Goal: Task Accomplishment & Management: Manage account settings

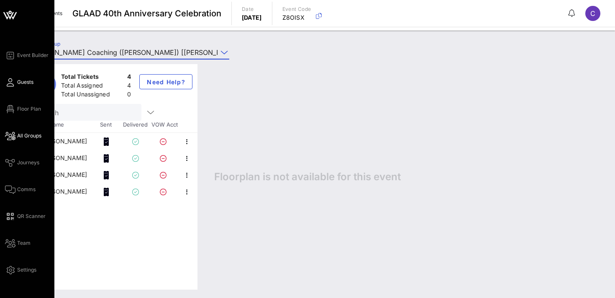
click at [16, 82] on link "Guests" at bounding box center [19, 82] width 28 height 10
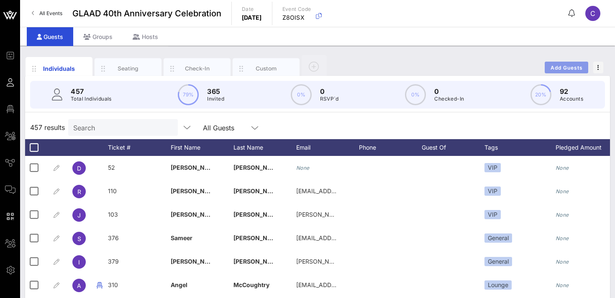
click at [563, 65] on span "Add Guests" at bounding box center [567, 67] width 33 height 6
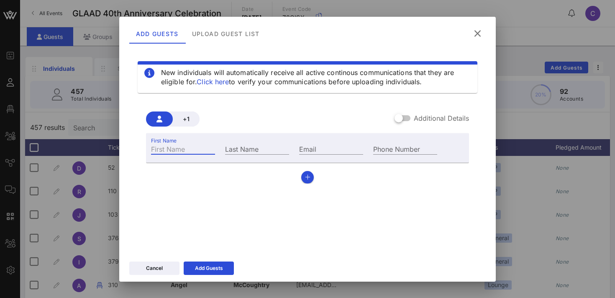
click at [175, 149] on input "First Name" at bounding box center [183, 148] width 64 height 11
type input "Zeke"
type input "[PERSON_NAME]"
click at [204, 264] on div "Add Guests" at bounding box center [209, 268] width 28 height 8
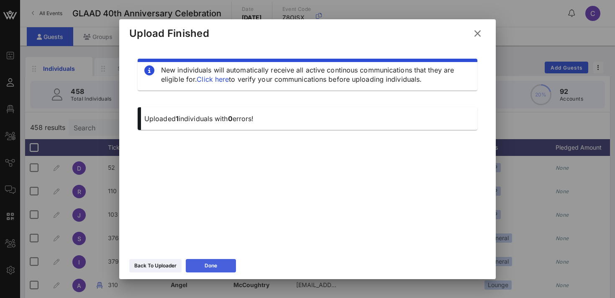
click at [207, 265] on div "Done" at bounding box center [211, 265] width 13 height 8
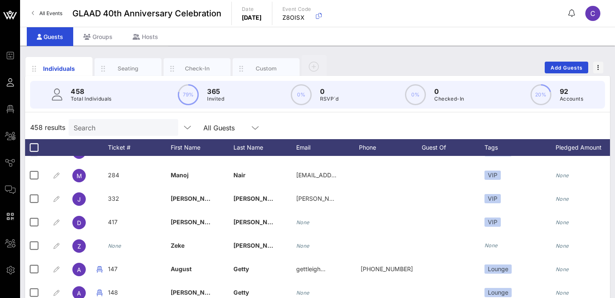
scroll to position [152, 0]
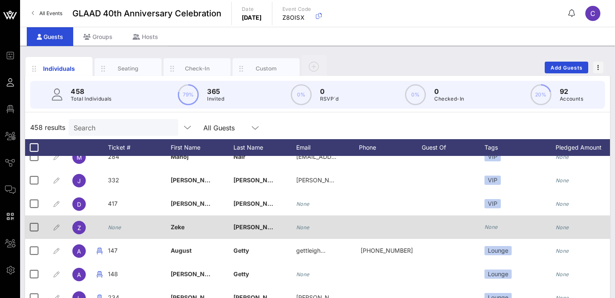
click at [494, 227] on icon "None" at bounding box center [491, 227] width 13 height 6
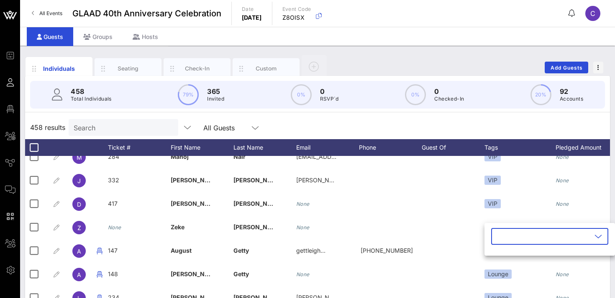
click at [505, 239] on input "text" at bounding box center [544, 235] width 95 height 13
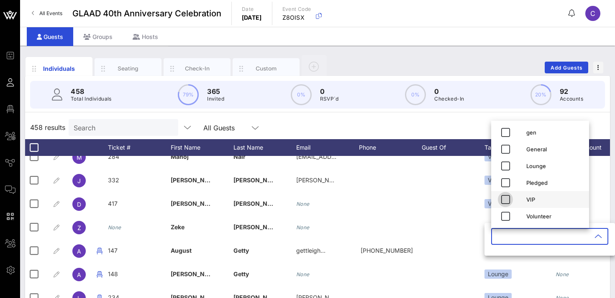
click at [507, 199] on icon "button" at bounding box center [506, 199] width 10 height 10
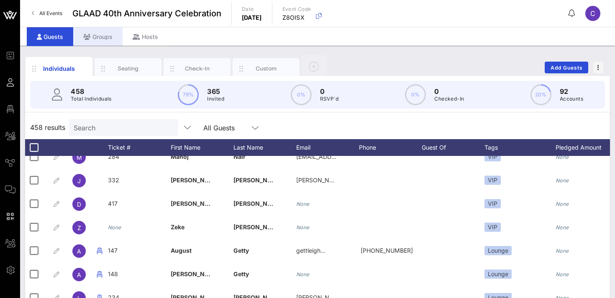
click at [90, 34] on icon at bounding box center [87, 37] width 8 height 6
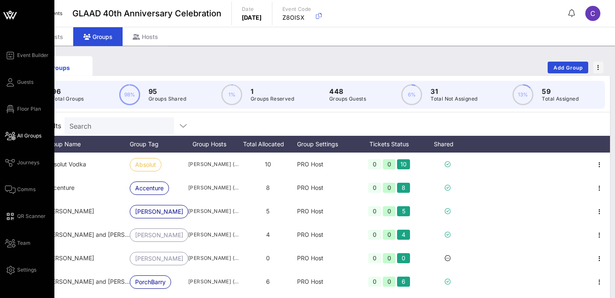
click at [30, 135] on span "All Groups" at bounding box center [29, 136] width 24 height 8
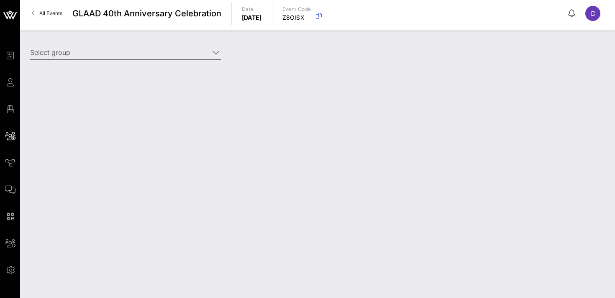
click at [98, 51] on input "Select group" at bounding box center [119, 52] width 179 height 13
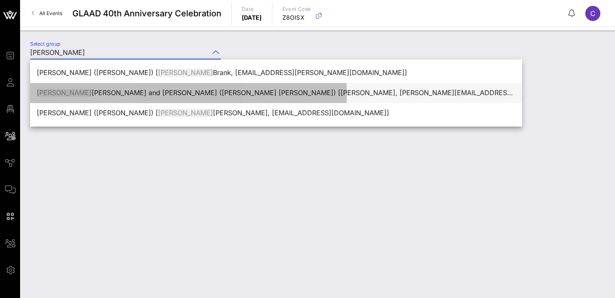
click at [103, 92] on div "[PERSON_NAME] [PERSON_NAME] and [PERSON_NAME] ([PERSON_NAME] [PERSON_NAME]) [[P…" at bounding box center [276, 93] width 479 height 8
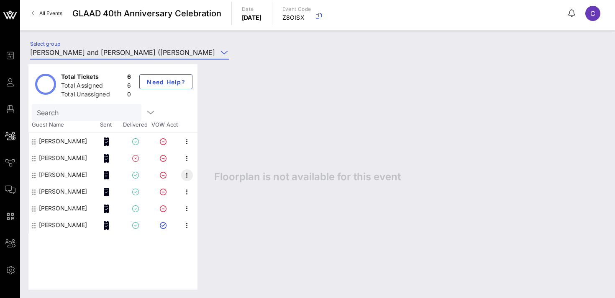
type input "[PERSON_NAME] and [PERSON_NAME] ([PERSON_NAME] [PERSON_NAME]) [[PERSON_NAME], […"
click at [187, 176] on icon "button" at bounding box center [187, 175] width 10 height 10
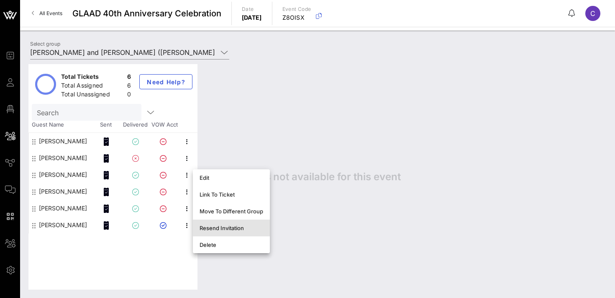
click at [223, 230] on div "Resend Invitation" at bounding box center [232, 227] width 64 height 7
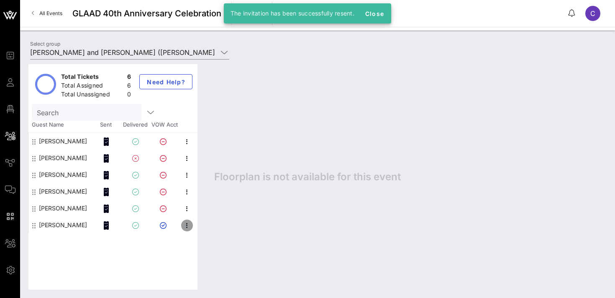
click at [185, 228] on icon "button" at bounding box center [187, 225] width 10 height 10
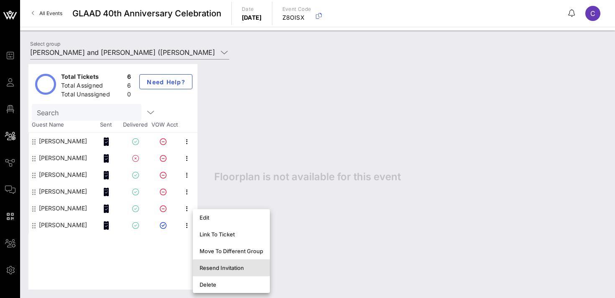
click at [219, 267] on div "Resend Invitation" at bounding box center [232, 267] width 64 height 7
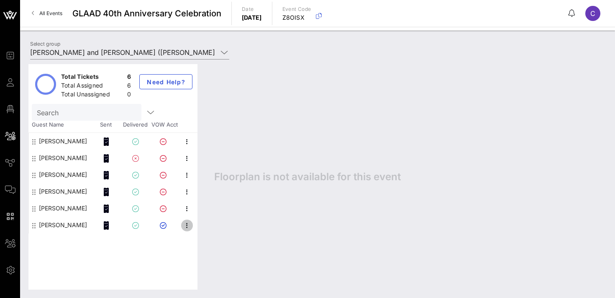
click at [187, 222] on icon "button" at bounding box center [187, 225] width 10 height 10
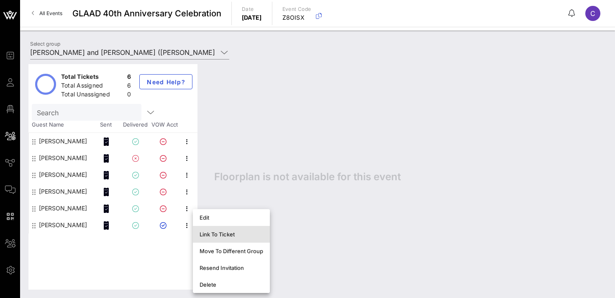
click at [212, 236] on div "Link To Ticket" at bounding box center [232, 234] width 64 height 7
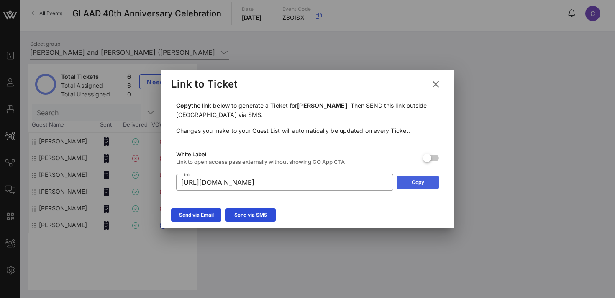
click at [422, 180] on div "Copy" at bounding box center [418, 182] width 13 height 8
click at [435, 83] on icon at bounding box center [436, 84] width 12 height 10
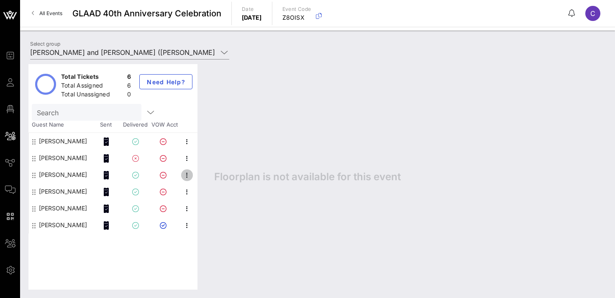
click at [185, 177] on icon "button" at bounding box center [187, 175] width 10 height 10
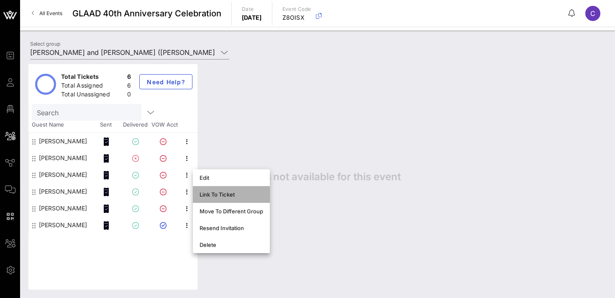
click at [216, 193] on div "Link To Ticket" at bounding box center [232, 194] width 64 height 7
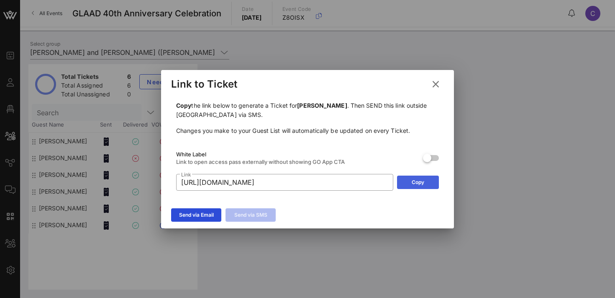
click at [413, 183] on div "Copy" at bounding box center [418, 182] width 13 height 8
click at [437, 84] on icon at bounding box center [436, 84] width 12 height 10
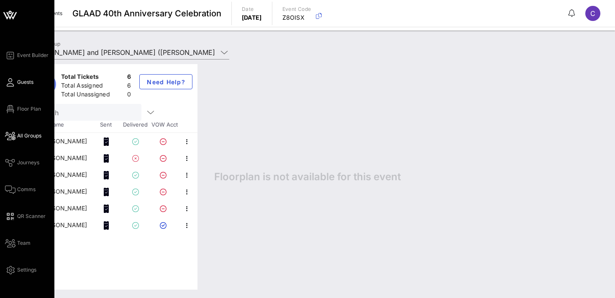
click at [16, 83] on link "Guests" at bounding box center [19, 82] width 28 height 10
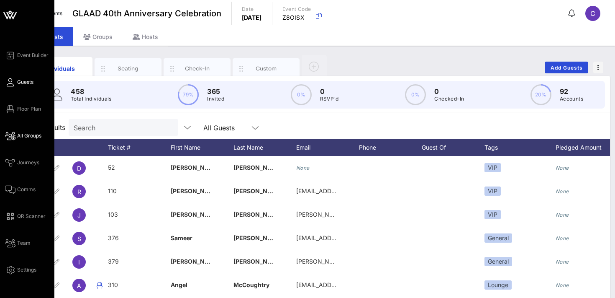
click at [30, 139] on span "All Groups" at bounding box center [29, 136] width 24 height 8
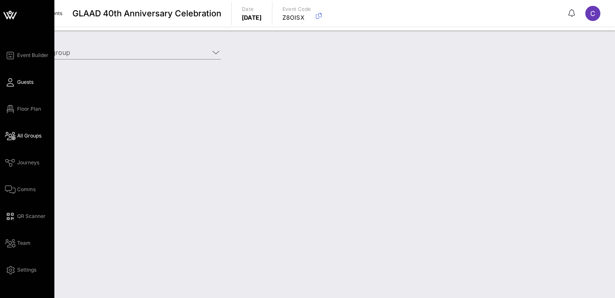
click at [22, 82] on span "Guests" at bounding box center [25, 82] width 16 height 8
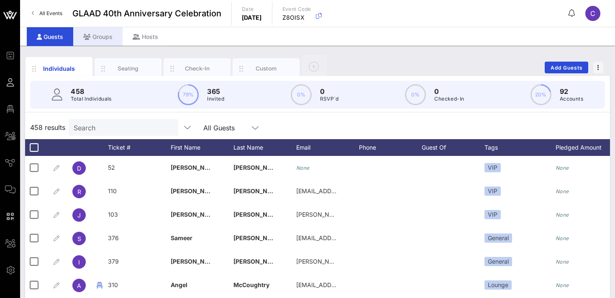
click at [99, 32] on div "Groups" at bounding box center [97, 36] width 49 height 19
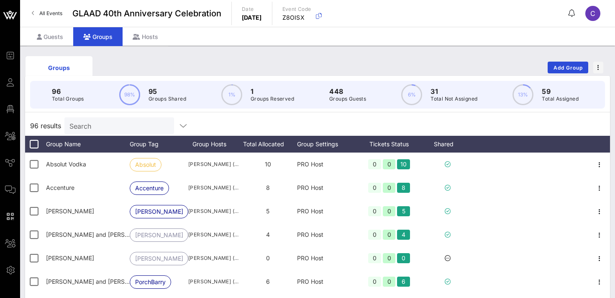
click at [110, 129] on input "Search" at bounding box center [118, 125] width 98 height 11
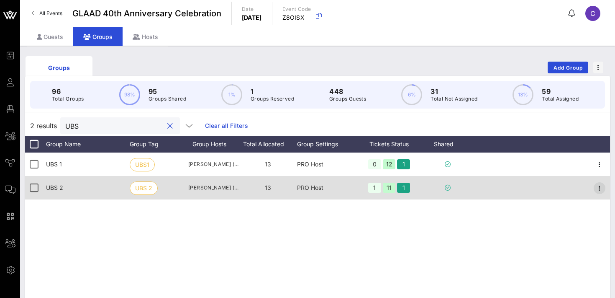
type input "UBS"
click at [603, 190] on icon "button" at bounding box center [600, 188] width 10 height 10
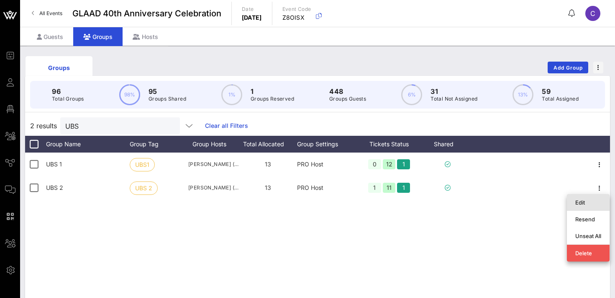
click at [589, 199] on div "Edit" at bounding box center [589, 202] width 26 height 7
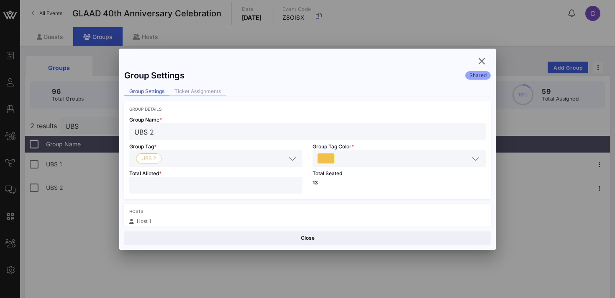
click at [214, 91] on div "Ticket Assignments" at bounding box center [198, 91] width 57 height 9
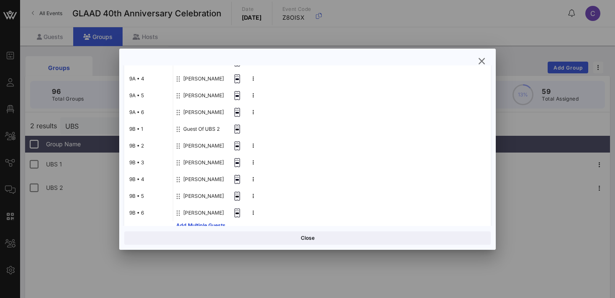
scroll to position [172, 0]
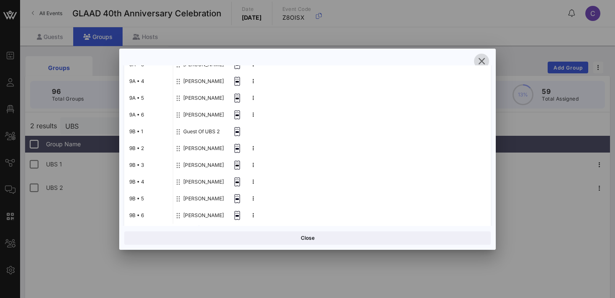
click at [484, 57] on icon "button" at bounding box center [482, 61] width 10 height 10
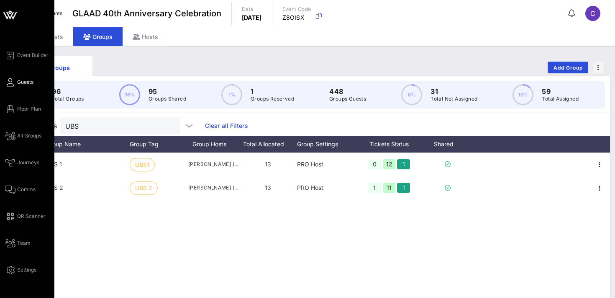
click at [18, 82] on span "Guests" at bounding box center [25, 82] width 16 height 8
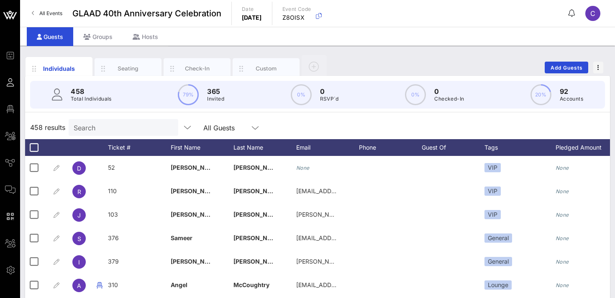
click at [103, 130] on input "Search" at bounding box center [123, 127] width 98 height 11
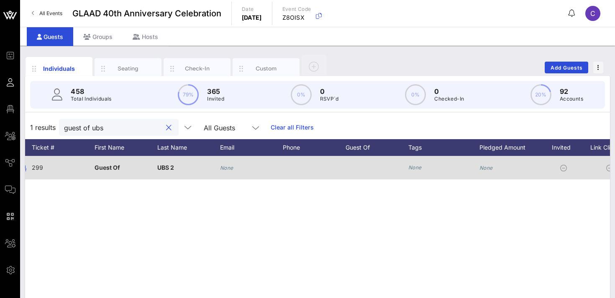
scroll to position [0, 197]
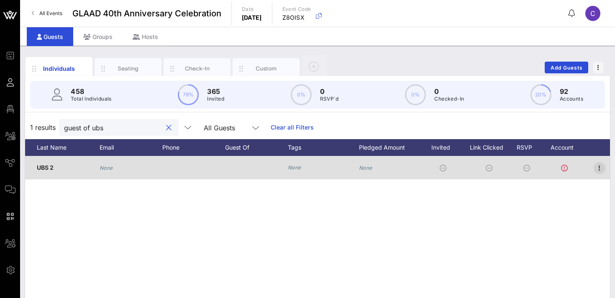
type input "guest of ubs"
click at [596, 169] on icon "button" at bounding box center [600, 168] width 10 height 10
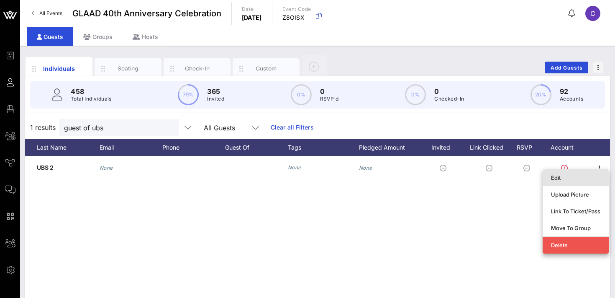
click at [579, 181] on div "Edit" at bounding box center [575, 177] width 49 height 13
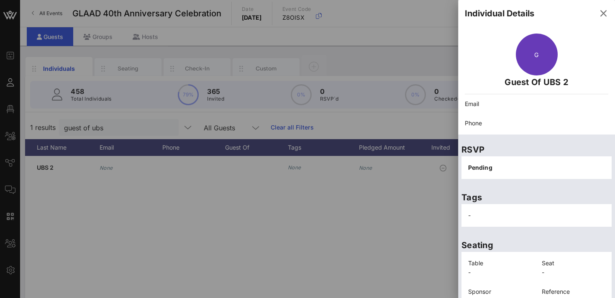
scroll to position [41, 0]
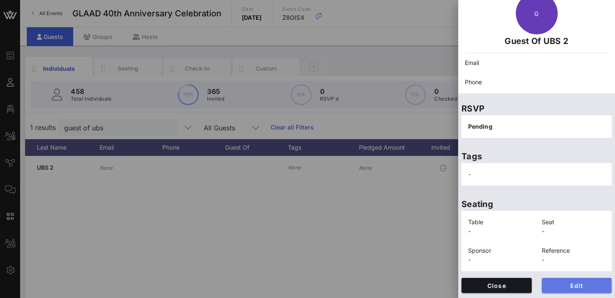
click at [562, 282] on span "Edit" at bounding box center [577, 285] width 57 height 7
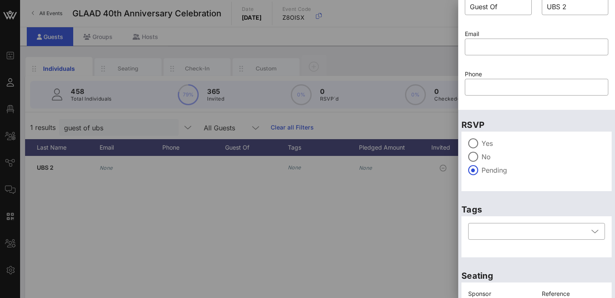
scroll to position [0, 0]
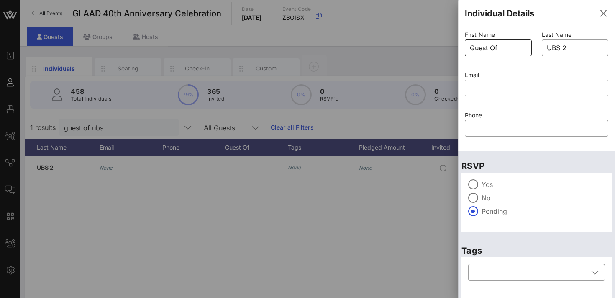
click at [510, 47] on input "Guest Of" at bounding box center [498, 47] width 57 height 13
type input "Dwyane"
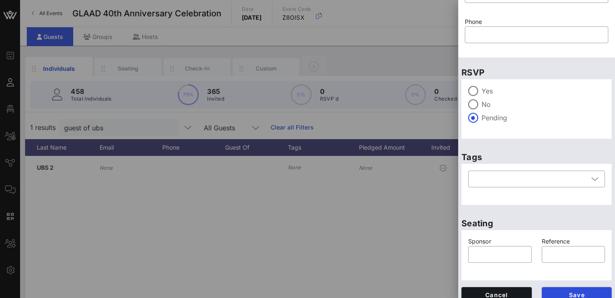
scroll to position [103, 0]
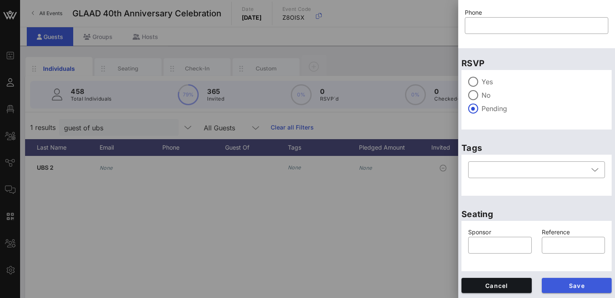
type input "[PERSON_NAME]"
click at [564, 286] on span "Save" at bounding box center [577, 285] width 57 height 7
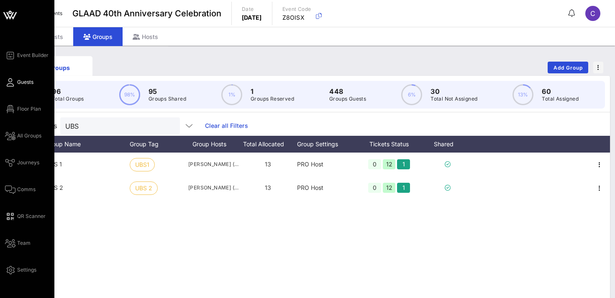
click at [28, 83] on span "Guests" at bounding box center [25, 82] width 16 height 8
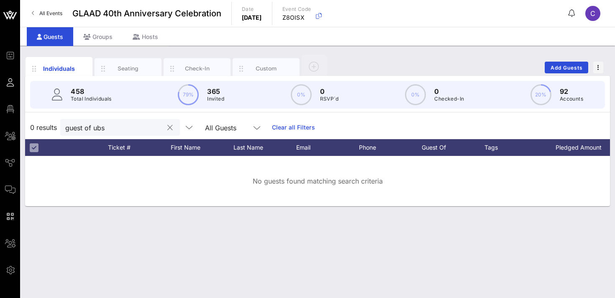
click at [167, 129] on button "clear icon" at bounding box center [169, 128] width 5 height 8
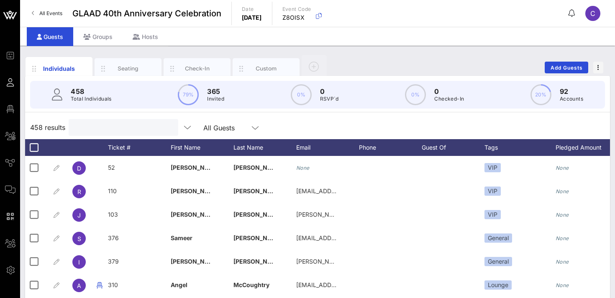
click at [118, 129] on input "text" at bounding box center [123, 127] width 98 height 11
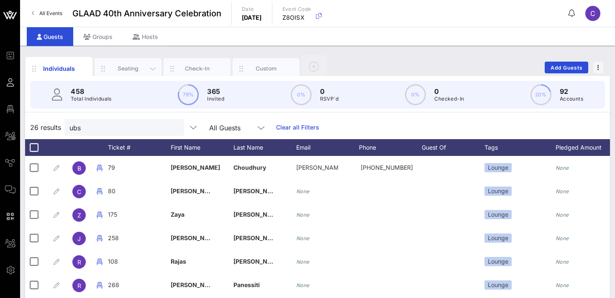
click at [134, 67] on div "Seating" at bounding box center [128, 68] width 37 height 8
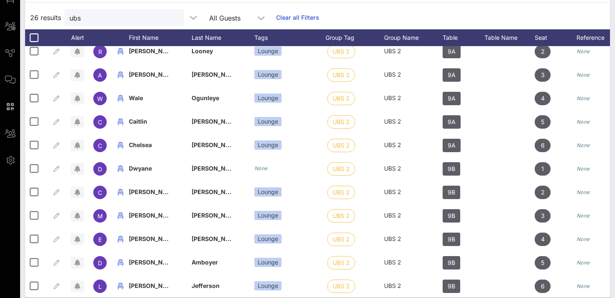
scroll to position [112, 0]
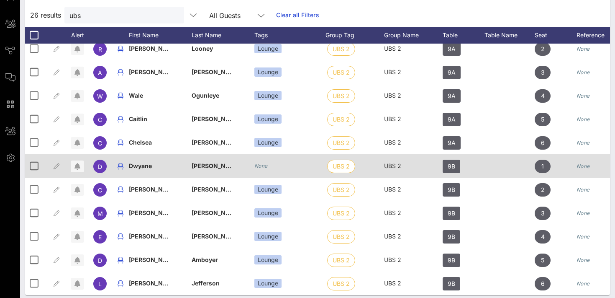
click at [263, 165] on icon "None" at bounding box center [261, 165] width 13 height 6
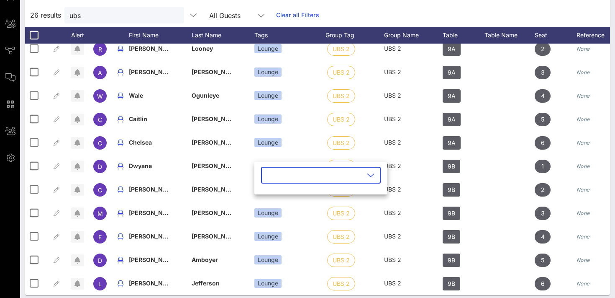
click at [267, 177] on input "text" at bounding box center [315, 174] width 98 height 13
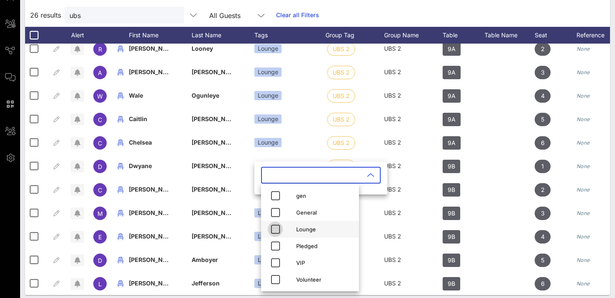
click at [275, 228] on icon "button" at bounding box center [275, 229] width 10 height 10
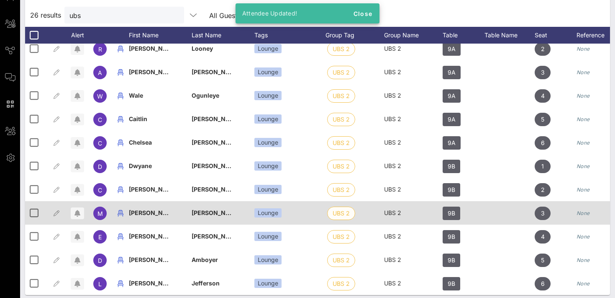
scroll to position [118, 0]
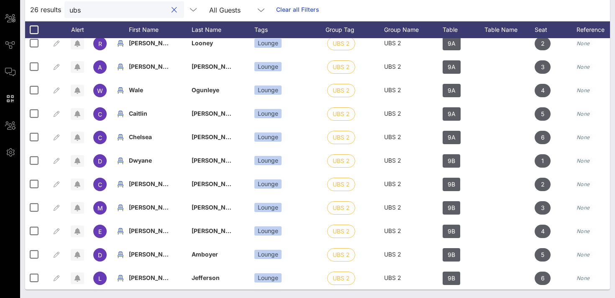
click at [125, 11] on input "ubs" at bounding box center [118, 9] width 98 height 11
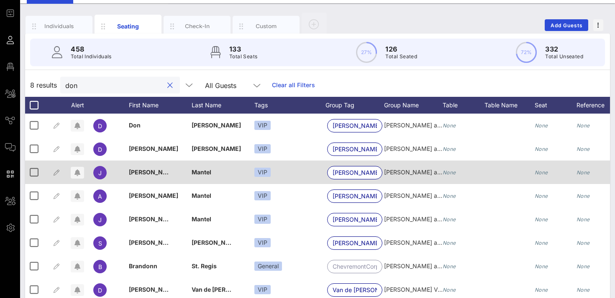
scroll to position [0, 0]
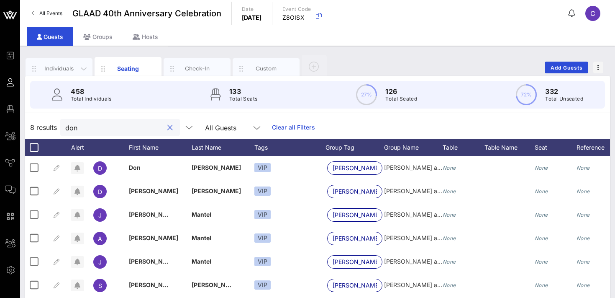
click at [70, 72] on div "Individuals" at bounding box center [59, 68] width 37 height 8
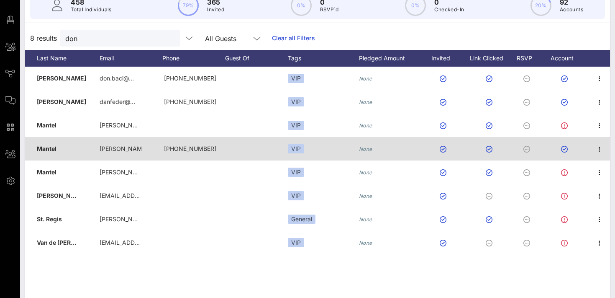
scroll to position [93, 0]
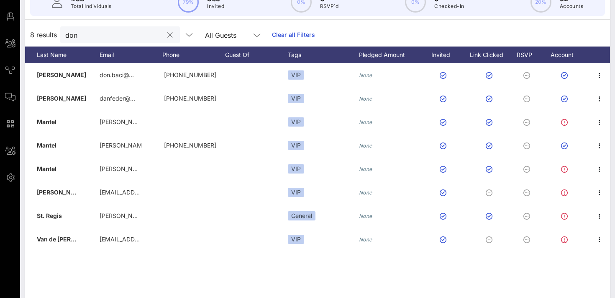
click at [100, 41] on div "don" at bounding box center [114, 34] width 98 height 17
click at [93, 34] on input "don" at bounding box center [114, 34] width 98 height 11
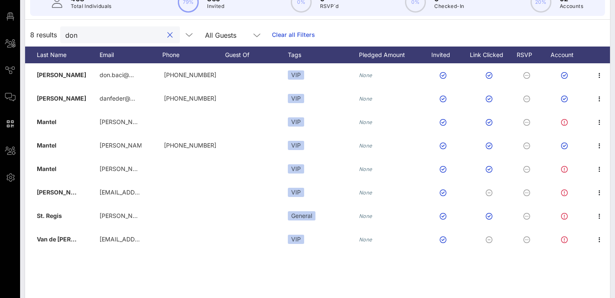
click at [93, 34] on input "don" at bounding box center [114, 34] width 98 height 11
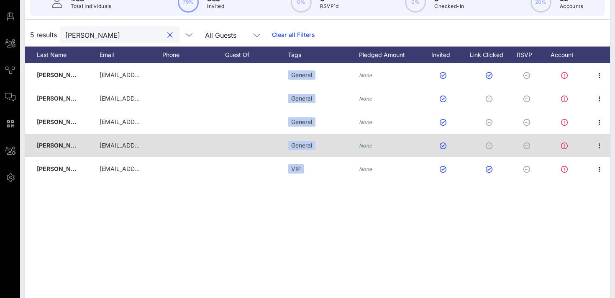
scroll to position [0, 0]
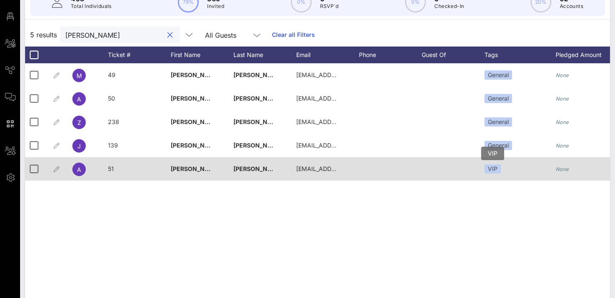
type input "[PERSON_NAME]"
click at [500, 165] on div "VIP" at bounding box center [493, 168] width 16 height 9
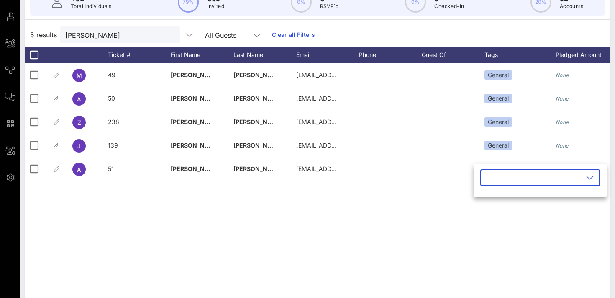
type input "G"
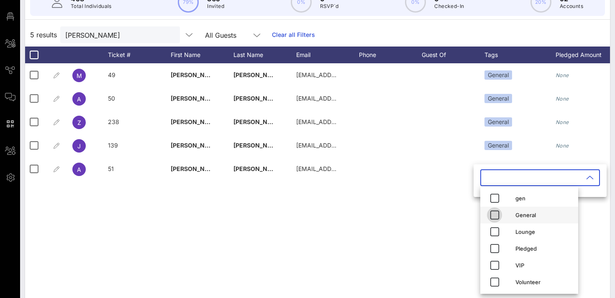
click at [494, 214] on icon "button" at bounding box center [495, 215] width 10 height 10
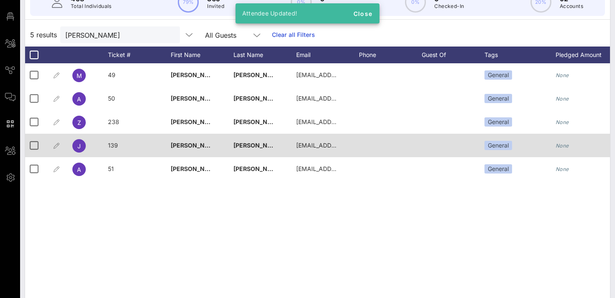
scroll to position [0, 197]
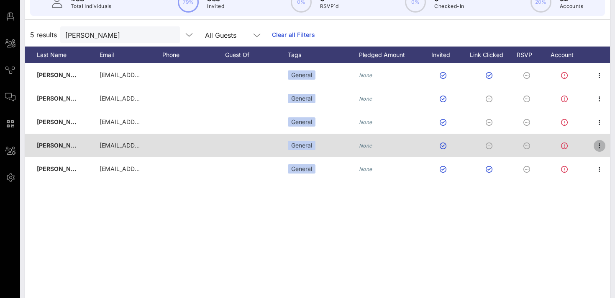
click at [601, 145] on icon "button" at bounding box center [600, 146] width 10 height 10
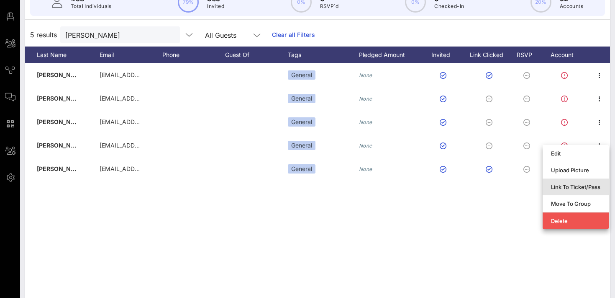
click at [568, 185] on div "Link To Ticket/Pass" at bounding box center [575, 186] width 49 height 7
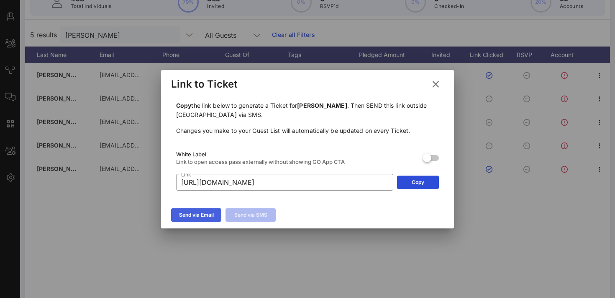
click at [209, 215] on div "Send via Email" at bounding box center [196, 215] width 35 height 8
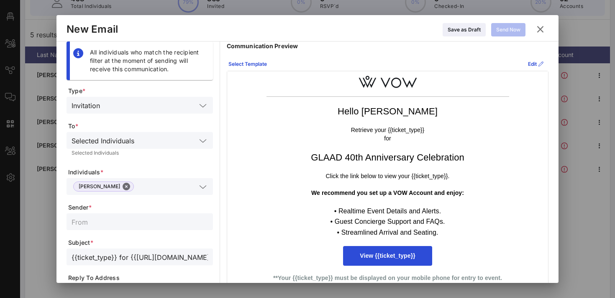
click at [540, 29] on icon at bounding box center [541, 29] width 14 height 13
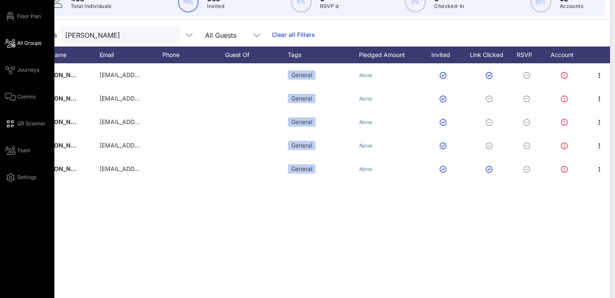
click at [32, 44] on span "All Groups" at bounding box center [29, 43] width 24 height 8
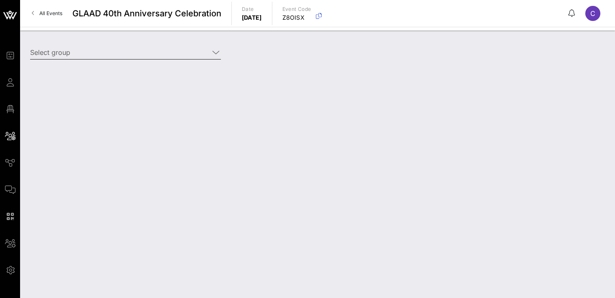
click at [99, 58] on div "Select group" at bounding box center [125, 52] width 191 height 13
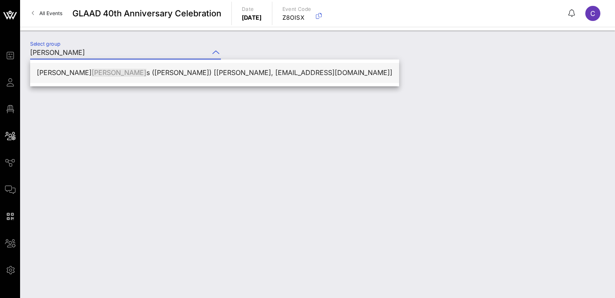
click at [141, 69] on div "[PERSON_NAME] s ([PERSON_NAME]) [[PERSON_NAME], [EMAIL_ADDRESS][DOMAIN_NAME]]" at bounding box center [215, 73] width 356 height 8
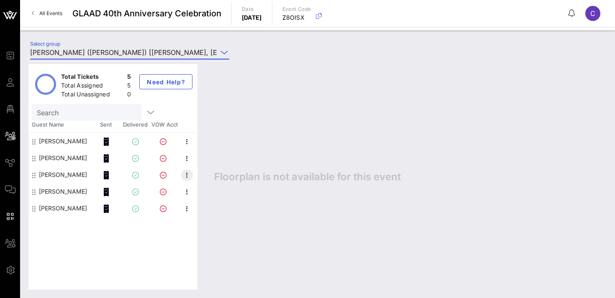
type input "[PERSON_NAME] ([PERSON_NAME]) [[PERSON_NAME], [EMAIL_ADDRESS][DOMAIN_NAME]]"
click at [188, 173] on icon "button" at bounding box center [187, 175] width 10 height 10
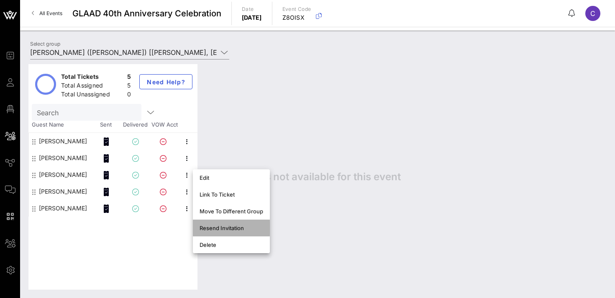
click at [224, 229] on div "Resend Invitation" at bounding box center [232, 227] width 64 height 7
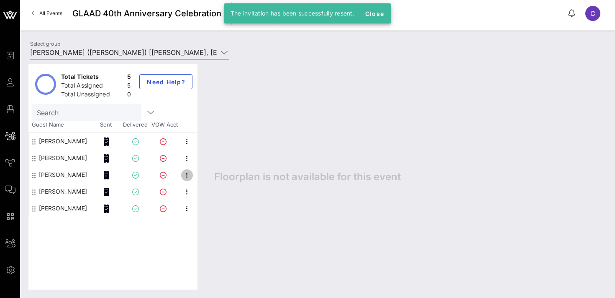
click at [186, 177] on icon "button" at bounding box center [187, 175] width 10 height 10
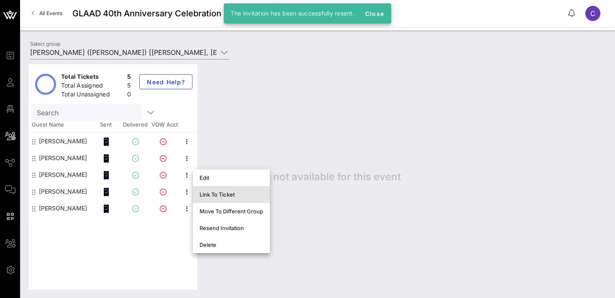
click at [209, 195] on div "Link To Ticket" at bounding box center [232, 194] width 64 height 7
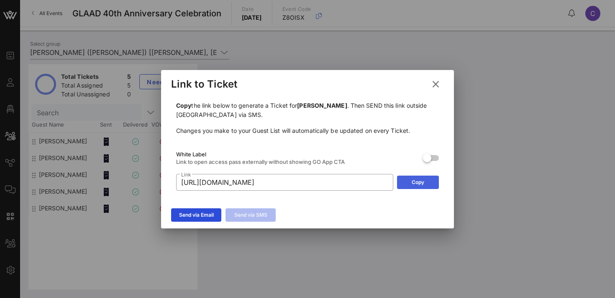
click at [417, 182] on icon at bounding box center [418, 181] width 6 height 5
click at [435, 85] on icon at bounding box center [435, 84] width 11 height 10
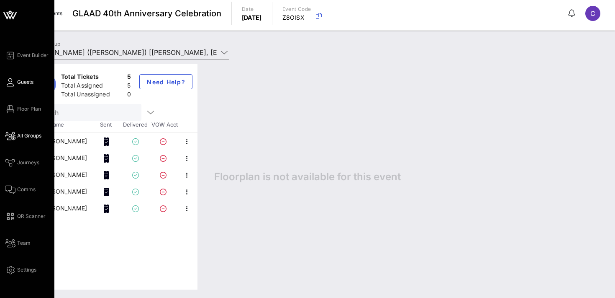
click at [16, 87] on link "Guests" at bounding box center [19, 82] width 28 height 10
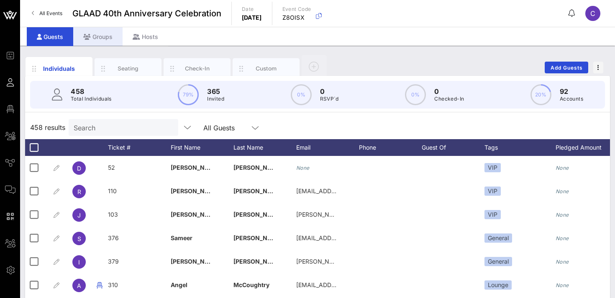
click at [98, 37] on div "Groups" at bounding box center [97, 36] width 49 height 19
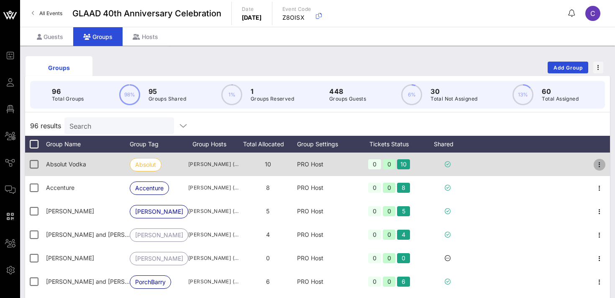
click at [601, 163] on icon "button" at bounding box center [600, 165] width 10 height 10
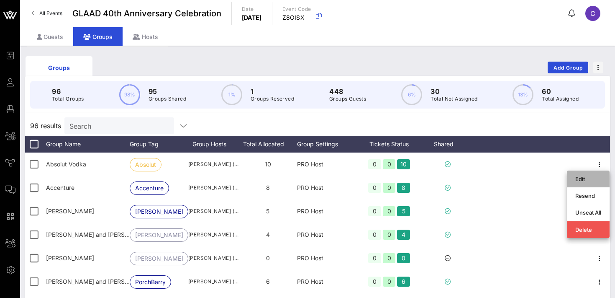
click at [585, 179] on div "Edit" at bounding box center [589, 178] width 26 height 7
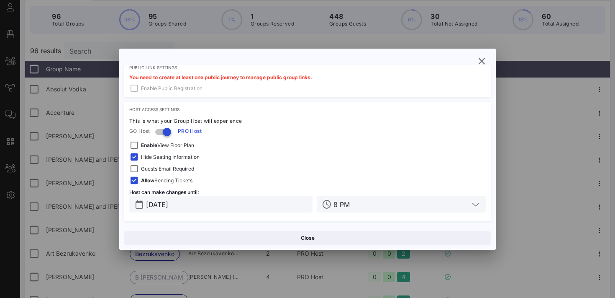
scroll to position [86, 0]
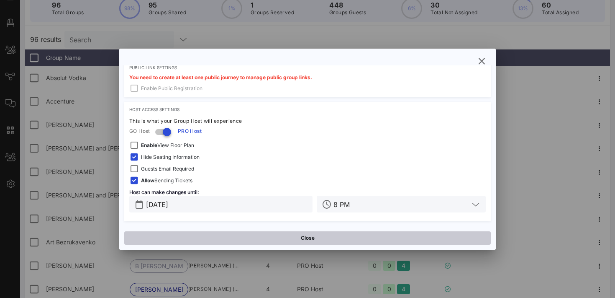
click at [311, 242] on button "Close" at bounding box center [307, 237] width 367 height 13
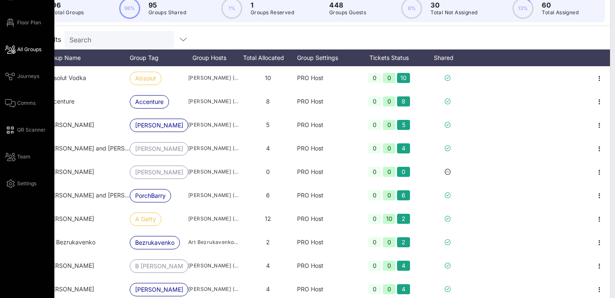
scroll to position [0, 0]
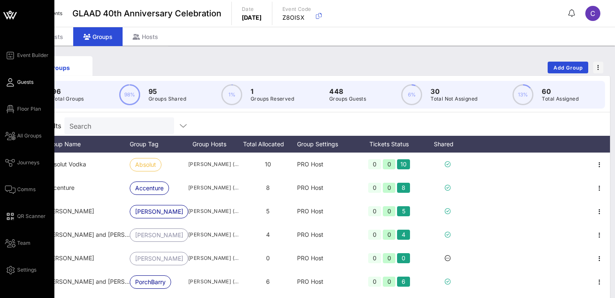
click at [30, 81] on span "Guests" at bounding box center [25, 82] width 16 height 8
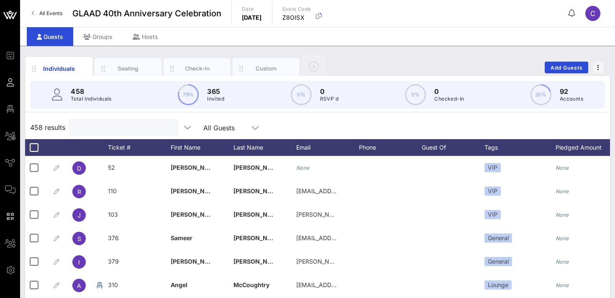
click at [102, 131] on input "text" at bounding box center [123, 127] width 98 height 11
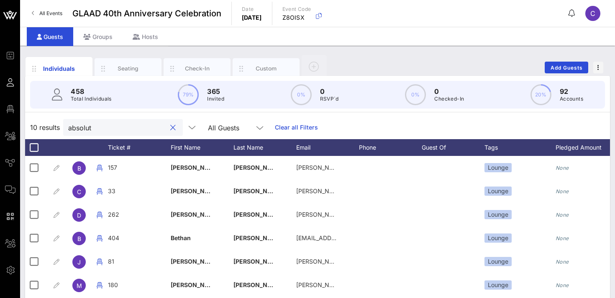
type input "absolut"
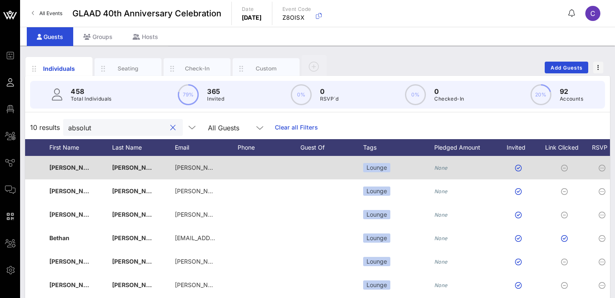
scroll to position [0, 197]
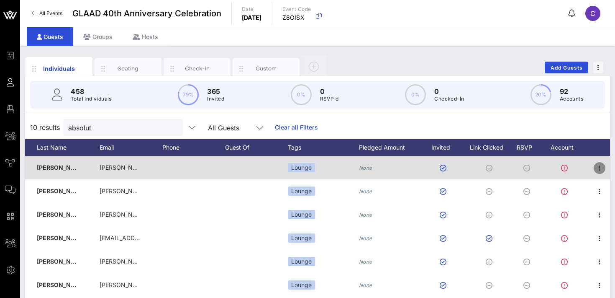
click at [599, 167] on icon "button" at bounding box center [600, 168] width 10 height 10
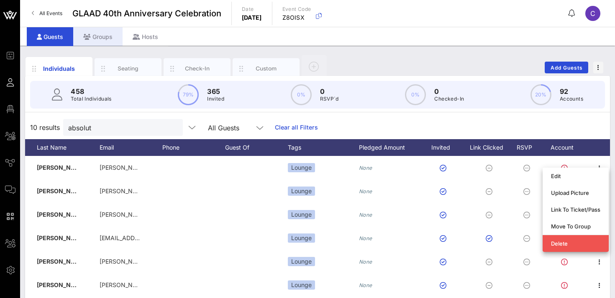
click at [96, 35] on div "Groups" at bounding box center [97, 36] width 49 height 19
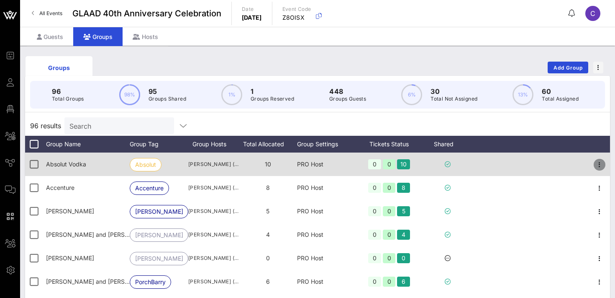
click at [604, 164] on icon "button" at bounding box center [600, 165] width 10 height 10
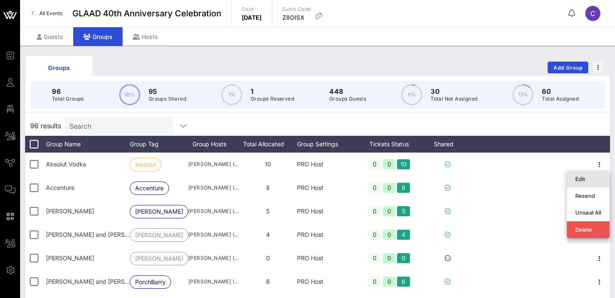
click at [589, 180] on div "Edit" at bounding box center [589, 178] width 26 height 7
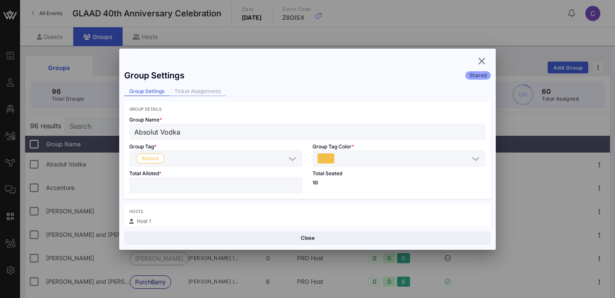
click at [186, 89] on div "Ticket Assignments" at bounding box center [198, 91] width 57 height 9
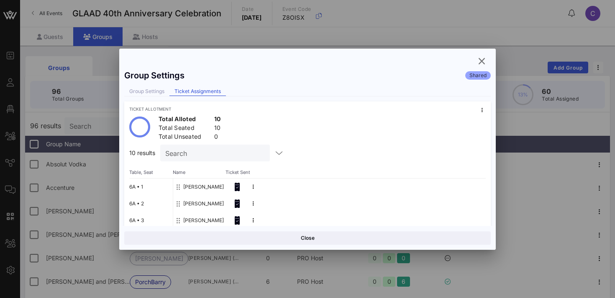
click at [4, 108] on div at bounding box center [307, 149] width 615 height 298
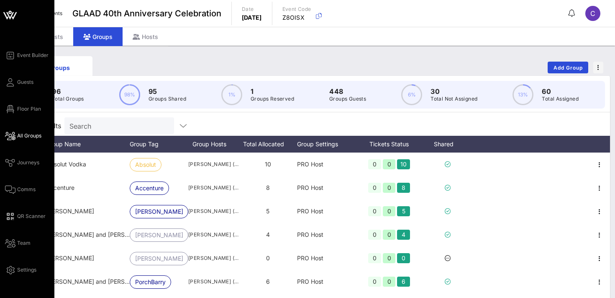
click at [27, 136] on span "All Groups" at bounding box center [29, 136] width 24 height 8
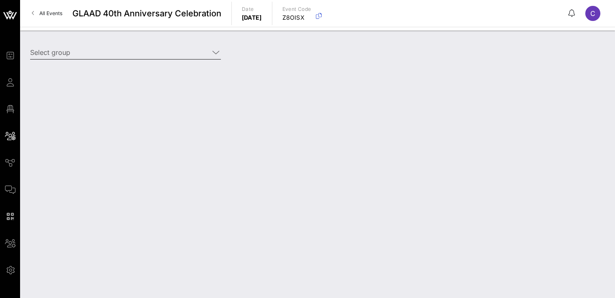
click at [133, 57] on input "Select group" at bounding box center [119, 52] width 179 height 13
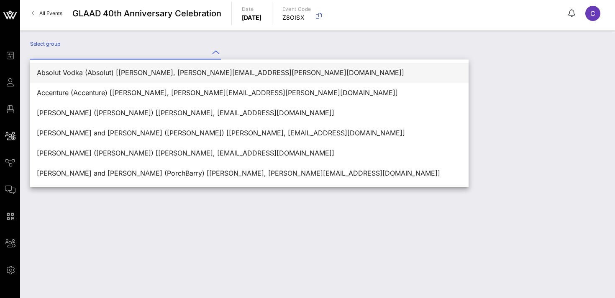
click at [128, 79] on div "Absolut Vodka (Absolut) [[PERSON_NAME], [PERSON_NAME][EMAIL_ADDRESS][PERSON_NAM…" at bounding box center [249, 73] width 425 height 18
type input "Absolut Vodka (Absolut) [[PERSON_NAME], [PERSON_NAME][EMAIL_ADDRESS][PERSON_NAM…"
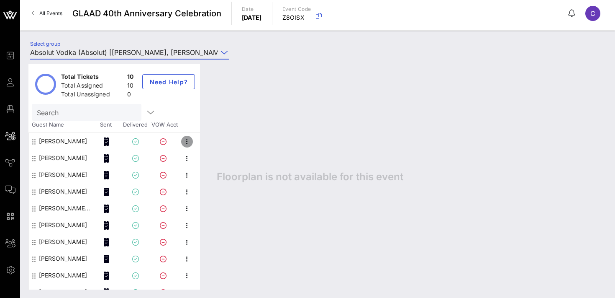
click at [187, 141] on icon "button" at bounding box center [187, 141] width 10 height 10
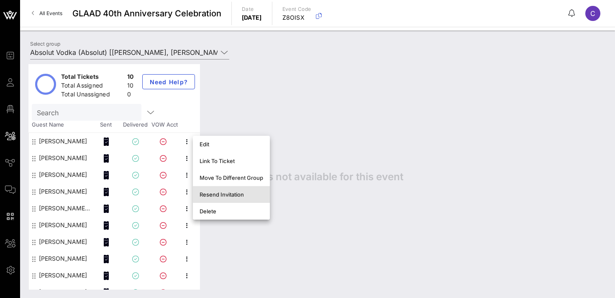
click at [217, 195] on div "Resend Invitation" at bounding box center [232, 194] width 64 height 7
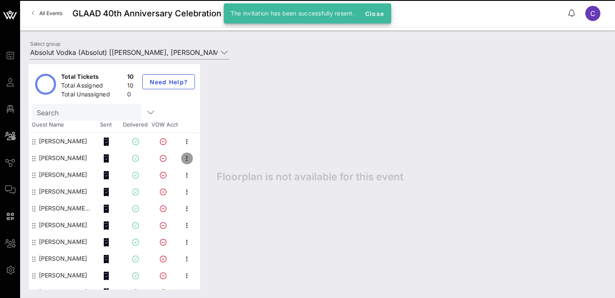
click at [189, 155] on icon "button" at bounding box center [187, 158] width 10 height 10
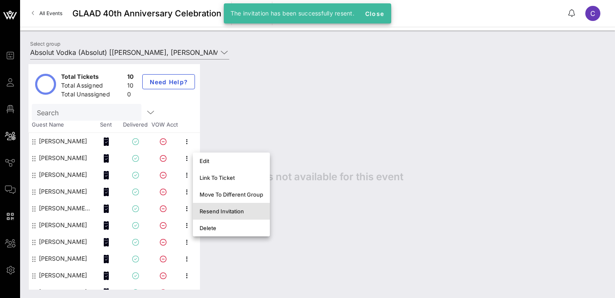
click at [211, 216] on div "Resend Invitation" at bounding box center [232, 210] width 64 height 13
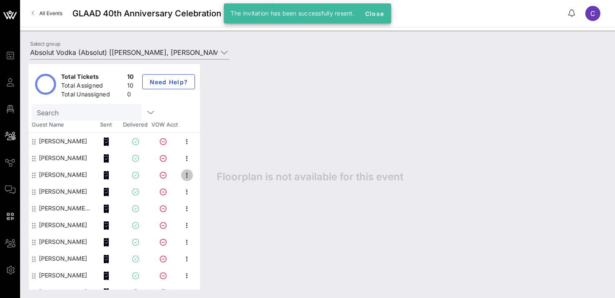
click at [187, 174] on icon "button" at bounding box center [187, 175] width 10 height 10
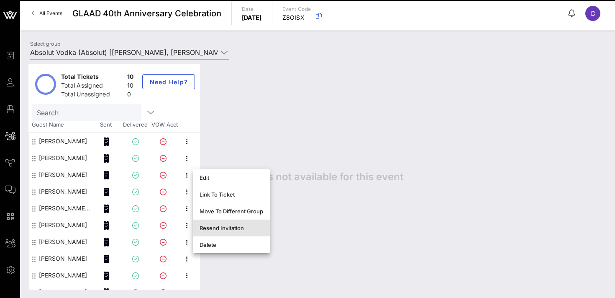
click at [214, 227] on div "Resend Invitation" at bounding box center [232, 227] width 64 height 7
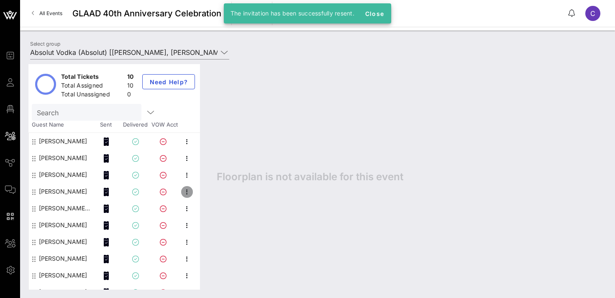
click at [188, 190] on icon "button" at bounding box center [187, 192] width 10 height 10
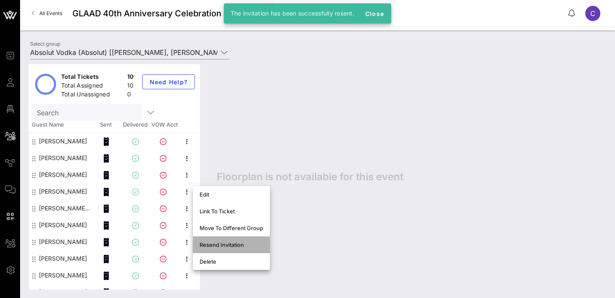
click at [213, 247] on div "Resend Invitation" at bounding box center [232, 244] width 64 height 7
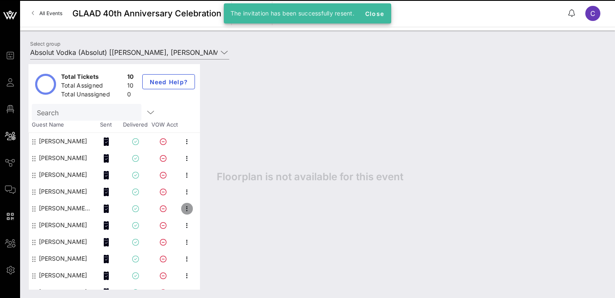
click at [188, 206] on icon "button" at bounding box center [187, 208] width 10 height 10
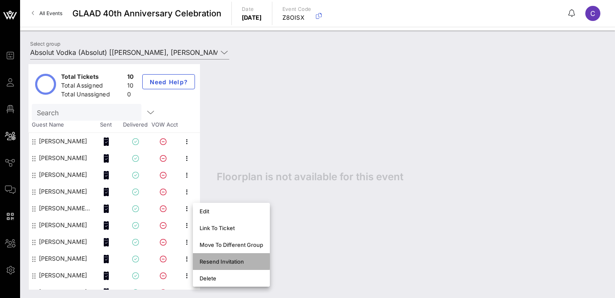
click at [208, 261] on div "Resend Invitation" at bounding box center [232, 261] width 64 height 7
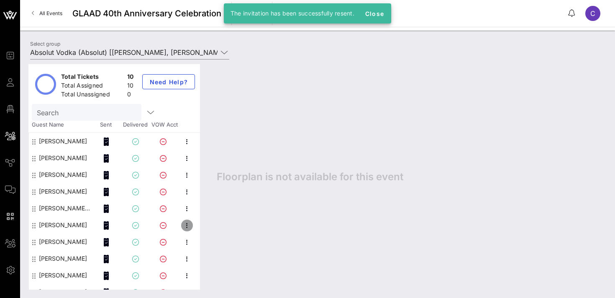
click at [188, 223] on icon "button" at bounding box center [187, 225] width 10 height 10
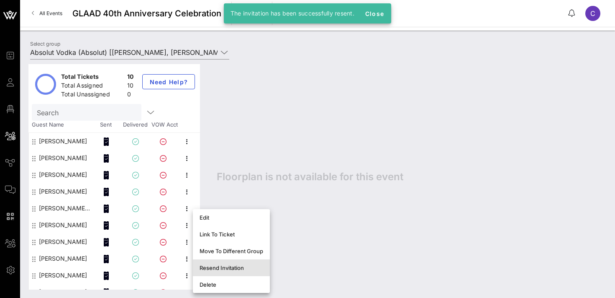
click at [211, 269] on div "Resend Invitation" at bounding box center [232, 267] width 64 height 7
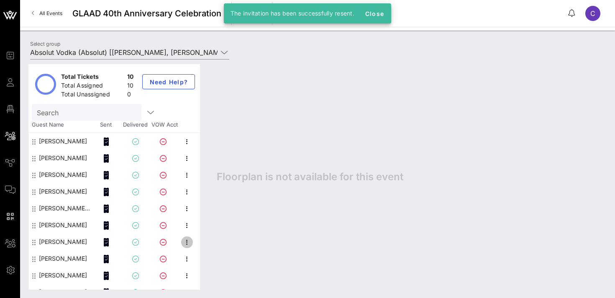
click at [189, 240] on icon "button" at bounding box center [187, 242] width 10 height 10
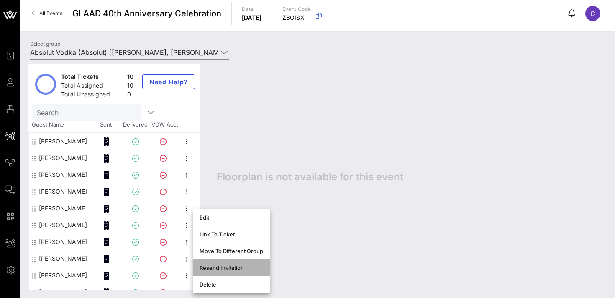
click at [205, 270] on div "Resend Invitation" at bounding box center [232, 267] width 64 height 7
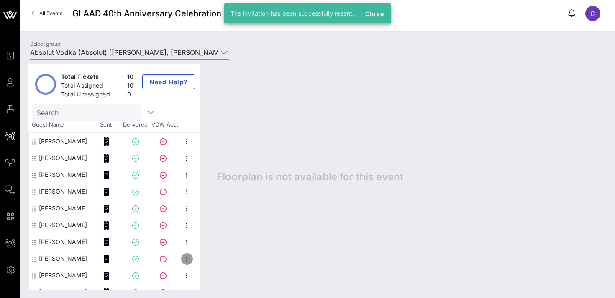
click at [186, 258] on icon "button" at bounding box center [187, 259] width 10 height 10
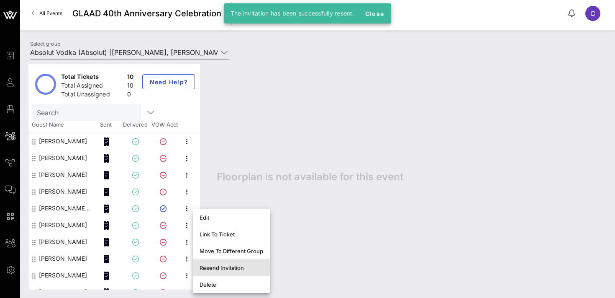
click at [206, 268] on div "Resend Invitation" at bounding box center [232, 267] width 64 height 7
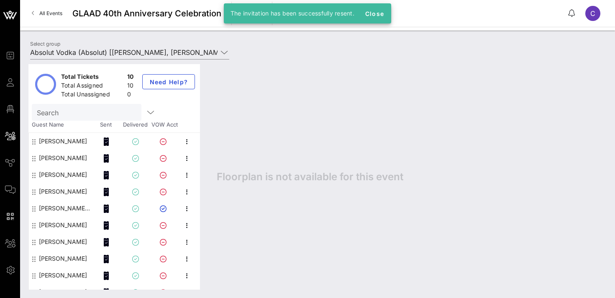
scroll to position [10, 0]
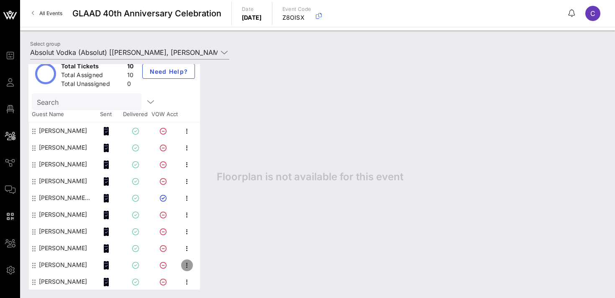
click at [185, 267] on icon "button" at bounding box center [187, 265] width 10 height 10
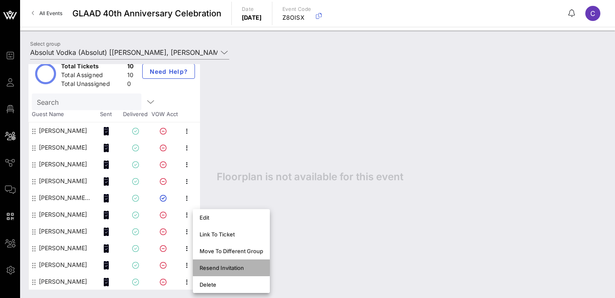
click at [209, 266] on div "Resend Invitation" at bounding box center [232, 267] width 64 height 7
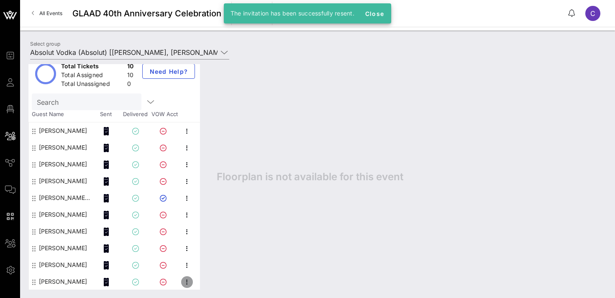
click at [188, 282] on icon "button" at bounding box center [187, 282] width 10 height 10
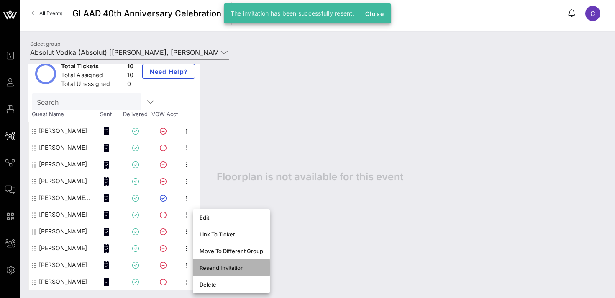
click at [212, 267] on div "Resend Invitation" at bounding box center [232, 267] width 64 height 7
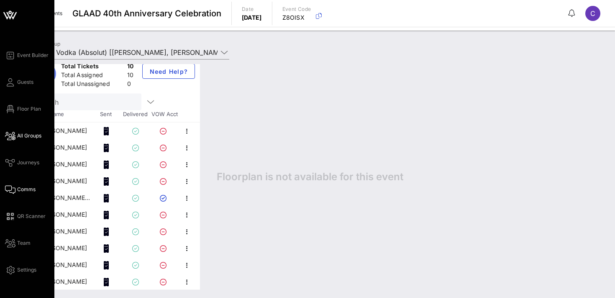
click at [23, 190] on span "Comms" at bounding box center [26, 189] width 18 height 8
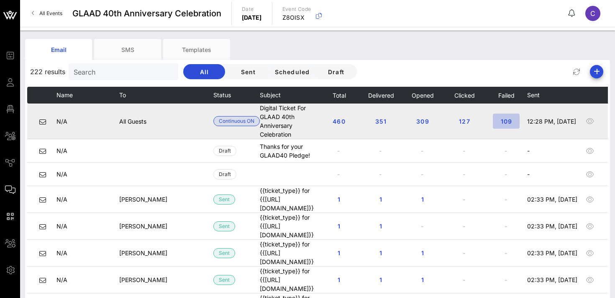
click at [513, 120] on span "109" at bounding box center [506, 121] width 13 height 7
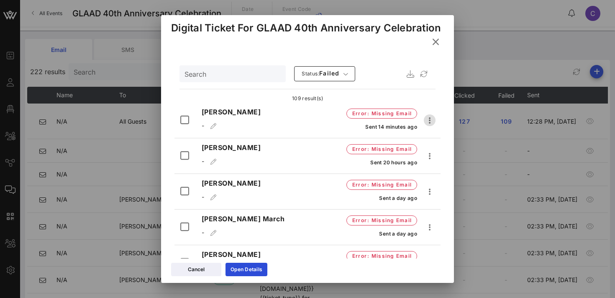
click at [428, 118] on icon "button" at bounding box center [430, 120] width 10 height 10
click at [358, 66] on div "Search Status: failed" at bounding box center [308, 74] width 256 height 20
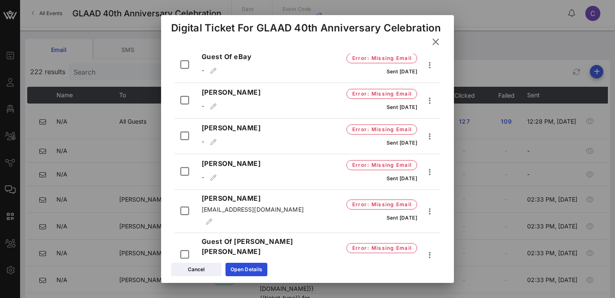
scroll to position [740, 0]
click at [430, 206] on icon "button" at bounding box center [430, 211] width 10 height 10
click at [435, 216] on div "Resend" at bounding box center [447, 214] width 31 height 8
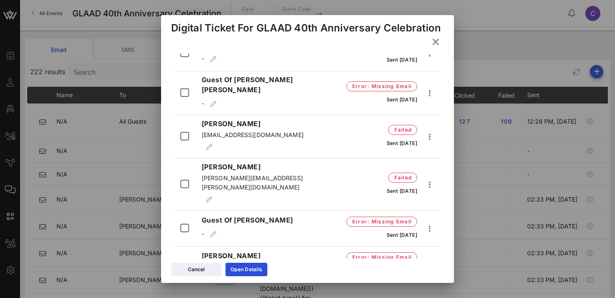
scroll to position [856, 0]
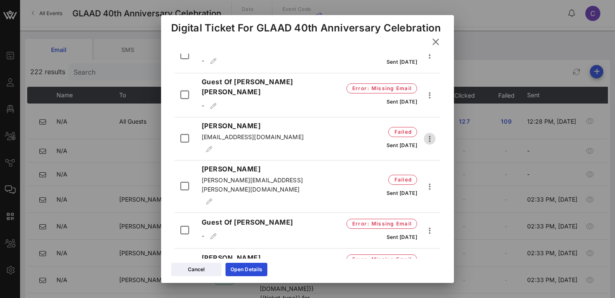
click at [433, 134] on icon "button" at bounding box center [430, 139] width 10 height 10
click at [437, 131] on div "Resend" at bounding box center [447, 134] width 31 height 8
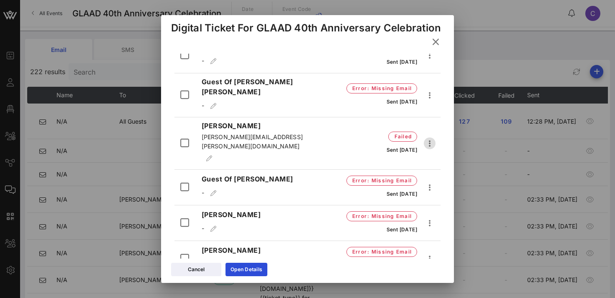
click at [430, 138] on icon "button" at bounding box center [430, 143] width 10 height 10
click at [436, 130] on div "Resend" at bounding box center [447, 134] width 31 height 8
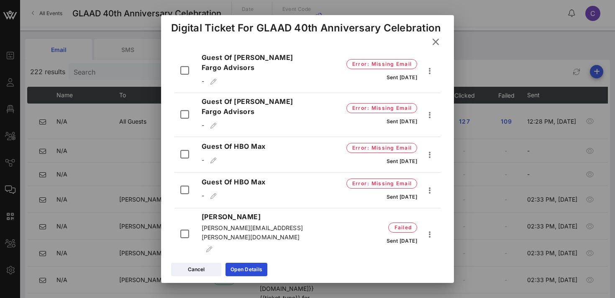
scroll to position [2737, 0]
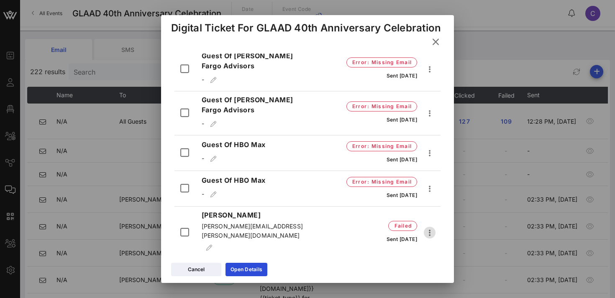
click at [432, 227] on icon "button" at bounding box center [430, 232] width 10 height 10
click at [438, 174] on div "Resend" at bounding box center [447, 173] width 31 height 8
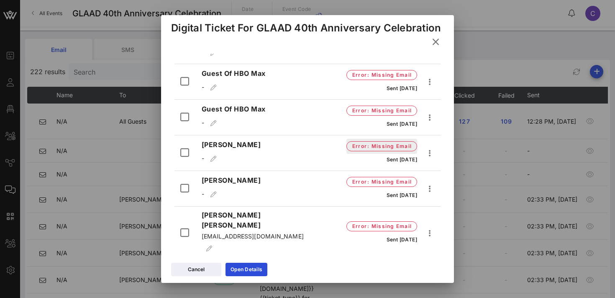
scroll to position [2810, 0]
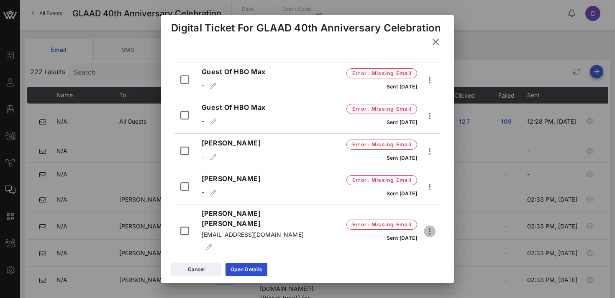
click at [431, 226] on icon "button" at bounding box center [430, 231] width 10 height 10
click at [439, 175] on div "Resend" at bounding box center [447, 175] width 31 height 8
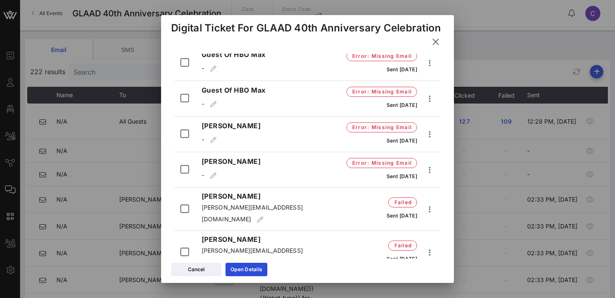
scroll to position [2829, 0]
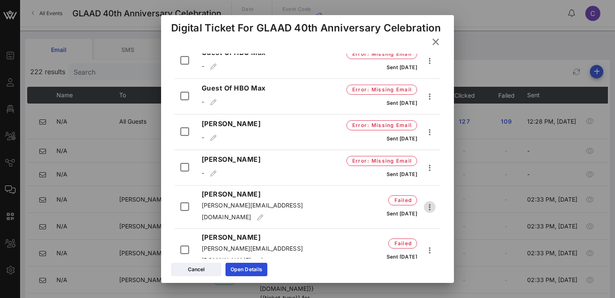
click at [430, 202] on icon "button" at bounding box center [430, 207] width 10 height 10
click at [434, 157] on div "Resend" at bounding box center [447, 156] width 31 height 8
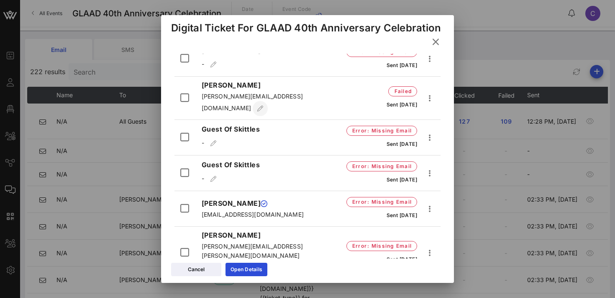
scroll to position [2941, 0]
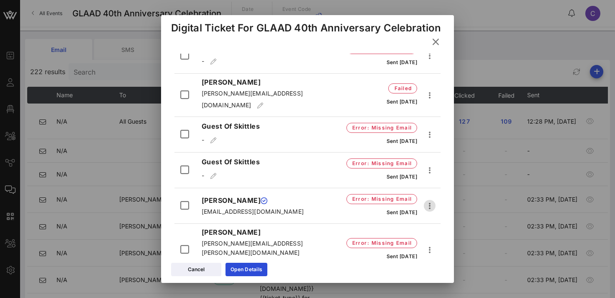
click at [430, 201] on icon "button" at bounding box center [430, 206] width 10 height 10
click at [434, 145] on div "Resend" at bounding box center [443, 147] width 23 height 8
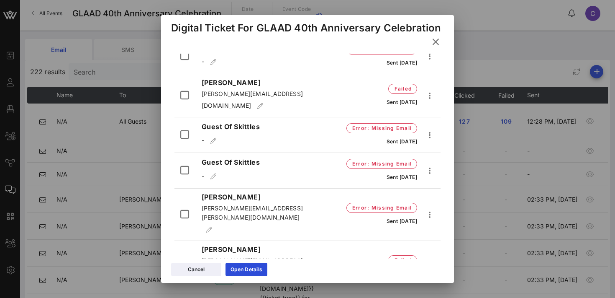
scroll to position [3035, 0]
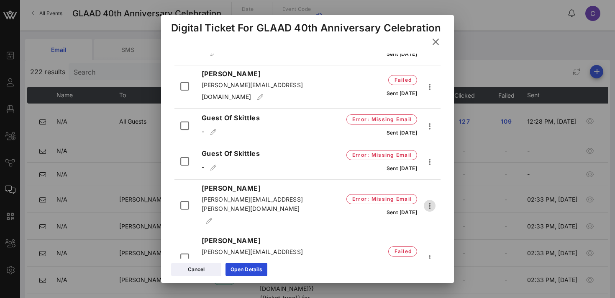
click at [431, 201] on icon "button" at bounding box center [430, 206] width 10 height 10
click at [436, 135] on div "Resend" at bounding box center [447, 131] width 31 height 8
click at [431, 201] on icon "button" at bounding box center [430, 206] width 10 height 10
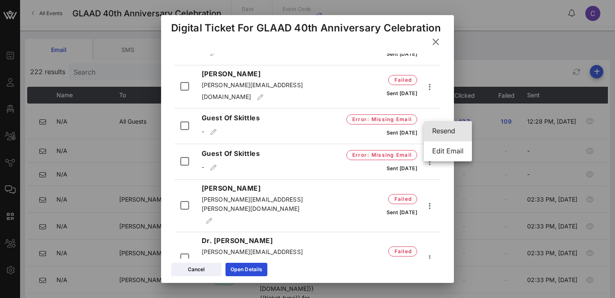
click at [438, 130] on div "Resend" at bounding box center [447, 131] width 31 height 8
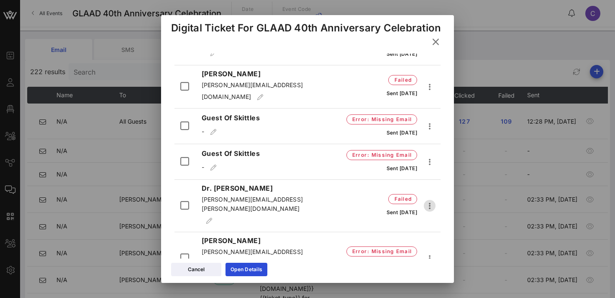
click at [429, 201] on icon "button" at bounding box center [430, 206] width 10 height 10
click at [435, 128] on div "Resend" at bounding box center [447, 131] width 31 height 8
click at [430, 201] on icon "button" at bounding box center [430, 206] width 10 height 10
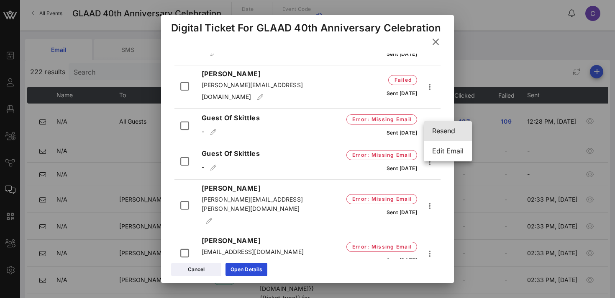
click at [435, 131] on div "Resend" at bounding box center [447, 131] width 31 height 8
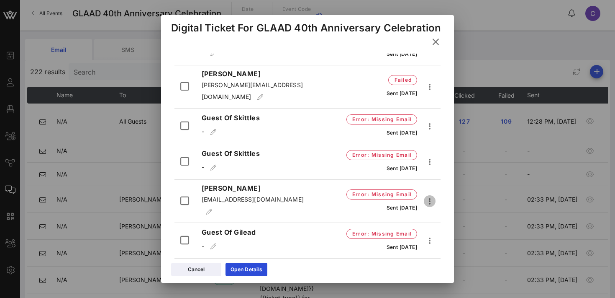
click at [428, 196] on icon "button" at bounding box center [430, 201] width 10 height 10
click at [435, 130] on div "Resend" at bounding box center [447, 131] width 31 height 8
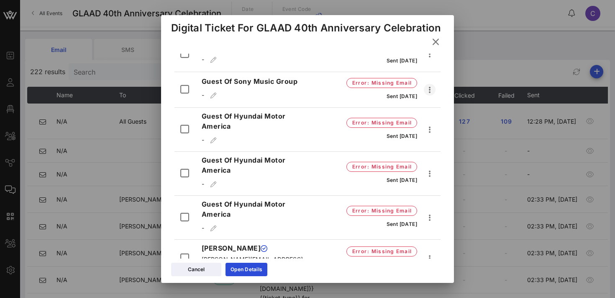
scroll to position [3216, 0]
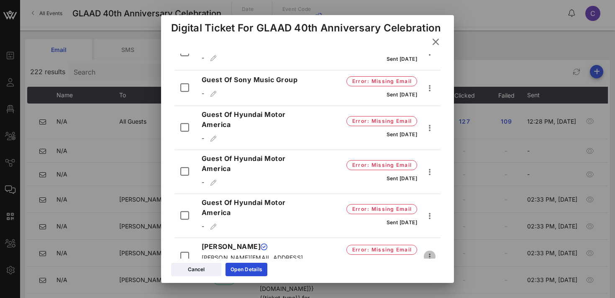
click at [428, 251] on icon "button" at bounding box center [430, 256] width 10 height 10
click at [438, 186] on div "Resend" at bounding box center [443, 189] width 23 height 8
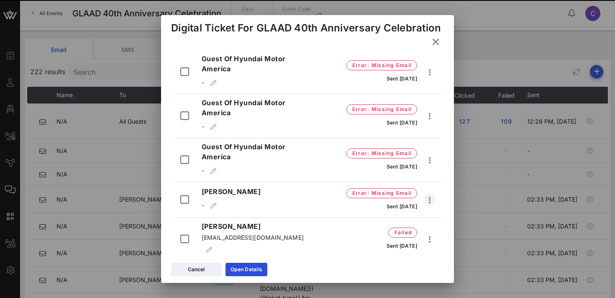
scroll to position [3281, 0]
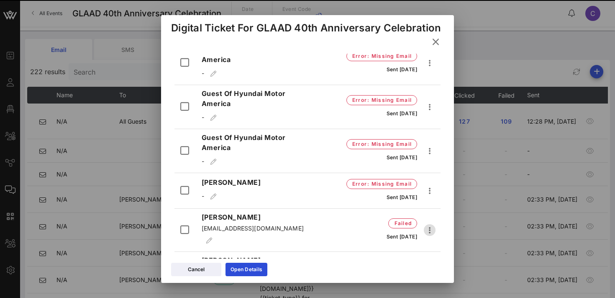
click at [431, 225] on icon "button" at bounding box center [430, 230] width 10 height 10
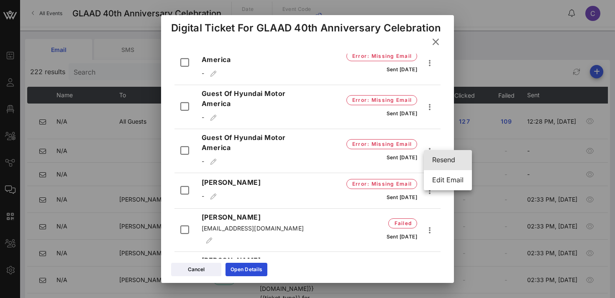
click at [440, 159] on div "Resend" at bounding box center [447, 160] width 31 height 8
click at [428, 225] on icon "button" at bounding box center [430, 230] width 10 height 10
click at [434, 162] on div "Resend" at bounding box center [447, 160] width 31 height 8
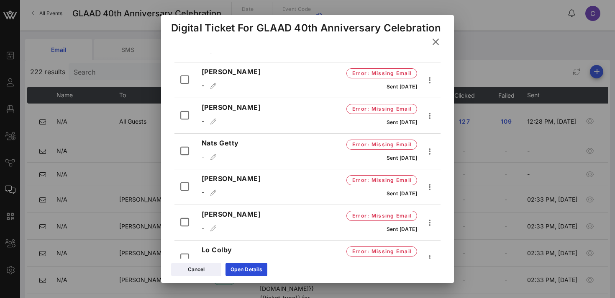
scroll to position [3416, 0]
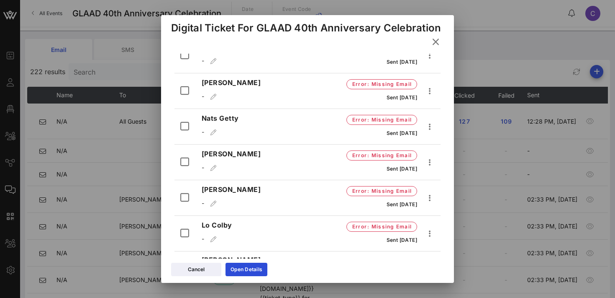
click at [437, 41] on icon at bounding box center [436, 41] width 14 height 13
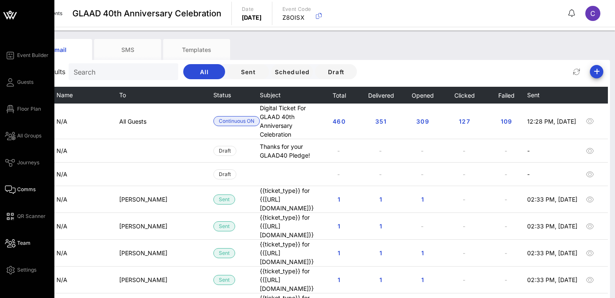
click at [26, 244] on span "Team" at bounding box center [23, 243] width 13 height 8
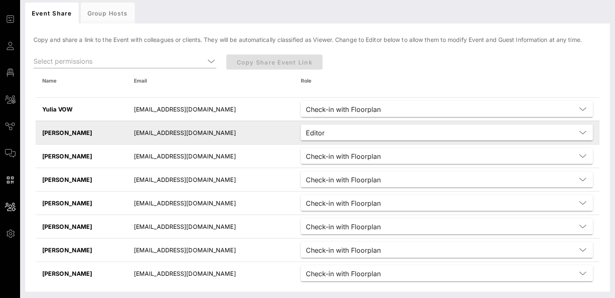
scroll to position [39, 0]
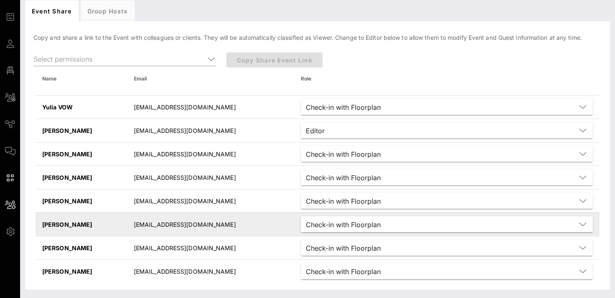
click at [203, 225] on td "[EMAIL_ADDRESS][DOMAIN_NAME]" at bounding box center [210, 223] width 167 height 23
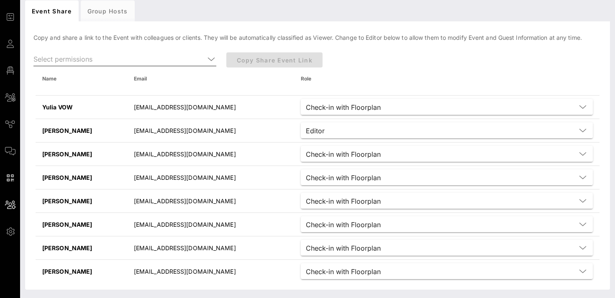
click at [209, 59] on icon at bounding box center [212, 59] width 8 height 10
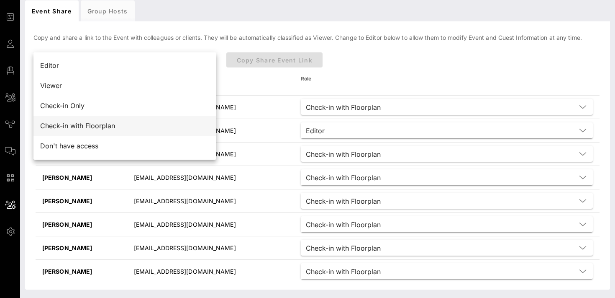
click at [100, 126] on div "Check-in with Floorplan" at bounding box center [125, 126] width 170 height 8
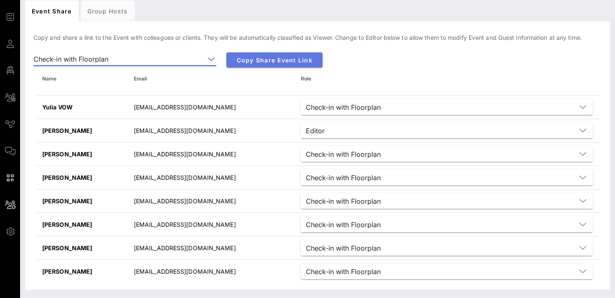
click at [271, 61] on span "Copy Share Event Link" at bounding box center [274, 60] width 83 height 7
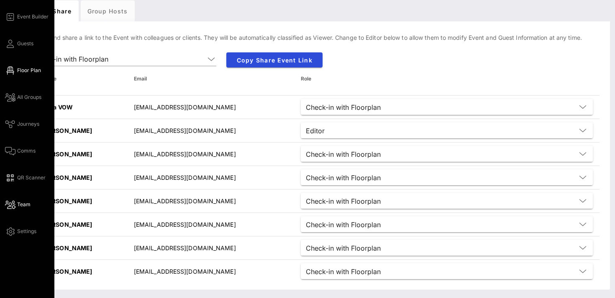
click at [23, 71] on span "Floor Plan" at bounding box center [29, 71] width 24 height 8
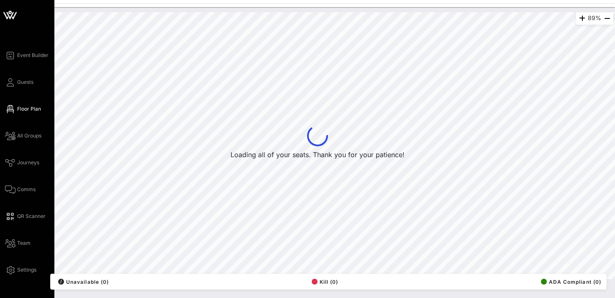
click at [29, 76] on div "Event Builder Guests Floor Plan All Groups Journeys Comms QR Scanner Team Setti…" at bounding box center [29, 162] width 49 height 224
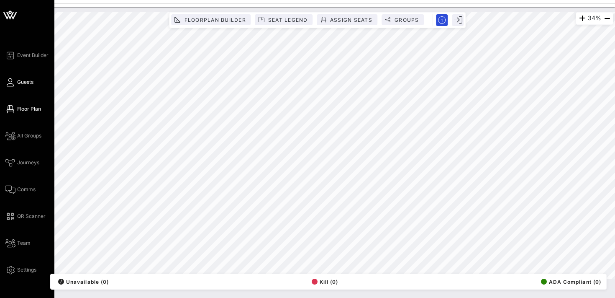
click at [21, 84] on span "Guests" at bounding box center [25, 82] width 16 height 8
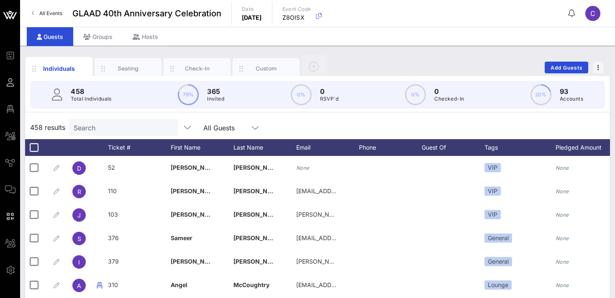
click at [92, 128] on input "Search" at bounding box center [123, 127] width 98 height 11
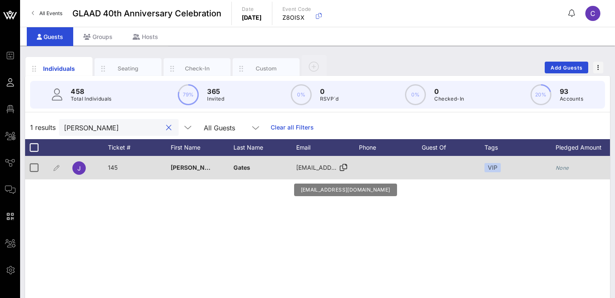
type input "[PERSON_NAME]"
click at [322, 168] on span "[EMAIL_ADDRESS][DOMAIN_NAME]" at bounding box center [346, 167] width 101 height 7
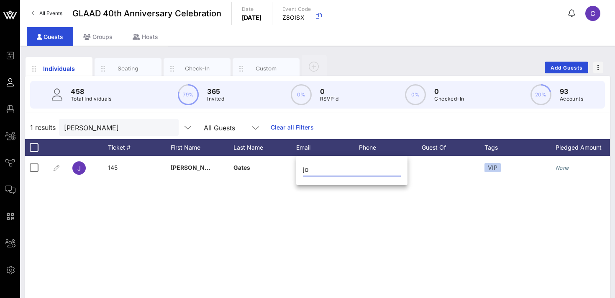
type input "j"
type input "[EMAIL_ADDRESS][DOMAIN_NAME]"
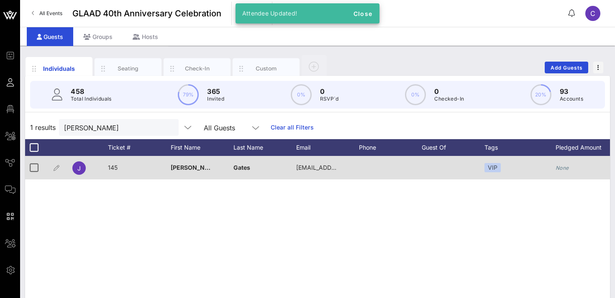
scroll to position [0, 197]
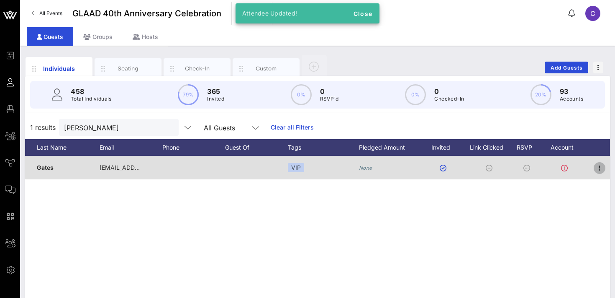
click at [597, 169] on icon "button" at bounding box center [600, 168] width 10 height 10
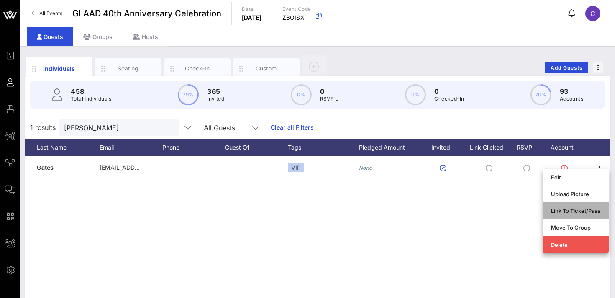
click at [569, 211] on div "Link To Ticket/Pass" at bounding box center [575, 210] width 49 height 7
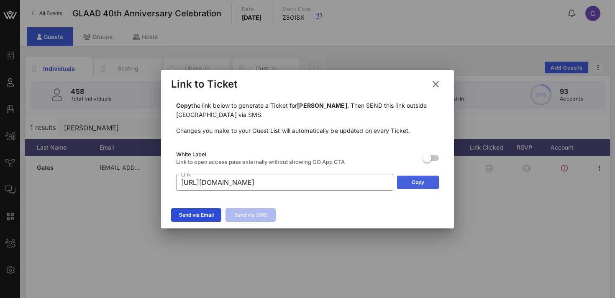
click at [410, 182] on button "Copy" at bounding box center [418, 181] width 42 height 13
click at [435, 86] on icon at bounding box center [436, 84] width 15 height 15
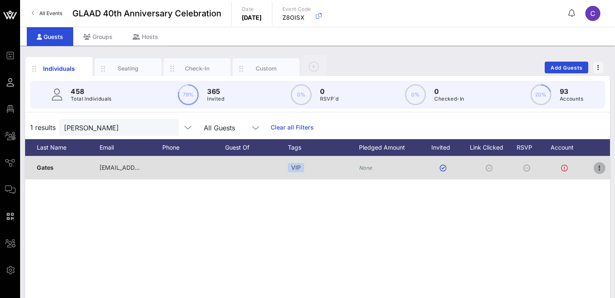
click at [605, 167] on icon "button" at bounding box center [600, 168] width 10 height 10
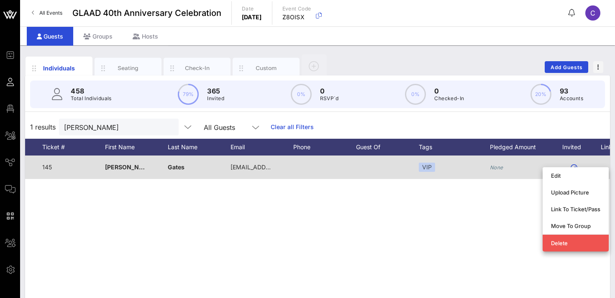
scroll to position [0, 0]
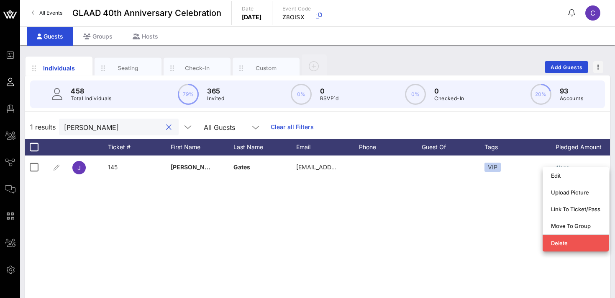
click at [106, 126] on input "[PERSON_NAME]" at bounding box center [113, 126] width 98 height 11
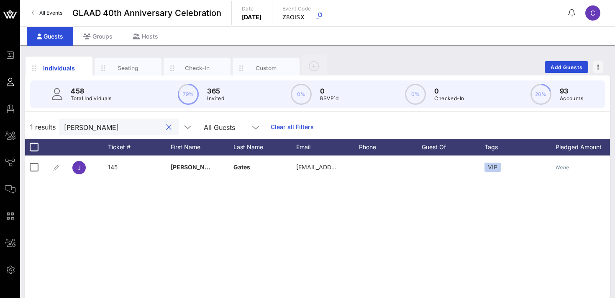
click at [106, 126] on input "[PERSON_NAME]" at bounding box center [113, 126] width 98 height 11
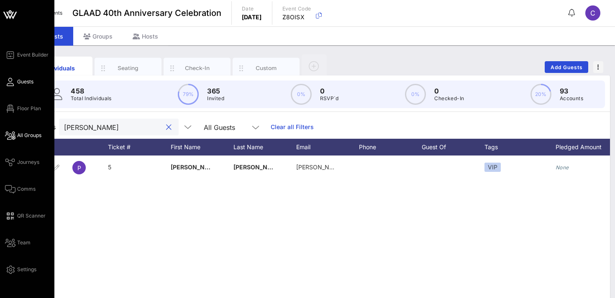
type input "[PERSON_NAME]"
click at [26, 137] on span "All Groups" at bounding box center [29, 135] width 24 height 8
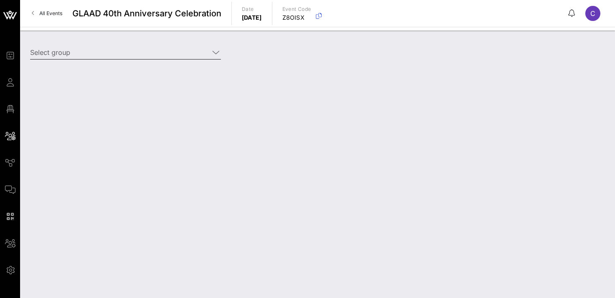
click at [116, 54] on input "Select group" at bounding box center [119, 52] width 179 height 13
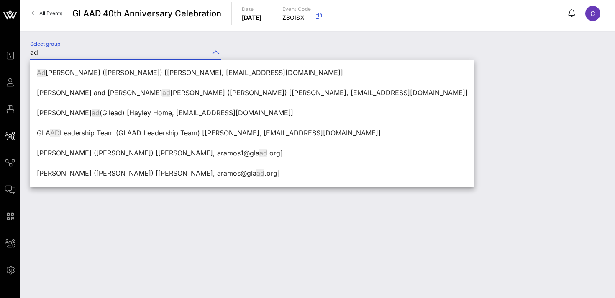
type input "a"
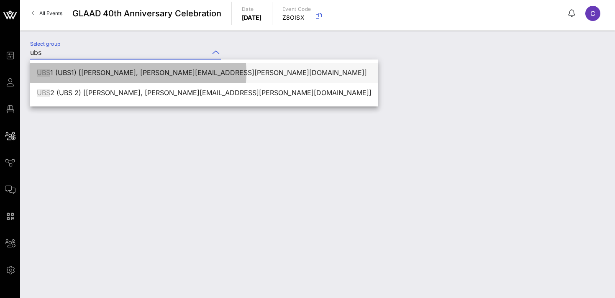
click at [118, 69] on div "UBS 1 (UBS1) [[PERSON_NAME], [PERSON_NAME][EMAIL_ADDRESS][PERSON_NAME][DOMAIN_N…" at bounding box center [204, 73] width 335 height 8
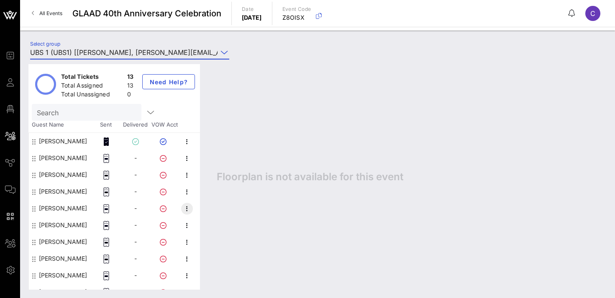
type input "UBS 1 (UBS1) [[PERSON_NAME], [PERSON_NAME][EMAIL_ADDRESS][PERSON_NAME][DOMAIN_N…"
click at [188, 209] on icon "button" at bounding box center [187, 208] width 10 height 10
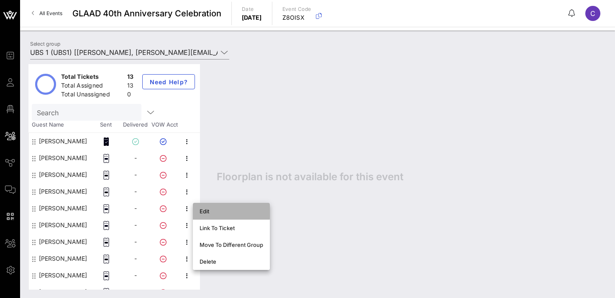
click at [208, 211] on div "Edit" at bounding box center [232, 211] width 64 height 7
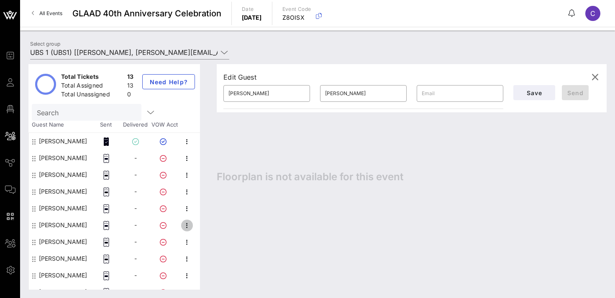
click at [191, 224] on icon "button" at bounding box center [187, 225] width 10 height 10
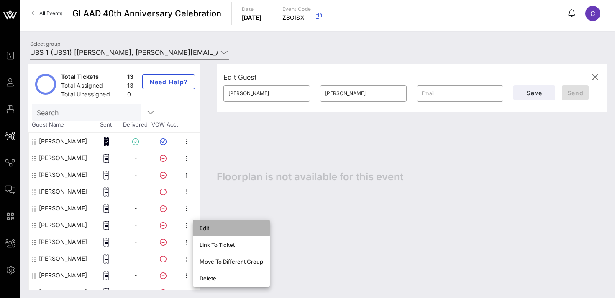
click at [202, 228] on div "Edit" at bounding box center [232, 227] width 64 height 7
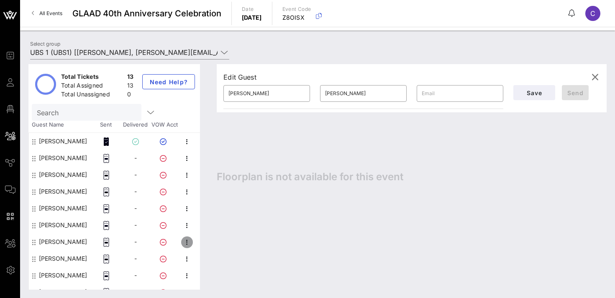
click at [187, 242] on icon "button" at bounding box center [187, 242] width 10 height 10
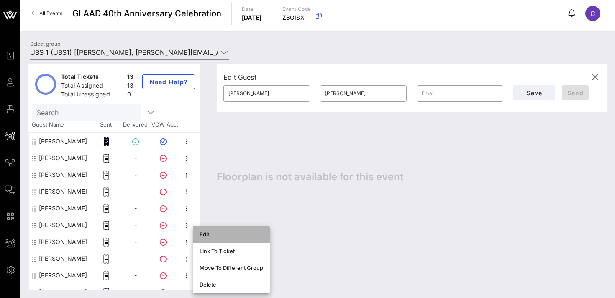
click at [211, 234] on div "Edit" at bounding box center [232, 234] width 64 height 7
type input "[PERSON_NAME]"
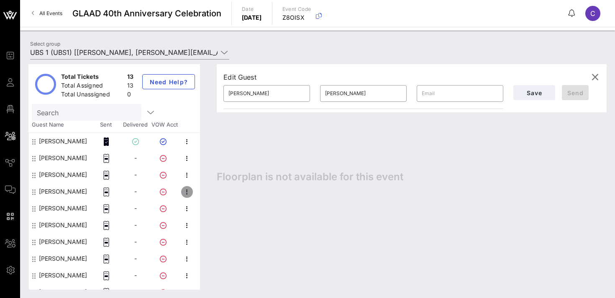
click at [183, 193] on icon "button" at bounding box center [187, 192] width 10 height 10
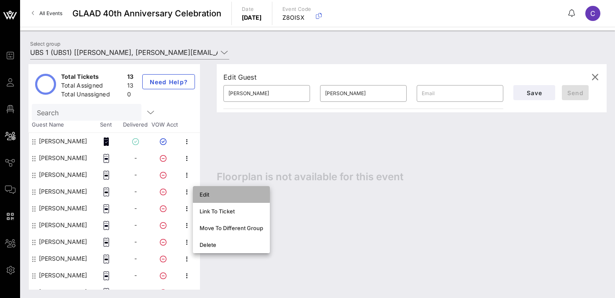
click at [214, 193] on div "Edit" at bounding box center [232, 194] width 64 height 7
type input "[PERSON_NAME]"
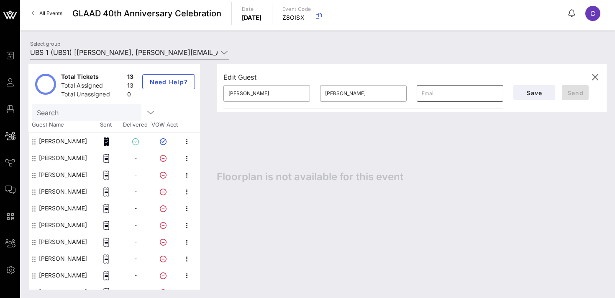
click at [436, 94] on input "text" at bounding box center [460, 93] width 77 height 13
paste input "[PERSON_NAME][EMAIL_ADDRESS][DOMAIN_NAME]"
type input "[PERSON_NAME][EMAIL_ADDRESS][DOMAIN_NAME]"
click at [576, 94] on span "Send" at bounding box center [576, 92] width 20 height 7
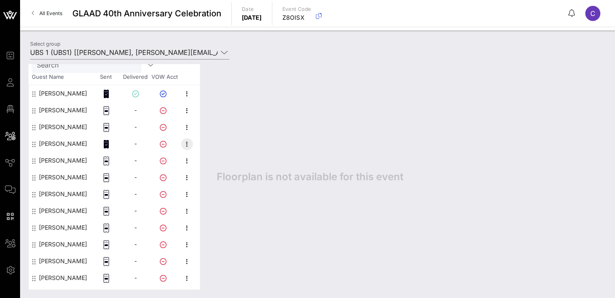
scroll to position [48, 0]
click at [186, 211] on icon "button" at bounding box center [187, 211] width 10 height 10
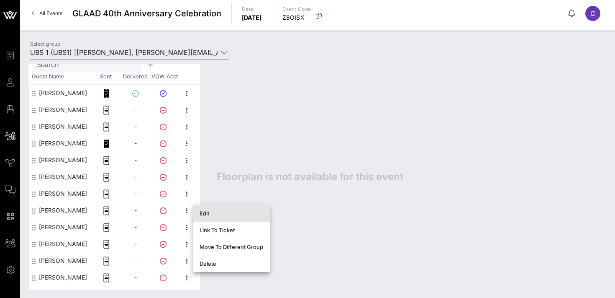
click at [209, 212] on div "Edit" at bounding box center [232, 213] width 64 height 7
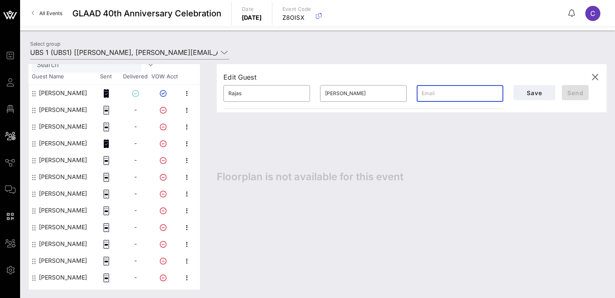
click at [430, 96] on input "text" at bounding box center [460, 93] width 77 height 13
paste input "[EMAIL_ADDRESS][PERSON_NAME][DOMAIN_NAME]"
type input "[EMAIL_ADDRESS][PERSON_NAME][DOMAIN_NAME]"
click at [575, 91] on span "Send" at bounding box center [576, 92] width 20 height 7
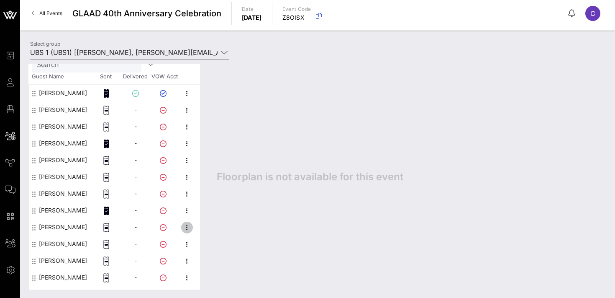
click at [187, 229] on icon "button" at bounding box center [187, 227] width 10 height 10
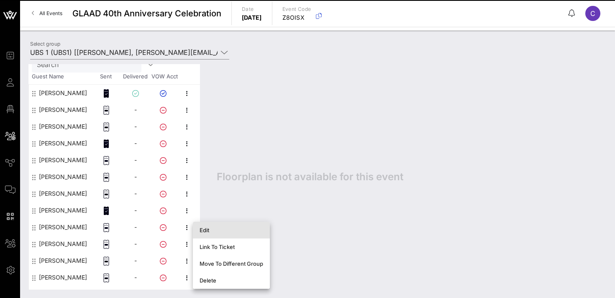
click at [210, 228] on div "Edit" at bounding box center [232, 230] width 64 height 7
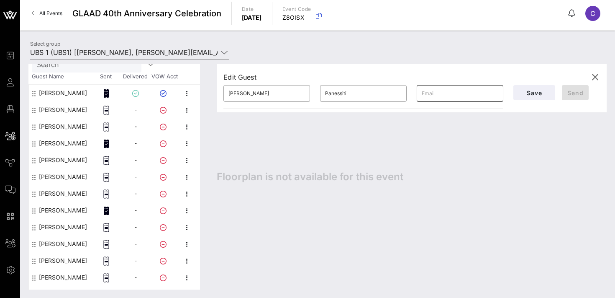
click at [432, 93] on input "text" at bounding box center [460, 93] width 77 height 13
paste input "[PERSON_NAME][EMAIL_ADDRESS][DOMAIN_NAME]"
type input "[PERSON_NAME][EMAIL_ADDRESS][DOMAIN_NAME]"
click at [572, 90] on span "Send" at bounding box center [576, 92] width 20 height 7
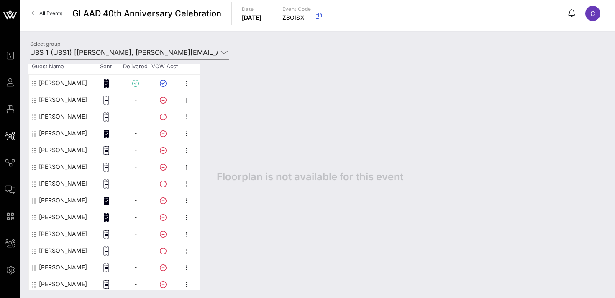
scroll to position [61, 0]
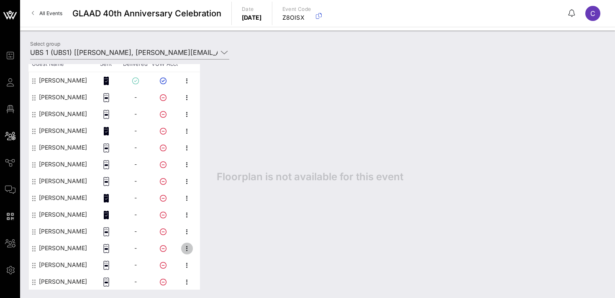
click at [189, 250] on icon "button" at bounding box center [187, 248] width 10 height 10
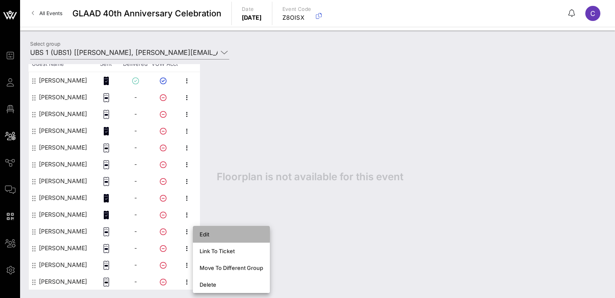
click at [213, 234] on div "Edit" at bounding box center [232, 234] width 64 height 7
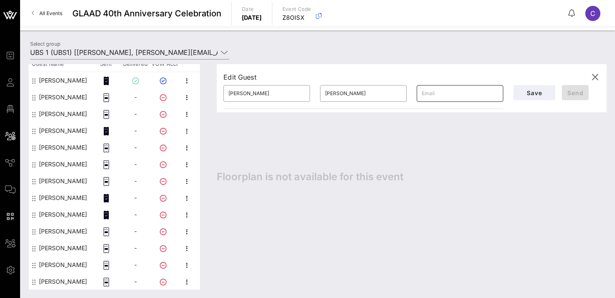
click at [432, 97] on input "text" at bounding box center [460, 93] width 77 height 13
paste input "[EMAIL_ADDRESS][DOMAIN_NAME]"
type input "[EMAIL_ADDRESS][DOMAIN_NAME]"
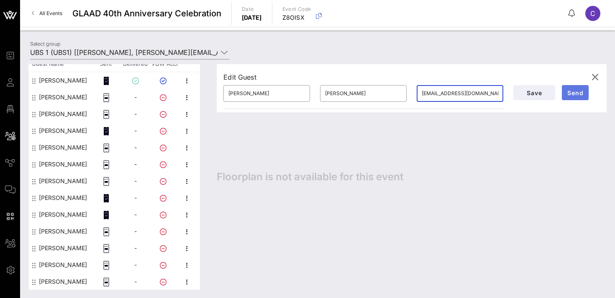
click at [574, 95] on span "Send" at bounding box center [576, 92] width 20 height 7
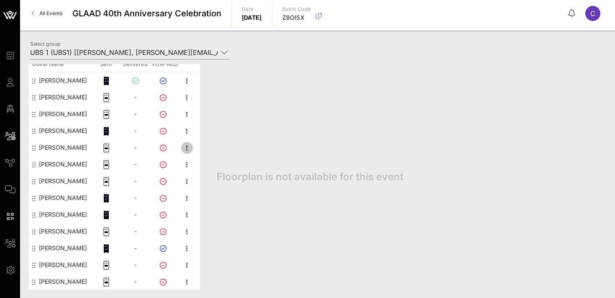
click at [189, 148] on icon "button" at bounding box center [187, 148] width 10 height 10
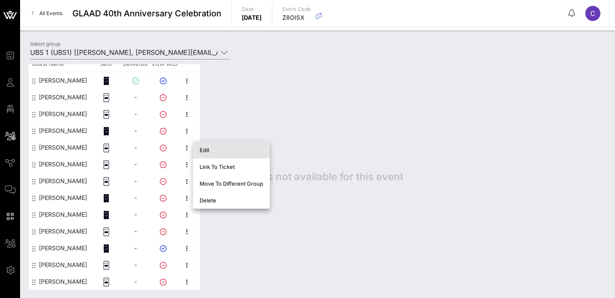
click at [207, 148] on div "Edit" at bounding box center [232, 150] width 64 height 7
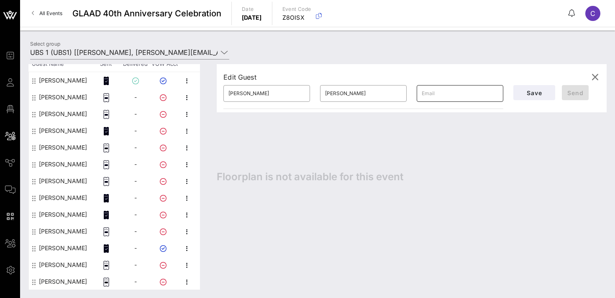
click at [450, 86] on div at bounding box center [460, 93] width 77 height 17
paste input "[PERSON_NAME][EMAIL_ADDRESS][PERSON_NAME][DOMAIN_NAME]"
type input "[PERSON_NAME][EMAIL_ADDRESS][PERSON_NAME][DOMAIN_NAME]"
click at [574, 90] on span "Send" at bounding box center [576, 92] width 20 height 7
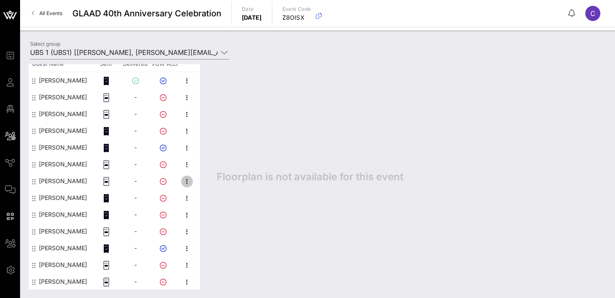
click at [185, 183] on icon "button" at bounding box center [187, 181] width 10 height 10
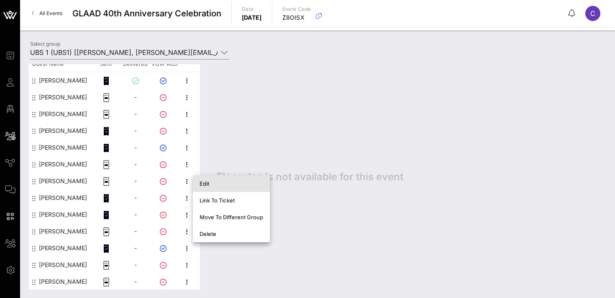
click at [211, 185] on div "Edit" at bounding box center [232, 183] width 64 height 7
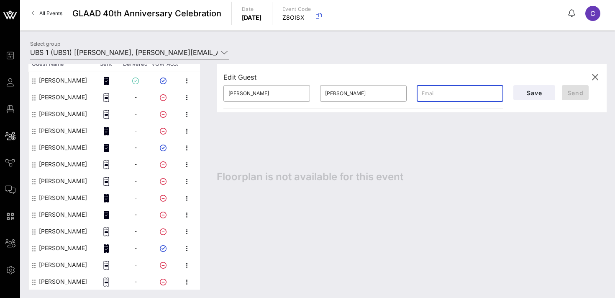
click at [461, 93] on input "text" at bounding box center [460, 93] width 77 height 13
paste input "[PERSON_NAME][EMAIL_ADDRESS][PERSON_NAME][DOMAIN_NAME]"
type input "[PERSON_NAME][EMAIL_ADDRESS][PERSON_NAME][DOMAIN_NAME]"
click at [574, 93] on span "Send" at bounding box center [576, 92] width 20 height 7
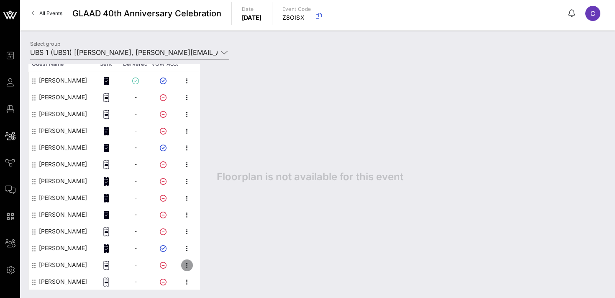
click at [186, 265] on icon "button" at bounding box center [187, 265] width 10 height 10
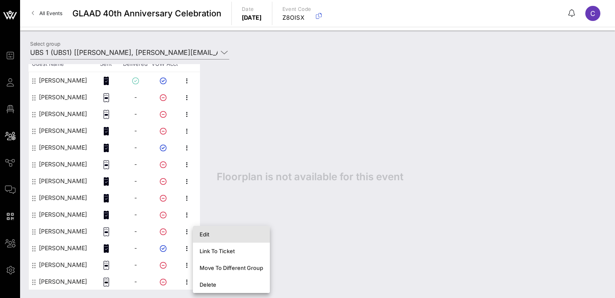
click at [219, 232] on div "Edit" at bounding box center [232, 234] width 64 height 7
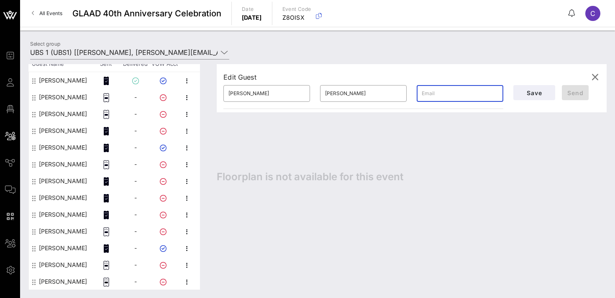
click at [443, 93] on input "text" at bounding box center [460, 93] width 77 height 13
paste input "[PERSON_NAME][EMAIL_ADDRESS][PERSON_NAME][DOMAIN_NAME]"
type input "[PERSON_NAME][EMAIL_ADDRESS][PERSON_NAME][DOMAIN_NAME]"
click at [574, 92] on span "Send" at bounding box center [576, 92] width 20 height 7
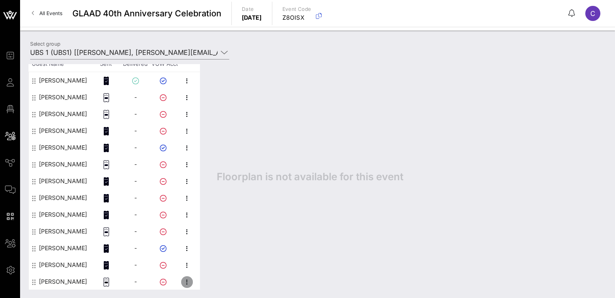
click at [189, 282] on icon "button" at bounding box center [187, 282] width 10 height 10
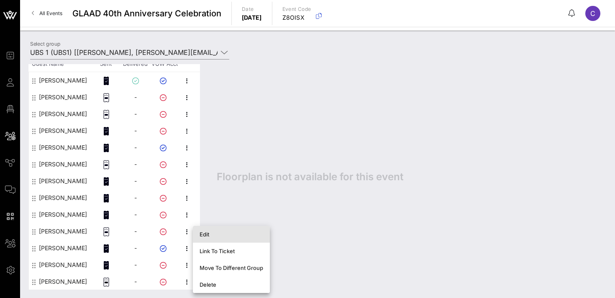
click at [214, 235] on div "Edit" at bounding box center [232, 234] width 64 height 7
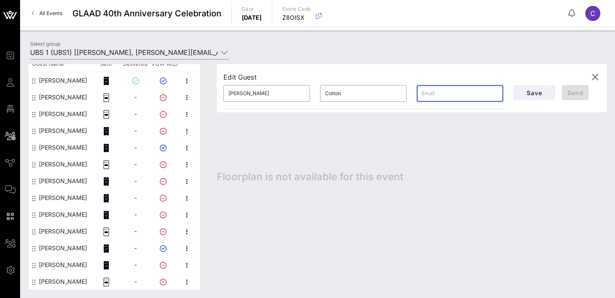
click at [471, 95] on input "text" at bounding box center [460, 93] width 77 height 13
paste input "[PERSON_NAME][EMAIL_ADDRESS][DOMAIN_NAME]"
type input "[PERSON_NAME][EMAIL_ADDRESS][DOMAIN_NAME]"
click at [573, 93] on span "Send" at bounding box center [576, 92] width 20 height 7
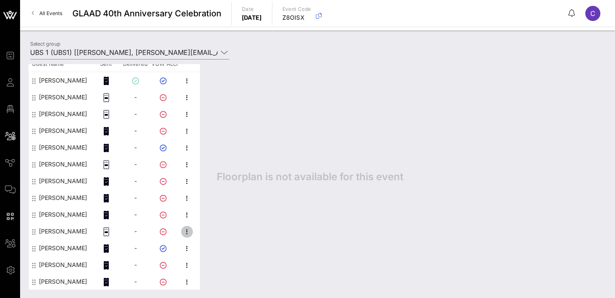
click at [185, 234] on icon "button" at bounding box center [187, 232] width 10 height 10
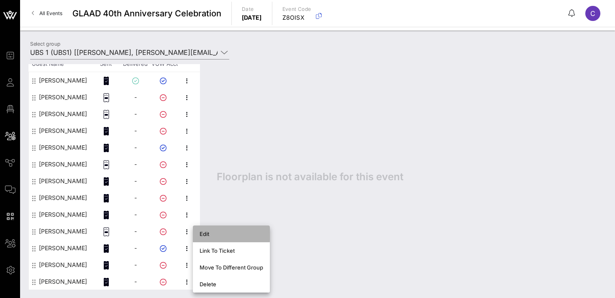
click at [213, 232] on div "Edit" at bounding box center [232, 233] width 64 height 7
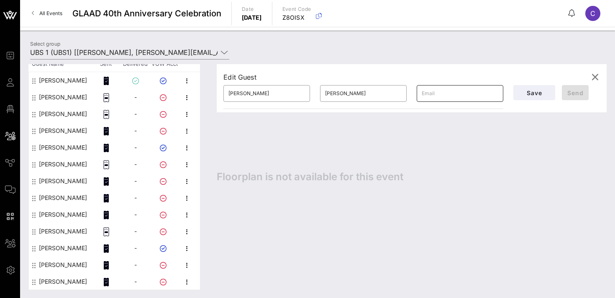
click at [433, 93] on input "text" at bounding box center [460, 93] width 77 height 13
paste input "[PERSON_NAME][DOMAIN_NAME][EMAIL_ADDRESS][PERSON_NAME][DOMAIN_NAME]"
type input "[PERSON_NAME][DOMAIN_NAME][EMAIL_ADDRESS][PERSON_NAME][DOMAIN_NAME]"
click at [569, 93] on span "Send" at bounding box center [576, 92] width 20 height 7
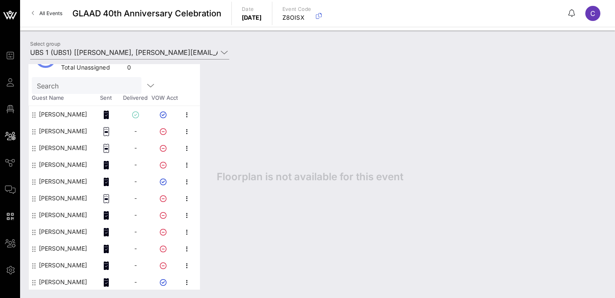
scroll to position [21, 0]
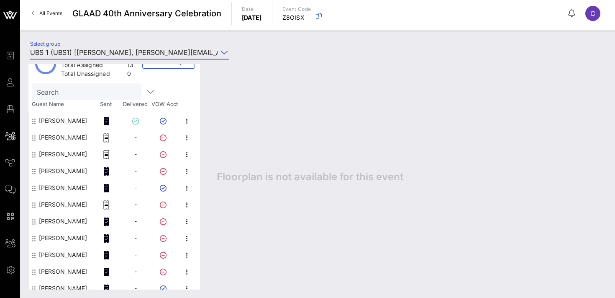
click at [134, 47] on input "UBS 1 (UBS1) [[PERSON_NAME], [PERSON_NAME][EMAIL_ADDRESS][PERSON_NAME][DOMAIN_N…" at bounding box center [124, 52] width 188 height 13
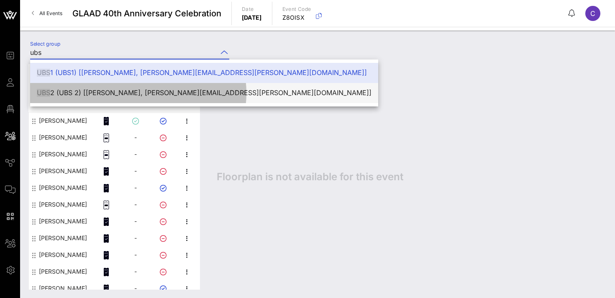
click at [131, 96] on div "UBS 2 (UBS 2) [[PERSON_NAME], [PERSON_NAME][EMAIL_ADDRESS][PERSON_NAME][DOMAIN_…" at bounding box center [204, 93] width 335 height 8
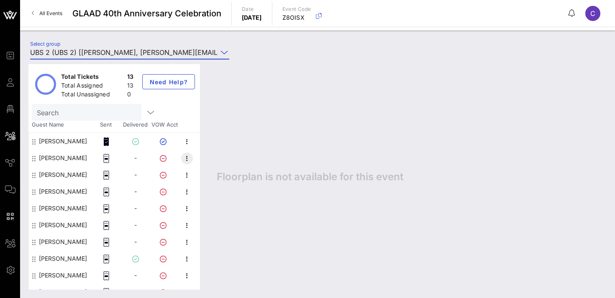
type input "UBS 2 (UBS 2) [[PERSON_NAME], [PERSON_NAME][EMAIL_ADDRESS][PERSON_NAME][DOMAIN_…"
click at [185, 160] on icon "button" at bounding box center [187, 158] width 10 height 10
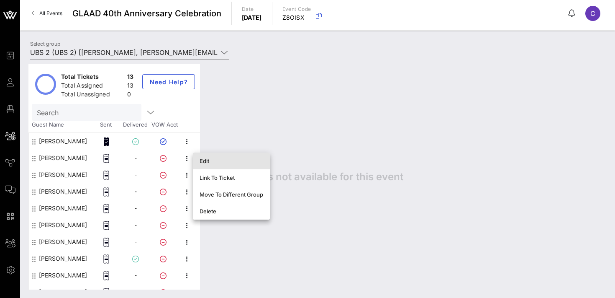
click at [202, 162] on div "Edit" at bounding box center [232, 160] width 64 height 7
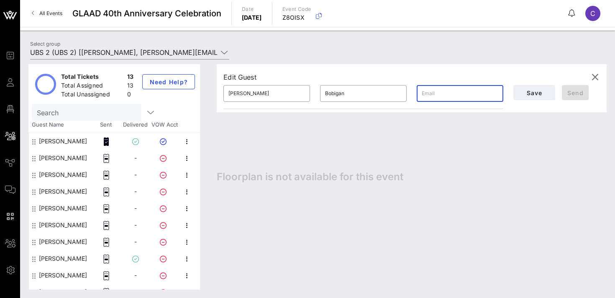
click at [444, 96] on input "text" at bounding box center [460, 93] width 77 height 13
paste input "[PERSON_NAME][EMAIL_ADDRESS][DOMAIN_NAME]"
type input "[PERSON_NAME][EMAIL_ADDRESS][DOMAIN_NAME]"
click at [572, 90] on span "Send" at bounding box center [576, 92] width 20 height 7
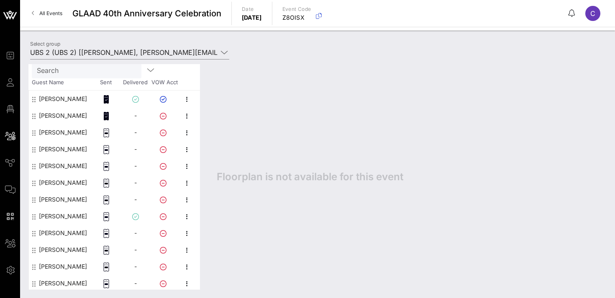
scroll to position [61, 0]
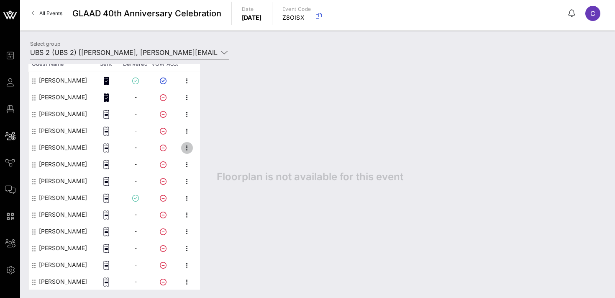
click at [188, 147] on icon "button" at bounding box center [187, 148] width 10 height 10
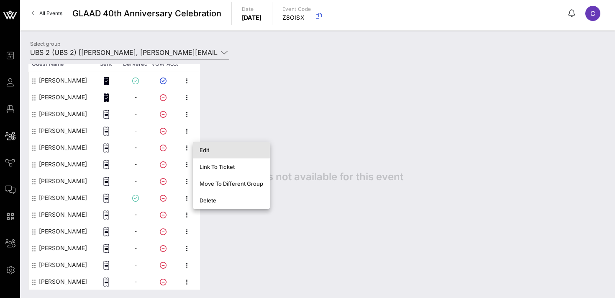
click at [207, 150] on div "Edit" at bounding box center [232, 150] width 64 height 7
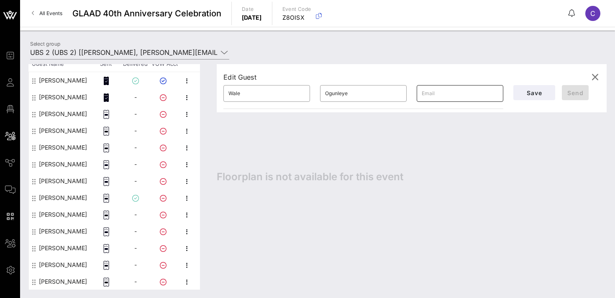
click at [457, 92] on input "text" at bounding box center [460, 93] width 77 height 13
paste input "[EMAIL_ADDRESS][DOMAIN_NAME]"
type input "[EMAIL_ADDRESS][DOMAIN_NAME]"
click at [570, 92] on span "Send" at bounding box center [576, 92] width 20 height 7
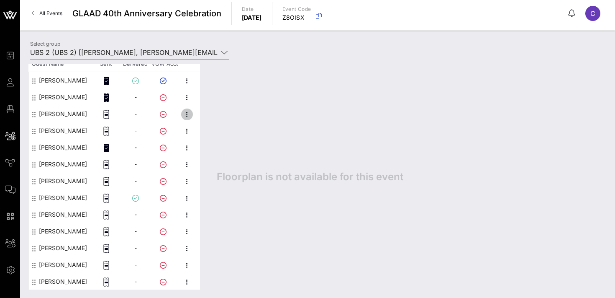
click at [187, 114] on icon "button" at bounding box center [187, 114] width 10 height 10
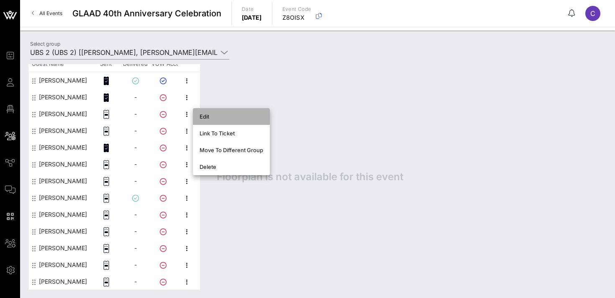
click at [203, 120] on div "Edit" at bounding box center [232, 116] width 64 height 13
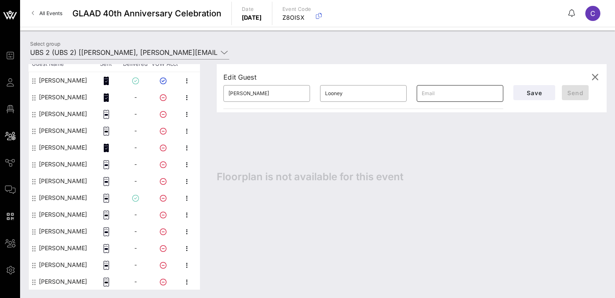
click at [426, 90] on input "text" at bounding box center [460, 93] width 77 height 13
paste input "[EMAIL_ADDRESS][DOMAIN_NAME]"
type input "[EMAIL_ADDRESS][DOMAIN_NAME]"
click at [577, 92] on span "Send" at bounding box center [576, 92] width 20 height 7
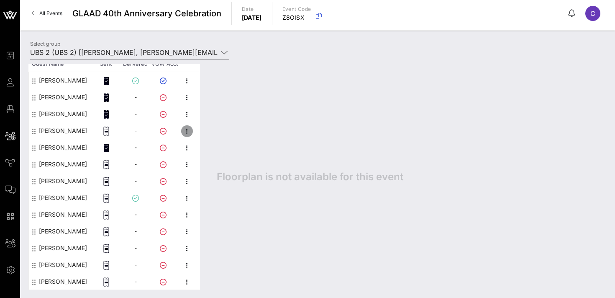
click at [189, 129] on icon "button" at bounding box center [187, 131] width 10 height 10
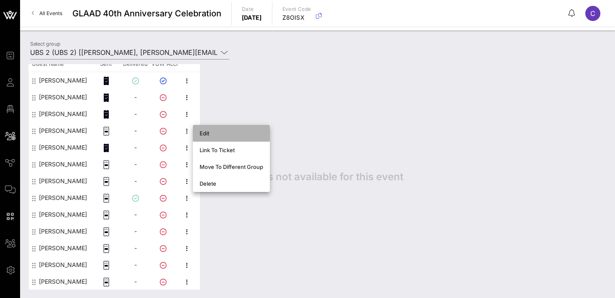
click at [210, 131] on div "Edit" at bounding box center [232, 133] width 64 height 7
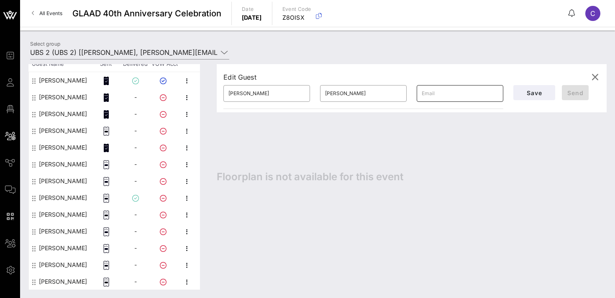
click at [438, 90] on input "text" at bounding box center [460, 93] width 77 height 13
paste input "[PERSON_NAME][EMAIL_ADDRESS][PERSON_NAME][DOMAIN_NAME]"
type input "[PERSON_NAME][EMAIL_ADDRESS][PERSON_NAME][DOMAIN_NAME]"
click at [581, 92] on span "Send" at bounding box center [576, 92] width 20 height 7
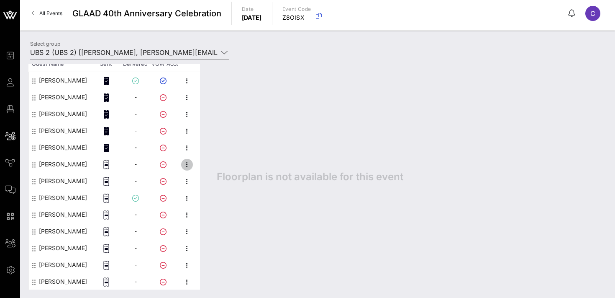
click at [186, 164] on icon "button" at bounding box center [187, 165] width 10 height 10
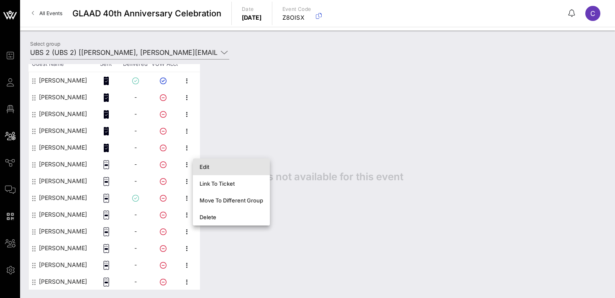
click at [236, 167] on div "Edit" at bounding box center [232, 166] width 64 height 7
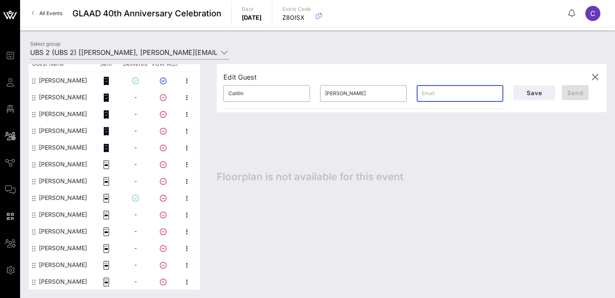
click at [455, 93] on input "text" at bounding box center [460, 93] width 77 height 13
paste input "[PERSON_NAME][EMAIL_ADDRESS][PERSON_NAME][DOMAIN_NAME]"
type input "[PERSON_NAME][EMAIL_ADDRESS][PERSON_NAME][DOMAIN_NAME]"
click at [584, 88] on button "Send" at bounding box center [575, 92] width 27 height 15
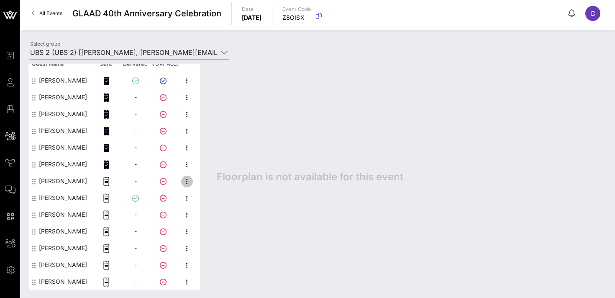
click at [186, 181] on icon "button" at bounding box center [187, 181] width 10 height 10
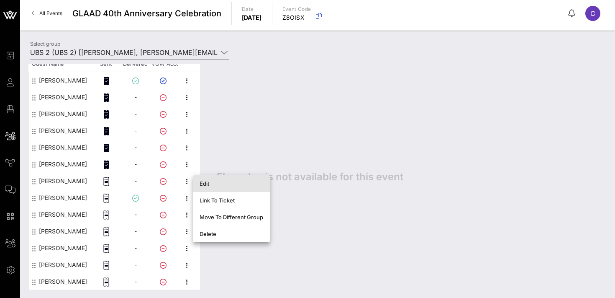
click at [213, 183] on div "Edit" at bounding box center [232, 183] width 64 height 7
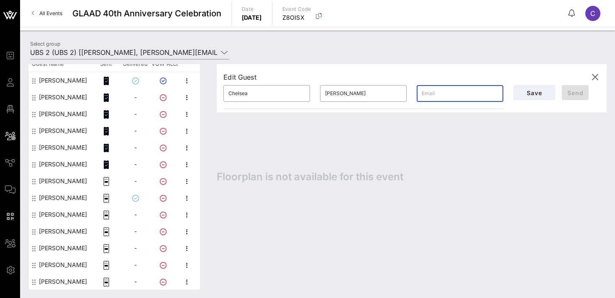
click at [445, 94] on input "text" at bounding box center [460, 93] width 77 height 13
paste input "[EMAIL_ADDRESS][DOMAIN_NAME]"
type input "[EMAIL_ADDRESS][DOMAIN_NAME]"
click at [574, 90] on span "Send" at bounding box center [576, 92] width 20 height 7
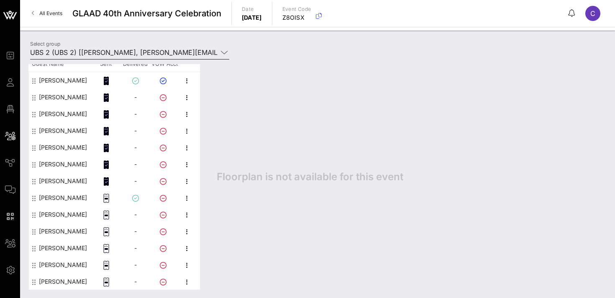
click at [136, 53] on input "UBS 2 (UBS 2) [[PERSON_NAME], [PERSON_NAME][EMAIL_ADDRESS][PERSON_NAME][DOMAIN_…" at bounding box center [124, 52] width 188 height 13
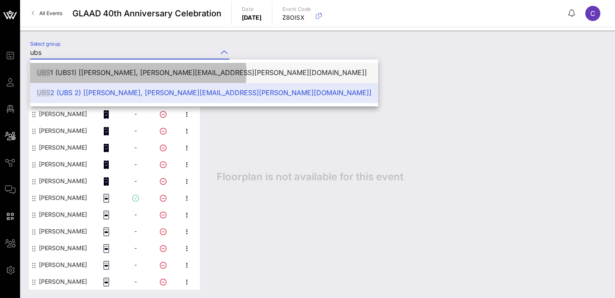
click at [146, 70] on div "UBS 1 (UBS1) [[PERSON_NAME], [PERSON_NAME][EMAIL_ADDRESS][PERSON_NAME][DOMAIN_N…" at bounding box center [204, 73] width 335 height 8
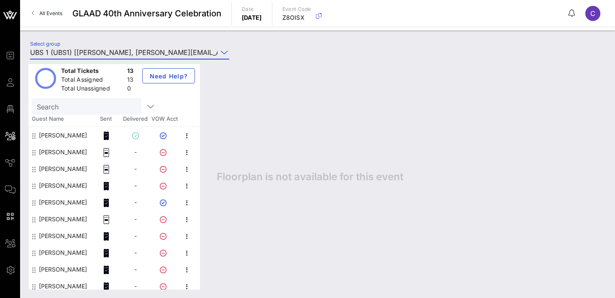
scroll to position [0, 0]
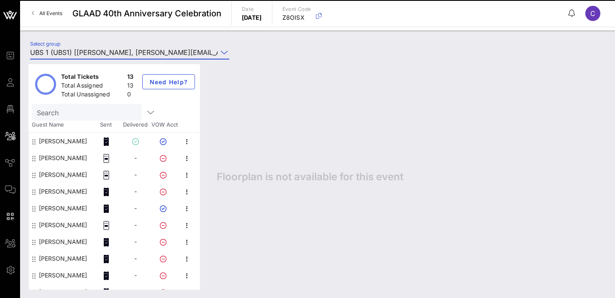
click at [89, 55] on input "UBS 1 (UBS1) [[PERSON_NAME], [PERSON_NAME][EMAIL_ADDRESS][PERSON_NAME][DOMAIN_N…" at bounding box center [124, 52] width 188 height 13
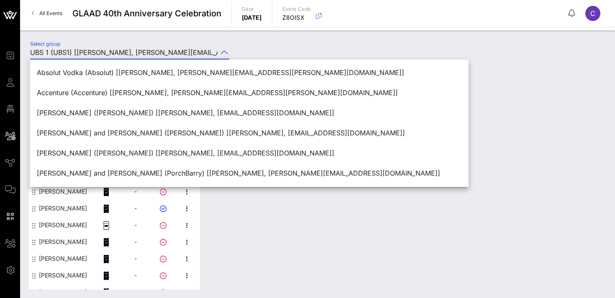
click at [277, 47] on div "Select group UBS 1 (UBS1) [[PERSON_NAME], [PERSON_NAME][EMAIL_ADDRESS][PERSON_N…" at bounding box center [317, 53] width 585 height 29
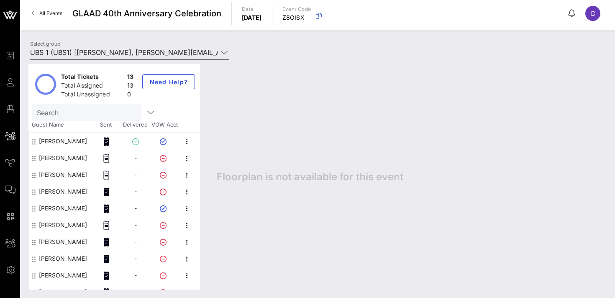
click at [156, 53] on input "UBS 1 (UBS1) [[PERSON_NAME], [PERSON_NAME][EMAIL_ADDRESS][PERSON_NAME][DOMAIN_N…" at bounding box center [124, 52] width 188 height 13
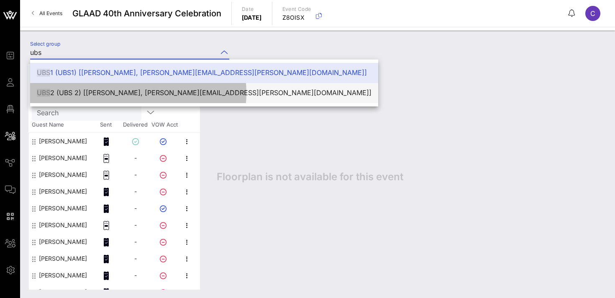
click at [132, 93] on div "UBS 2 (UBS 2) [[PERSON_NAME], [PERSON_NAME][EMAIL_ADDRESS][PERSON_NAME][DOMAIN_…" at bounding box center [204, 93] width 335 height 8
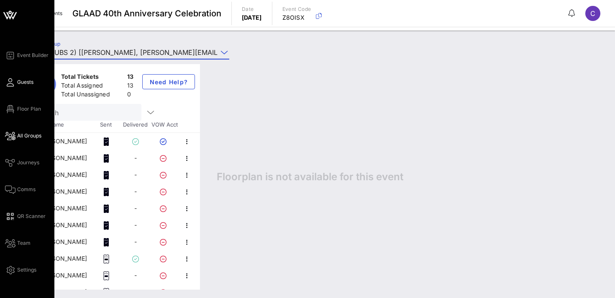
type input "UBS 2 (UBS 2) [[PERSON_NAME], [PERSON_NAME][EMAIL_ADDRESS][PERSON_NAME][DOMAIN_…"
click at [26, 81] on span "Guests" at bounding box center [25, 82] width 16 height 8
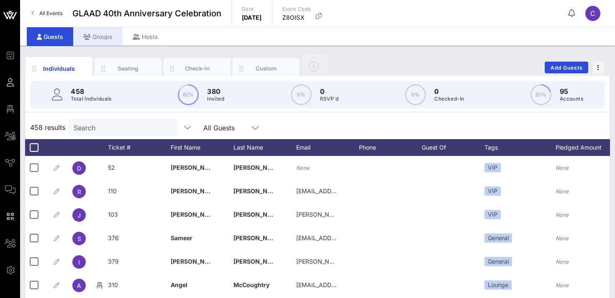
click at [103, 35] on div "Groups" at bounding box center [97, 36] width 49 height 19
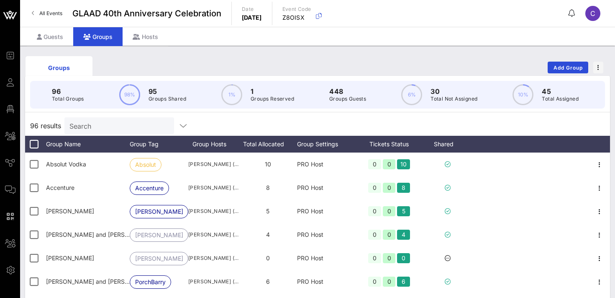
click at [116, 127] on input "Search" at bounding box center [118, 125] width 98 height 11
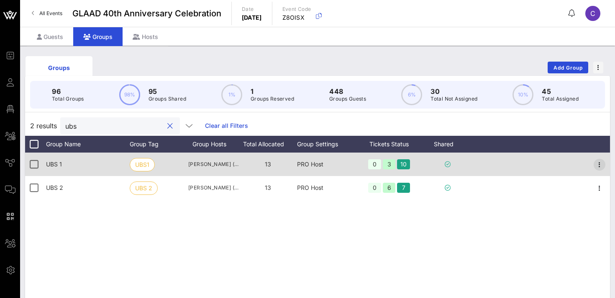
type input "ubs"
click at [602, 164] on icon "button" at bounding box center [600, 165] width 10 height 10
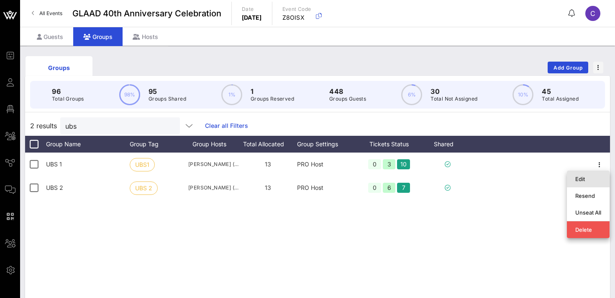
click at [584, 181] on div "Edit" at bounding box center [589, 178] width 26 height 7
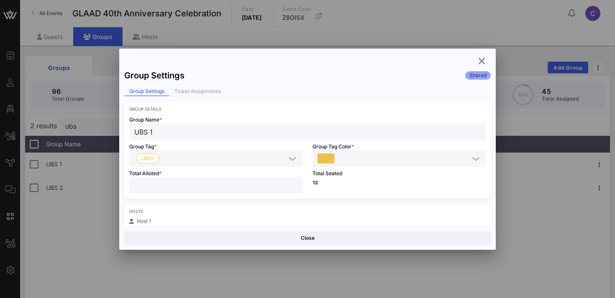
type input "**"
click at [295, 183] on input "**" at bounding box center [215, 185] width 163 height 11
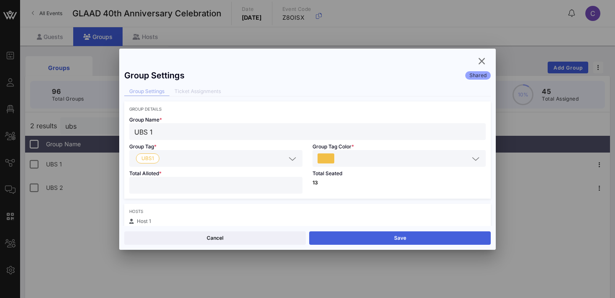
click at [359, 235] on button "Save" at bounding box center [400, 237] width 182 height 13
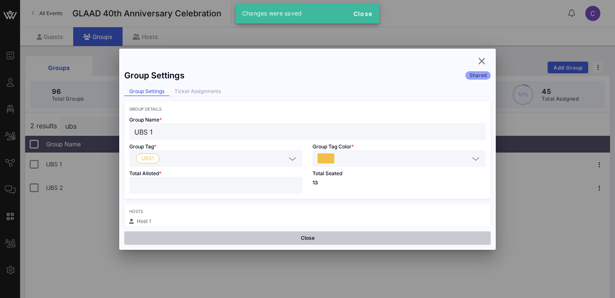
click at [304, 240] on button "Close" at bounding box center [307, 237] width 367 height 13
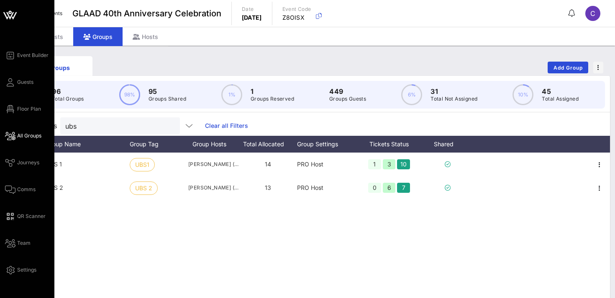
click at [31, 135] on span "All Groups" at bounding box center [29, 136] width 24 height 8
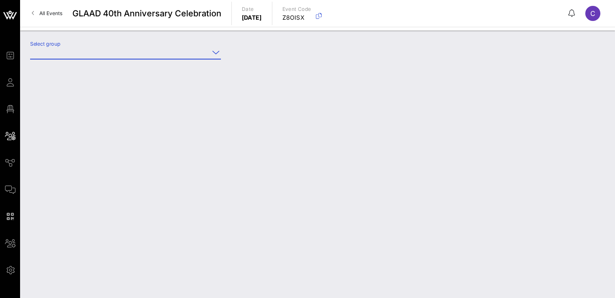
click at [113, 54] on input "Select group" at bounding box center [119, 52] width 179 height 13
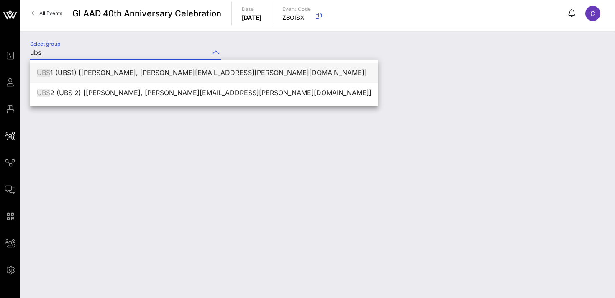
click at [120, 72] on div "UBS 1 (UBS1) [[PERSON_NAME], [PERSON_NAME][EMAIL_ADDRESS][PERSON_NAME][DOMAIN_N…" at bounding box center [204, 73] width 335 height 8
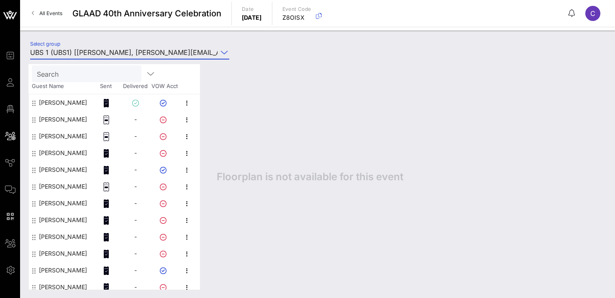
scroll to position [77, 0]
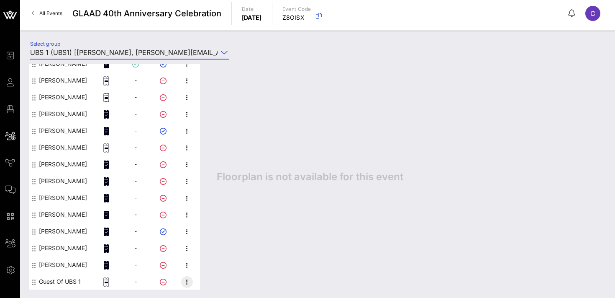
type input "UBS 1 (UBS1) [[PERSON_NAME], [PERSON_NAME][EMAIL_ADDRESS][PERSON_NAME][DOMAIN_N…"
click at [188, 281] on icon "button" at bounding box center [187, 282] width 10 height 10
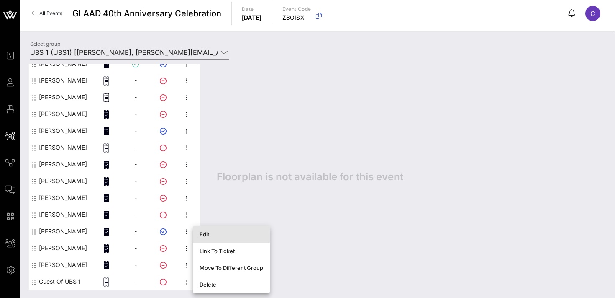
click at [219, 232] on div "Edit" at bounding box center [232, 234] width 64 height 7
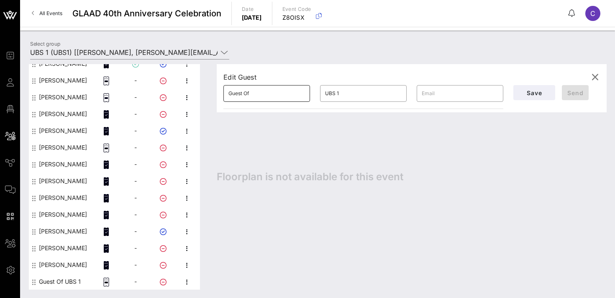
click at [268, 99] on input "Guest Of" at bounding box center [267, 93] width 77 height 13
type input "Santi"
type input "[PERSON_NAME]"
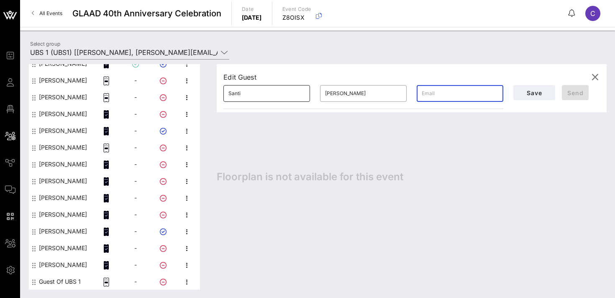
paste input "[EMAIL_ADDRESS][PERSON_NAME][DOMAIN_NAME]"
type input "[EMAIL_ADDRESS][PERSON_NAME][DOMAIN_NAME]"
click at [585, 90] on span "Send" at bounding box center [576, 92] width 20 height 7
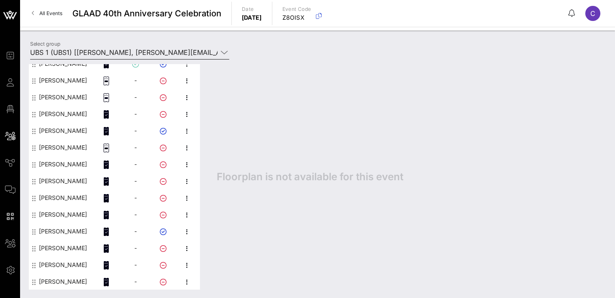
click at [131, 54] on input "UBS 1 (UBS1) [[PERSON_NAME], [PERSON_NAME][EMAIL_ADDRESS][PERSON_NAME][DOMAIN_N…" at bounding box center [124, 52] width 188 height 13
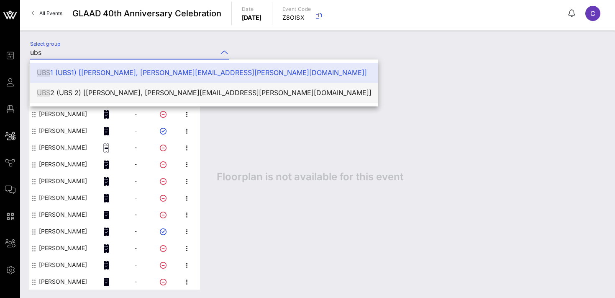
click at [134, 92] on div "UBS 2 (UBS 2) [[PERSON_NAME], [PERSON_NAME][EMAIL_ADDRESS][PERSON_NAME][DOMAIN_…" at bounding box center [204, 93] width 335 height 8
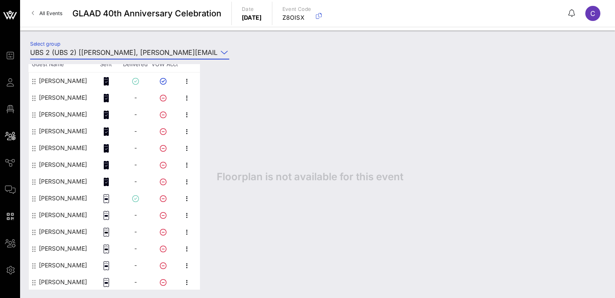
scroll to position [61, 0]
type input "UBS 2 (UBS 2) [[PERSON_NAME], [PERSON_NAME][EMAIL_ADDRESS][PERSON_NAME][DOMAIN_…"
click at [187, 232] on icon "button" at bounding box center [187, 232] width 10 height 10
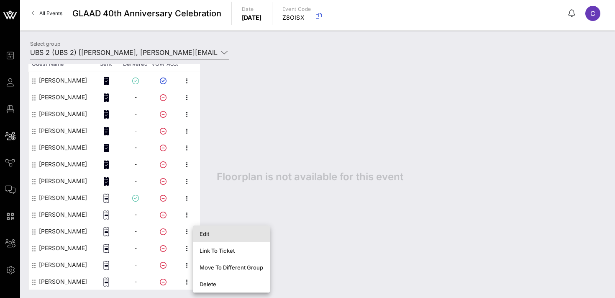
click at [205, 234] on div "Edit" at bounding box center [232, 233] width 64 height 7
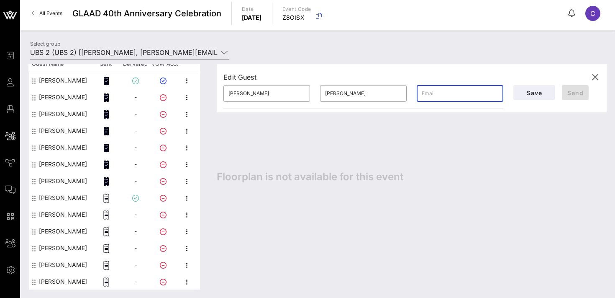
click at [451, 91] on input "text" at bounding box center [460, 93] width 77 height 13
paste input "[PERSON_NAME][EMAIL_ADDRESS][PERSON_NAME][DOMAIN_NAME]"
type input "[PERSON_NAME][EMAIL_ADDRESS][PERSON_NAME][DOMAIN_NAME]"
click at [588, 90] on button "Send" at bounding box center [575, 92] width 27 height 15
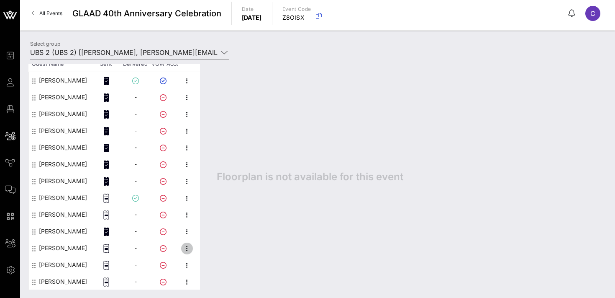
click at [190, 249] on icon "button" at bounding box center [187, 248] width 10 height 10
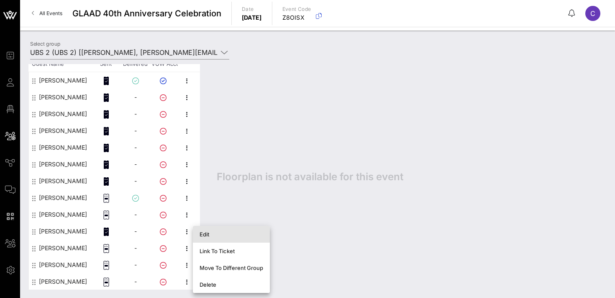
click at [215, 235] on div "Edit" at bounding box center [232, 234] width 64 height 7
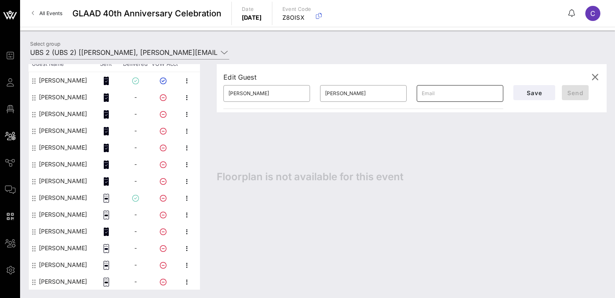
click at [448, 95] on input "text" at bounding box center [460, 93] width 77 height 13
paste input "[PERSON_NAME][EMAIL_ADDRESS][PERSON_NAME][DOMAIN_NAME]"
type input "[PERSON_NAME][EMAIL_ADDRESS][PERSON_NAME][DOMAIN_NAME]"
click at [575, 91] on span "Send" at bounding box center [576, 92] width 20 height 7
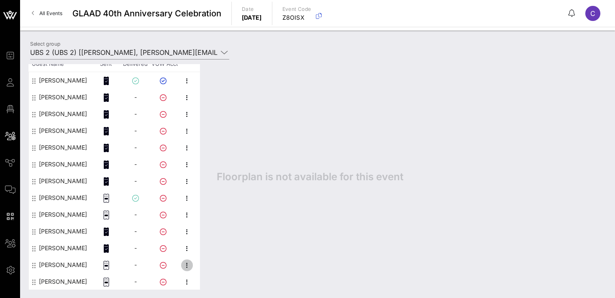
click at [188, 266] on icon "button" at bounding box center [187, 265] width 10 height 10
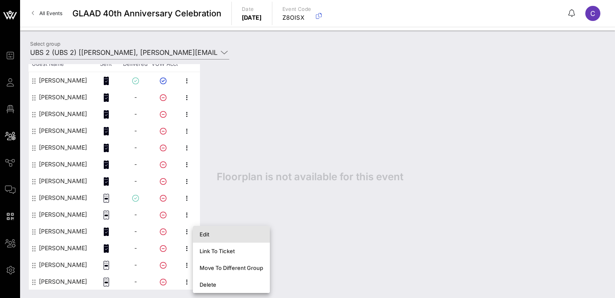
click at [213, 232] on div "Edit" at bounding box center [232, 234] width 64 height 7
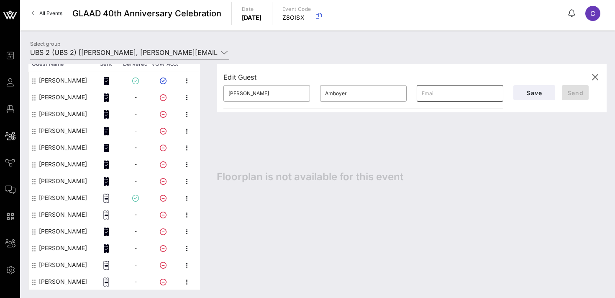
click at [439, 89] on input "text" at bounding box center [460, 93] width 77 height 13
paste input "[EMAIL_ADDRESS][DOMAIN_NAME]"
type input "[EMAIL_ADDRESS][DOMAIN_NAME]"
click at [572, 90] on span "Send" at bounding box center [576, 92] width 20 height 7
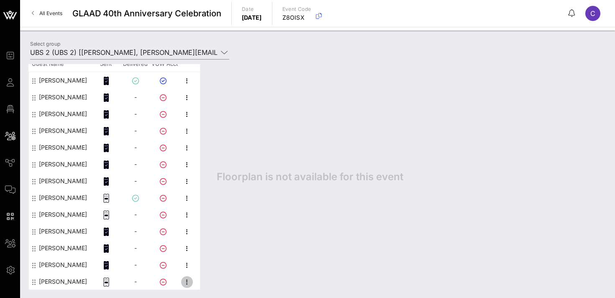
click at [188, 282] on icon "button" at bounding box center [187, 282] width 10 height 10
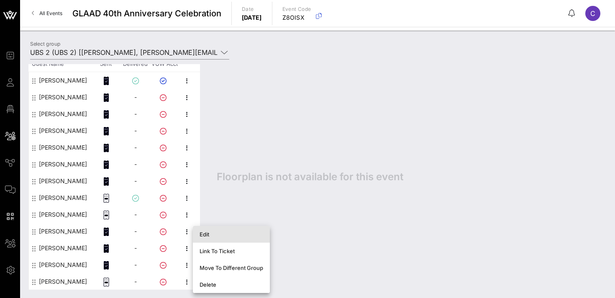
click at [213, 236] on div "Edit" at bounding box center [232, 234] width 64 height 7
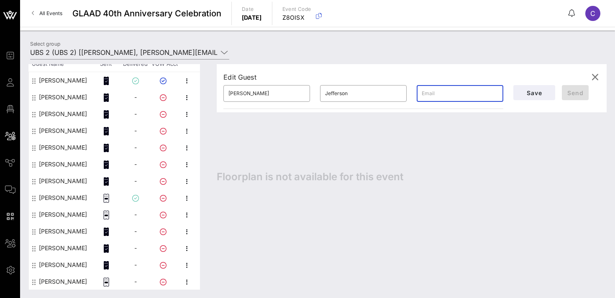
click at [449, 98] on input "text" at bounding box center [460, 93] width 77 height 13
paste input "[PERSON_NAME][EMAIL_ADDRESS][PERSON_NAME][DOMAIN_NAME]"
type input "[PERSON_NAME][EMAIL_ADDRESS][PERSON_NAME][DOMAIN_NAME]"
click at [576, 89] on span "Send" at bounding box center [576, 92] width 20 height 7
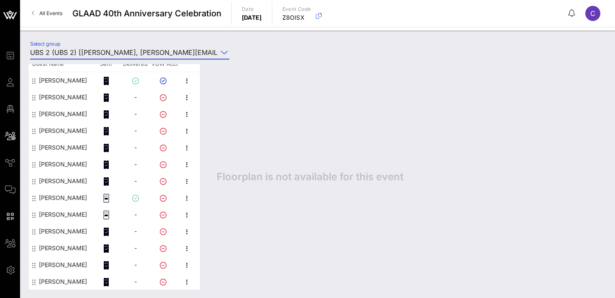
click at [131, 51] on input "UBS 2 (UBS 2) [[PERSON_NAME], [PERSON_NAME][EMAIL_ADDRESS][PERSON_NAME][DOMAIN_…" at bounding box center [124, 52] width 188 height 13
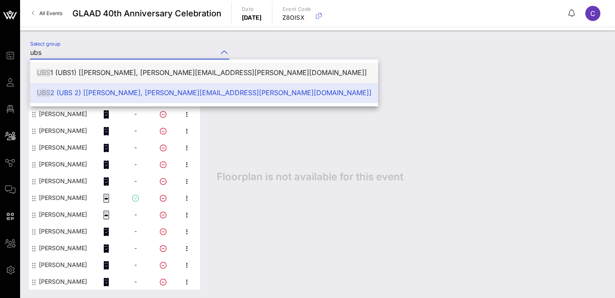
click at [152, 72] on div "UBS 1 (UBS1) [[PERSON_NAME], [PERSON_NAME][EMAIL_ADDRESS][PERSON_NAME][DOMAIN_N…" at bounding box center [204, 73] width 335 height 8
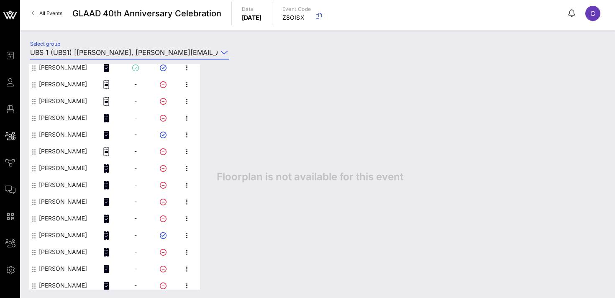
scroll to position [77, 0]
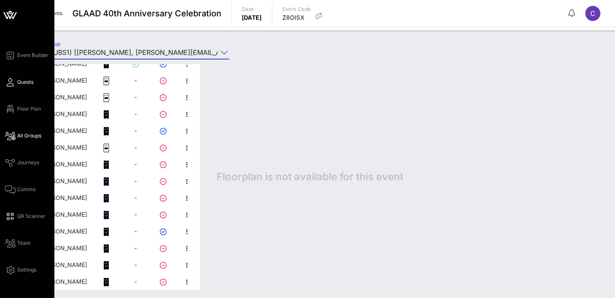
type input "UBS 1 (UBS1) [[PERSON_NAME], [PERSON_NAME][EMAIL_ADDRESS][PERSON_NAME][DOMAIN_N…"
click at [27, 80] on span "Guests" at bounding box center [25, 82] width 16 height 8
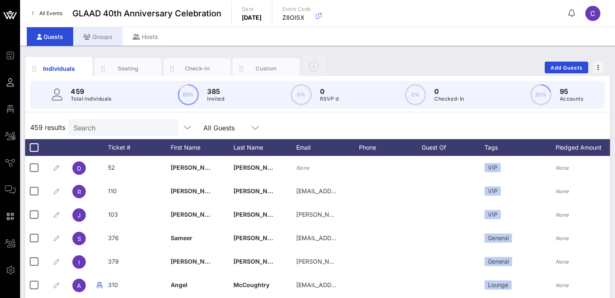
click at [99, 33] on div "Groups" at bounding box center [97, 36] width 49 height 19
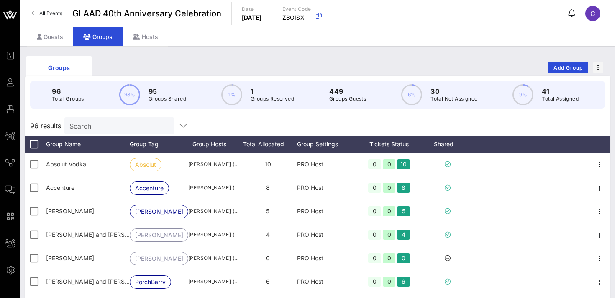
click at [110, 125] on input "Search" at bounding box center [118, 125] width 98 height 11
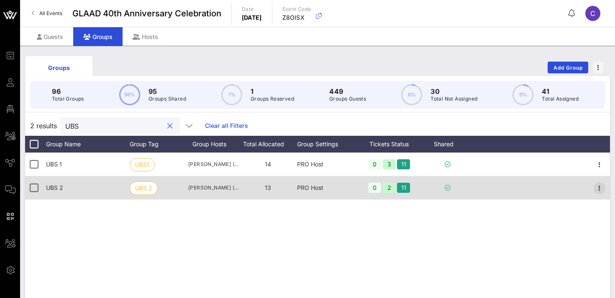
type input "UBS"
click at [599, 186] on icon "button" at bounding box center [600, 188] width 10 height 10
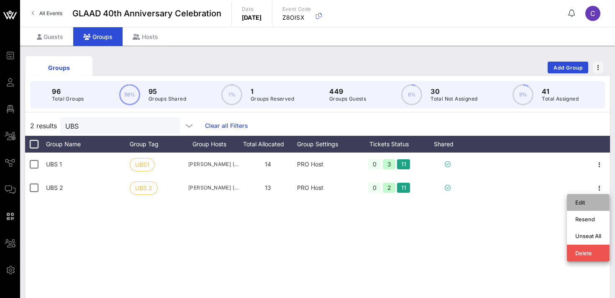
click at [587, 196] on div "Edit" at bounding box center [589, 202] width 26 height 13
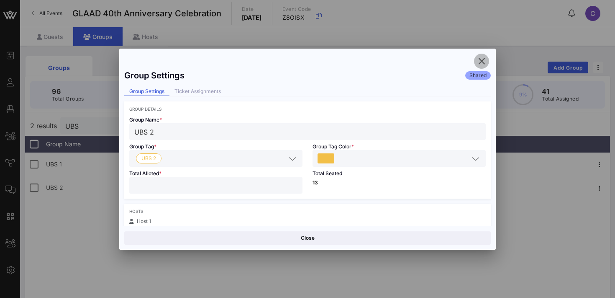
click at [484, 60] on icon "button" at bounding box center [482, 61] width 10 height 10
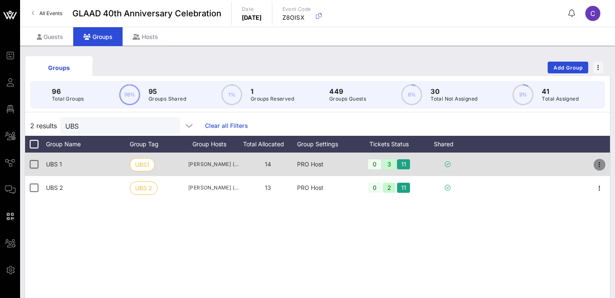
click at [602, 167] on icon "button" at bounding box center [600, 165] width 10 height 10
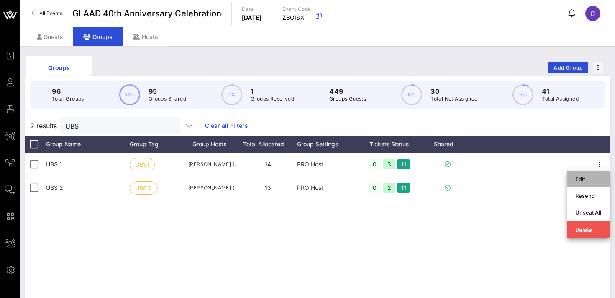
click at [576, 181] on div "Edit" at bounding box center [589, 178] width 26 height 7
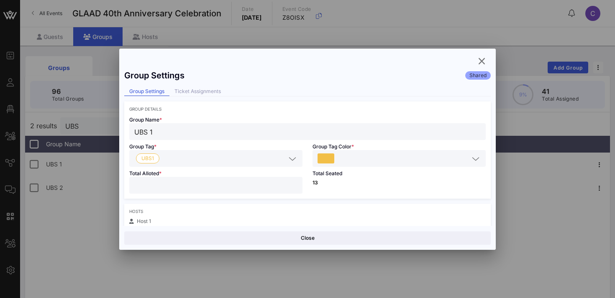
type input "**"
click at [294, 182] on input "**" at bounding box center [215, 185] width 163 height 11
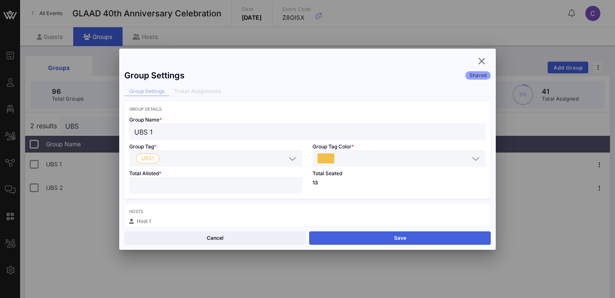
click at [352, 235] on button "Save" at bounding box center [400, 237] width 182 height 13
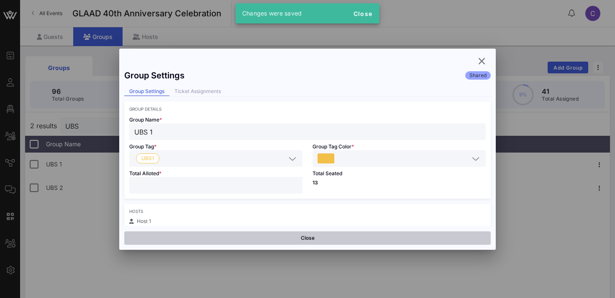
click at [287, 237] on button "Close" at bounding box center [307, 237] width 367 height 13
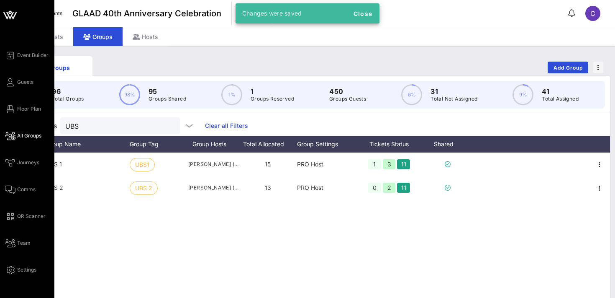
click at [31, 136] on span "All Groups" at bounding box center [29, 136] width 24 height 8
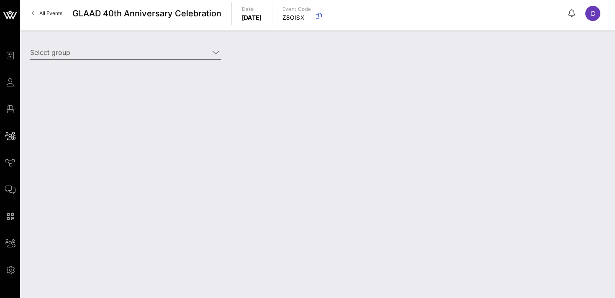
click at [111, 49] on input "Select group" at bounding box center [119, 52] width 179 height 13
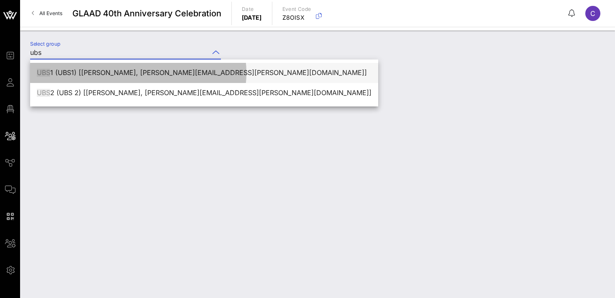
click at [118, 72] on div "UBS 1 (UBS1) [[PERSON_NAME], [PERSON_NAME][EMAIL_ADDRESS][PERSON_NAME][DOMAIN_N…" at bounding box center [204, 73] width 335 height 8
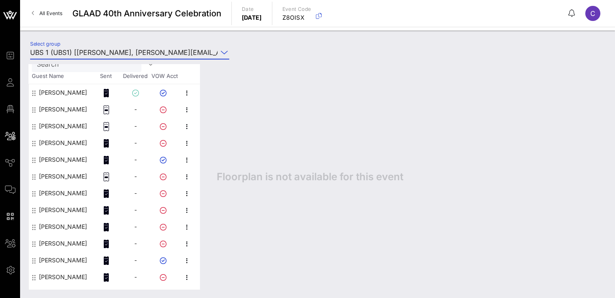
scroll to position [94, 0]
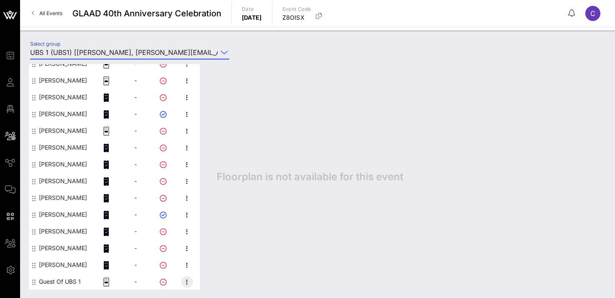
type input "UBS 1 (UBS1) [[PERSON_NAME], [PERSON_NAME][EMAIL_ADDRESS][PERSON_NAME][DOMAIN_N…"
click at [188, 282] on icon "button" at bounding box center [187, 282] width 10 height 10
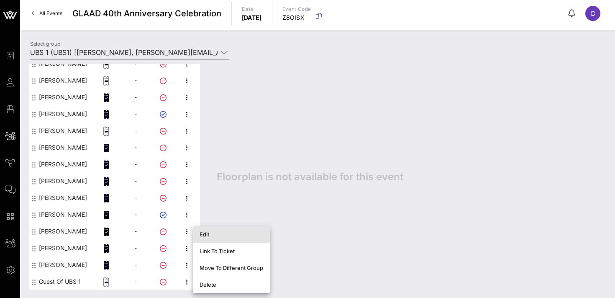
click at [218, 239] on div "Edit" at bounding box center [232, 233] width 64 height 13
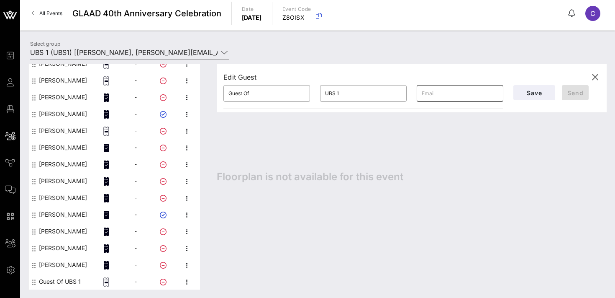
click at [433, 94] on input "text" at bounding box center [460, 93] width 77 height 13
paste input "[EMAIL_ADDRESS][DOMAIN_NAME]"
click at [429, 93] on input "[EMAIL_ADDRESS][DOMAIN_NAME]" at bounding box center [460, 93] width 77 height 13
type input "[EMAIL_ADDRESS][DOMAIN_NAME]"
click at [259, 96] on input "Guest Of" at bounding box center [267, 93] width 77 height 13
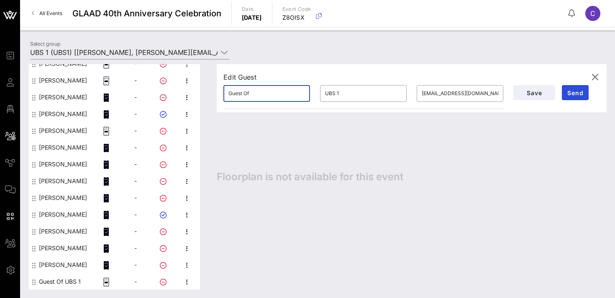
click at [259, 96] on input "Guest Of" at bounding box center [267, 93] width 77 height 13
type input "Angel"
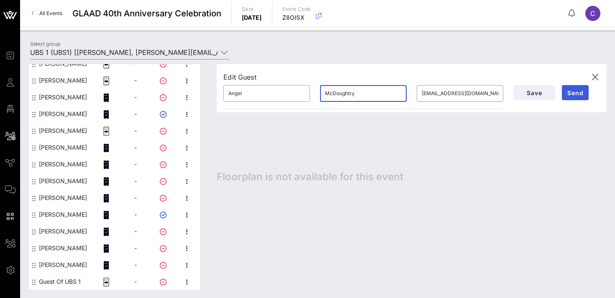
type input "McDoughtry"
click at [569, 93] on span "Send" at bounding box center [576, 92] width 20 height 7
click at [597, 77] on icon "button" at bounding box center [595, 77] width 10 height 10
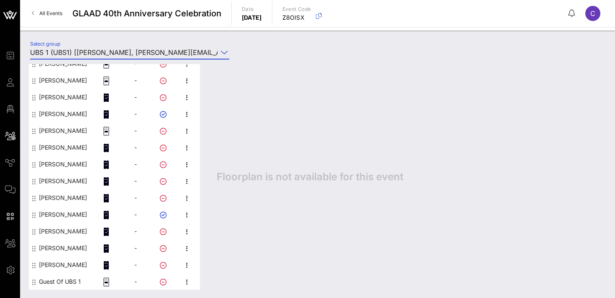
click at [131, 53] on input "UBS 1 (UBS1) [[PERSON_NAME], [PERSON_NAME][EMAIL_ADDRESS][PERSON_NAME][DOMAIN_N…" at bounding box center [124, 52] width 188 height 13
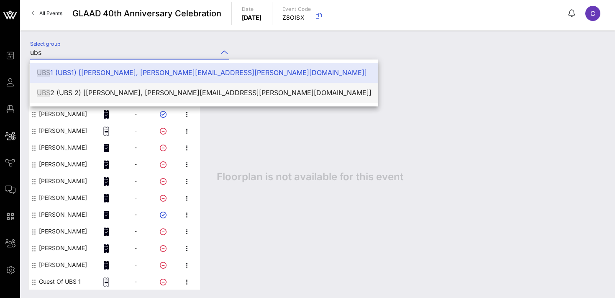
click at [136, 89] on div "UBS 2 (UBS 2) [[PERSON_NAME], [PERSON_NAME][EMAIL_ADDRESS][PERSON_NAME][DOMAIN_…" at bounding box center [204, 93] width 335 height 8
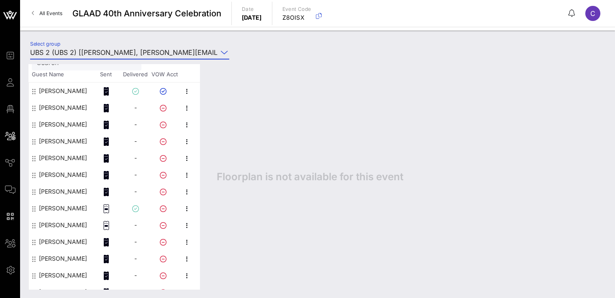
scroll to position [61, 0]
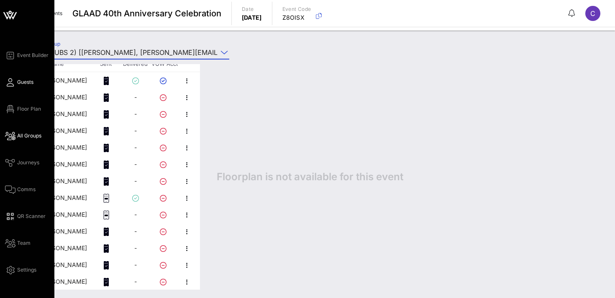
type input "UBS 2 (UBS 2) [[PERSON_NAME], [PERSON_NAME][EMAIL_ADDRESS][PERSON_NAME][DOMAIN_…"
click at [14, 82] on icon at bounding box center [10, 82] width 10 height 1
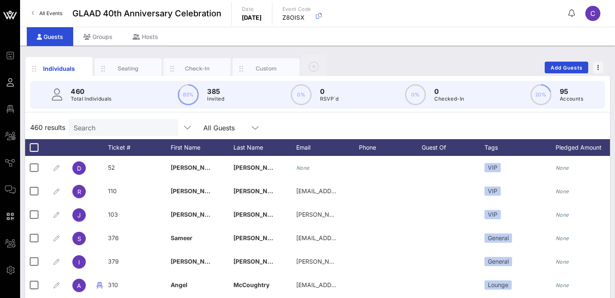
click at [93, 128] on input "Search" at bounding box center [123, 127] width 98 height 11
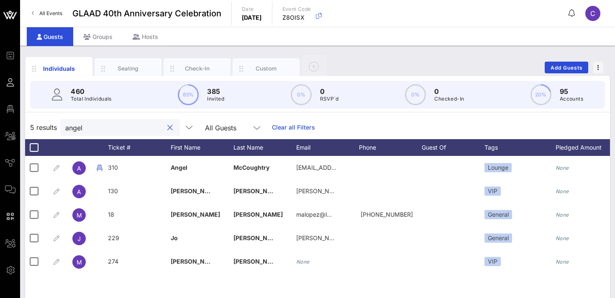
type input "angel"
click at [95, 39] on div "Groups" at bounding box center [97, 36] width 49 height 19
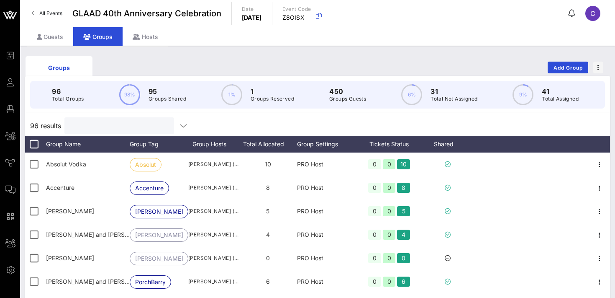
click at [92, 126] on input "text" at bounding box center [118, 125] width 98 height 11
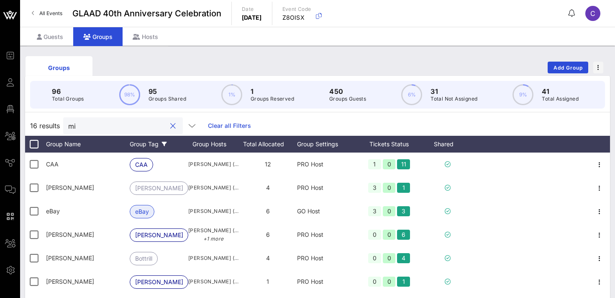
type input "m"
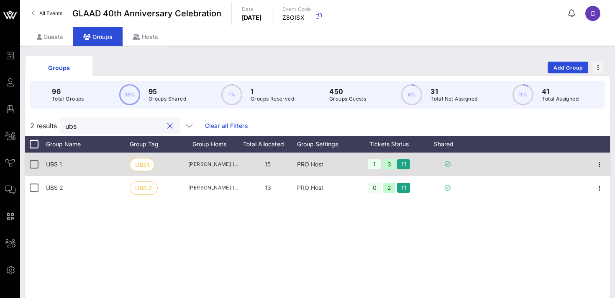
type input "ubs"
click at [175, 167] on div "UBS1" at bounding box center [159, 163] width 59 height 23
click at [602, 162] on icon "button" at bounding box center [600, 165] width 10 height 10
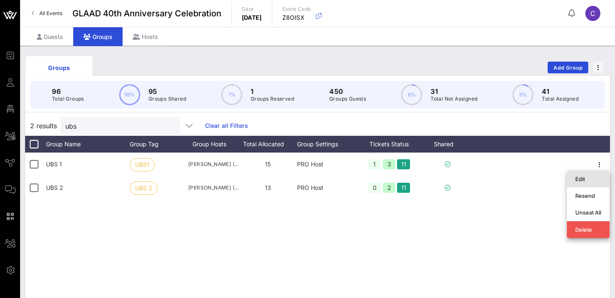
click at [588, 178] on div "Edit" at bounding box center [589, 178] width 26 height 7
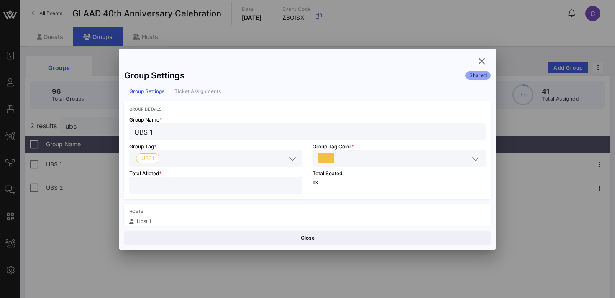
click at [191, 90] on div "Ticket Assignments" at bounding box center [198, 91] width 57 height 9
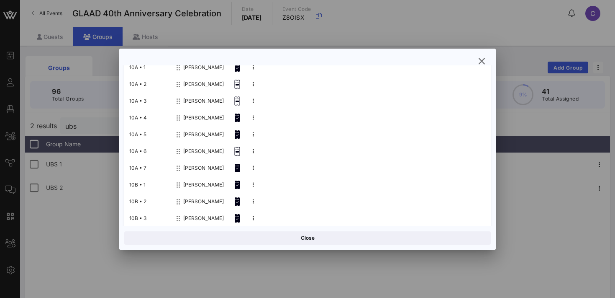
scroll to position [124, 0]
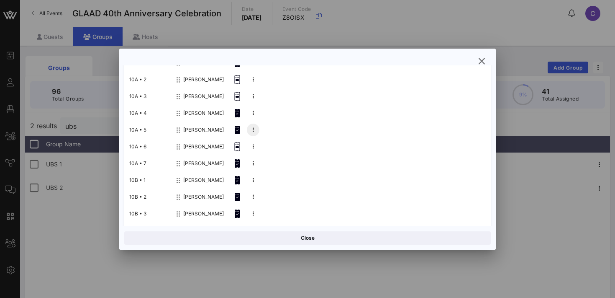
click at [252, 133] on button at bounding box center [253, 130] width 13 height 13
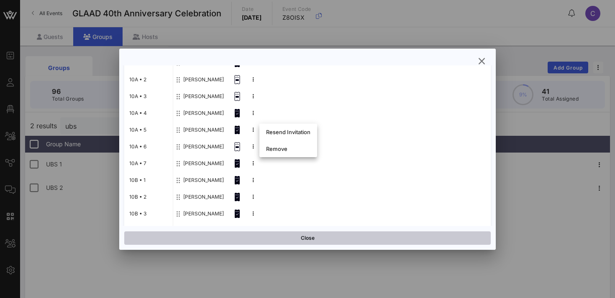
click at [181, 238] on button "Close" at bounding box center [307, 237] width 367 height 13
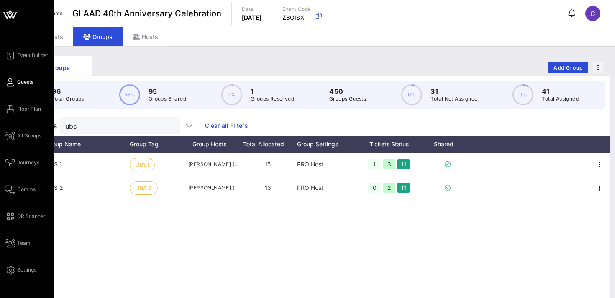
click at [29, 84] on span "Guests" at bounding box center [25, 82] width 16 height 8
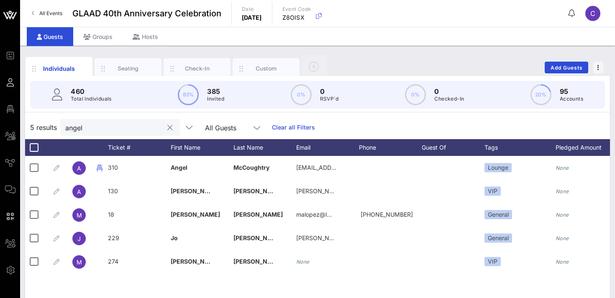
click at [101, 129] on input "angel" at bounding box center [114, 127] width 98 height 11
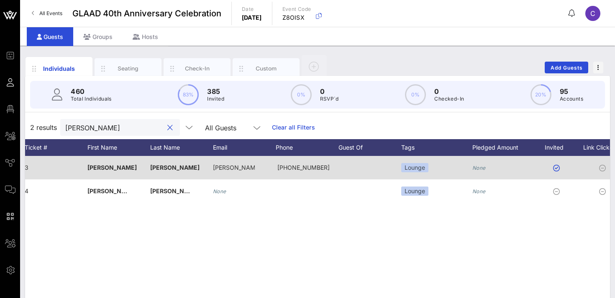
scroll to position [0, 197]
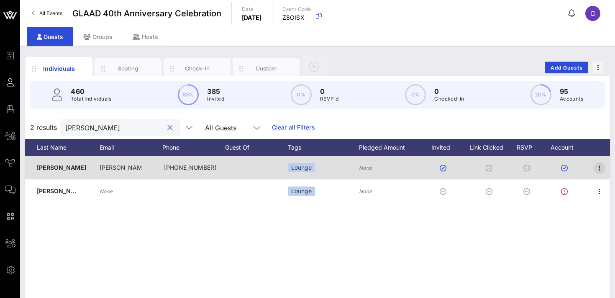
type input "[PERSON_NAME]"
click at [600, 168] on icon "button" at bounding box center [600, 168] width 10 height 10
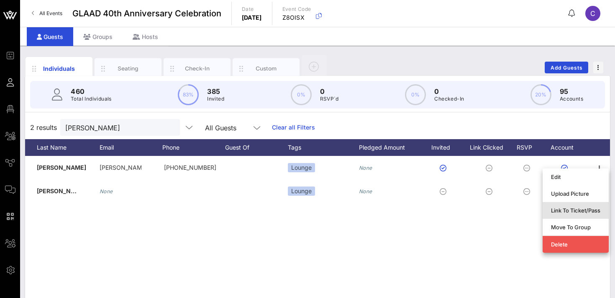
click at [579, 211] on div "Link To Ticket/Pass" at bounding box center [575, 210] width 49 height 7
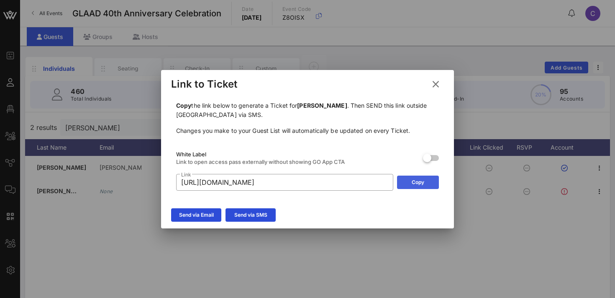
click at [423, 181] on div "Copy" at bounding box center [418, 182] width 13 height 8
click at [439, 85] on icon at bounding box center [436, 84] width 12 height 10
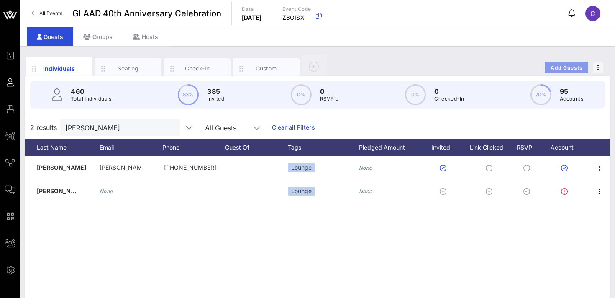
click at [567, 67] on span "Add Guests" at bounding box center [567, 67] width 33 height 6
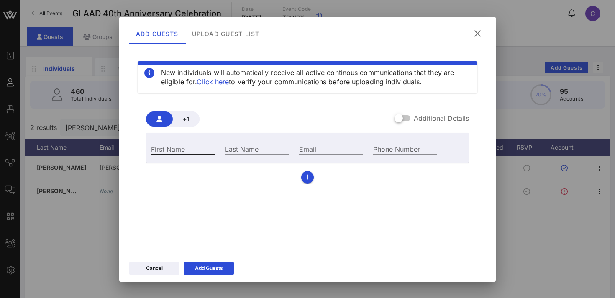
click at [183, 152] on input "First Name" at bounding box center [183, 148] width 64 height 11
paste input "[PERSON_NAME] [PERSON_NAME]"
type input "Liana"
paste input "[PERSON_NAME] [PERSON_NAME]"
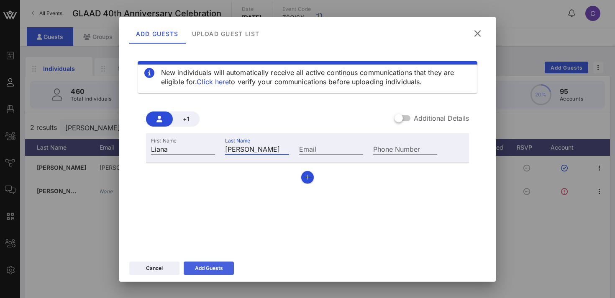
type input "[PERSON_NAME]"
click at [218, 264] on div "Add Guests" at bounding box center [209, 268] width 28 height 8
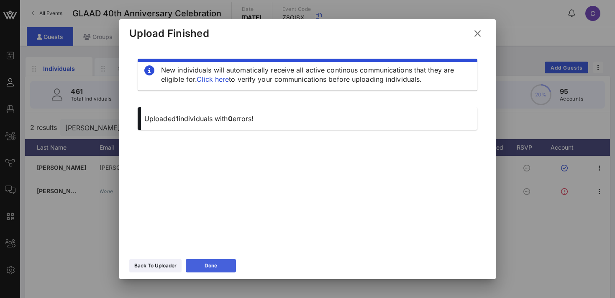
click at [208, 267] on div "Done" at bounding box center [211, 265] width 13 height 8
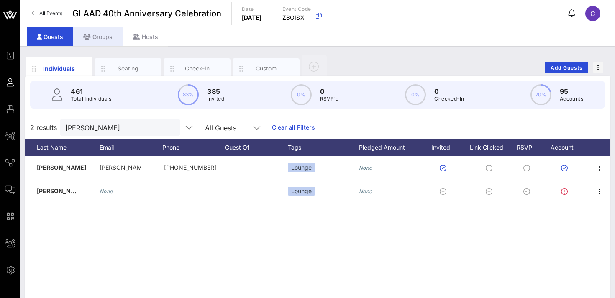
click at [106, 40] on div "Groups" at bounding box center [97, 36] width 49 height 19
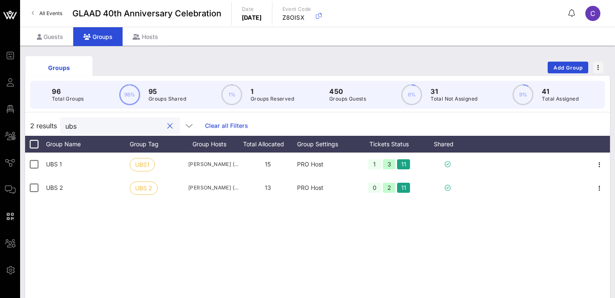
click at [108, 131] on input "ubs" at bounding box center [114, 125] width 98 height 11
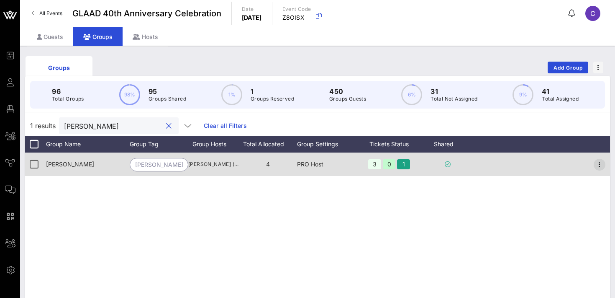
type input "[PERSON_NAME]"
click at [600, 167] on icon "button" at bounding box center [600, 165] width 10 height 10
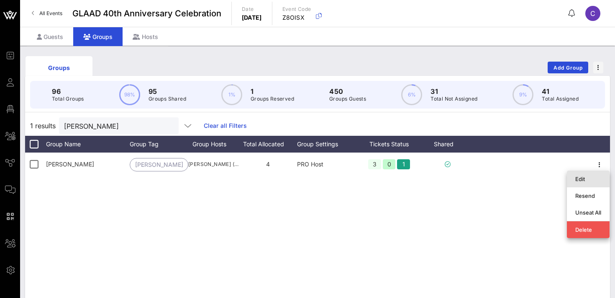
click at [590, 179] on div "Edit" at bounding box center [589, 178] width 26 height 7
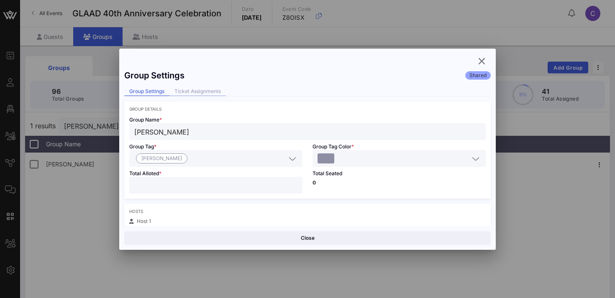
click at [211, 89] on div "Ticket Assignments" at bounding box center [198, 91] width 57 height 9
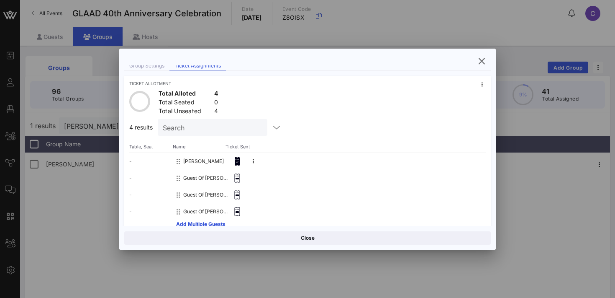
scroll to position [38, 0]
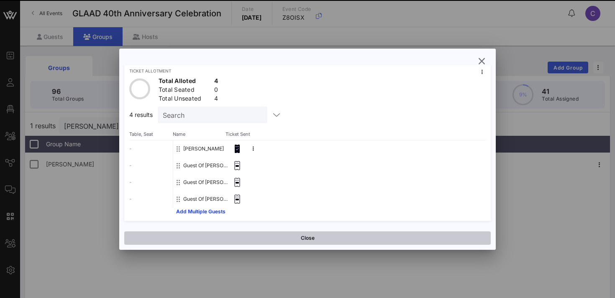
click at [261, 238] on button "Close" at bounding box center [307, 237] width 367 height 13
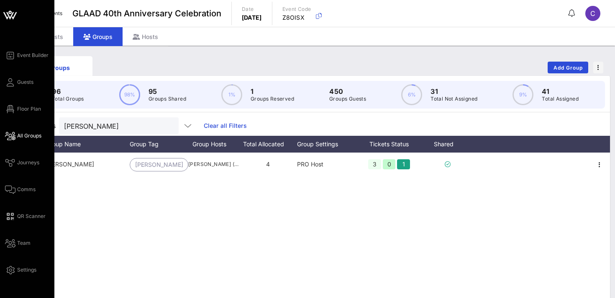
click at [26, 135] on span "All Groups" at bounding box center [29, 136] width 24 height 8
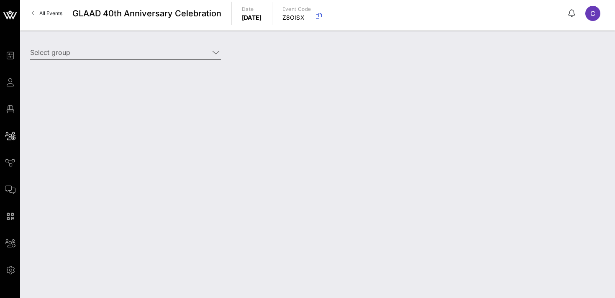
click at [85, 54] on input "Select group" at bounding box center [119, 52] width 179 height 13
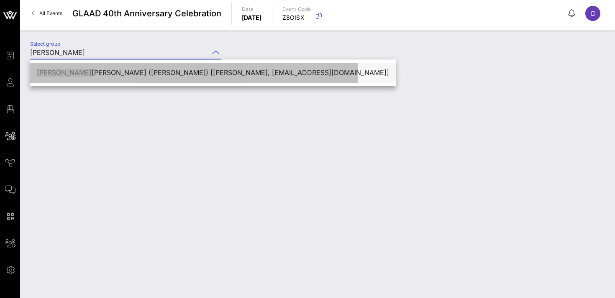
click at [98, 72] on div "[PERSON_NAME] ([PERSON_NAME]) [[PERSON_NAME], [EMAIL_ADDRESS][DOMAIN_NAME]]" at bounding box center [213, 73] width 353 height 8
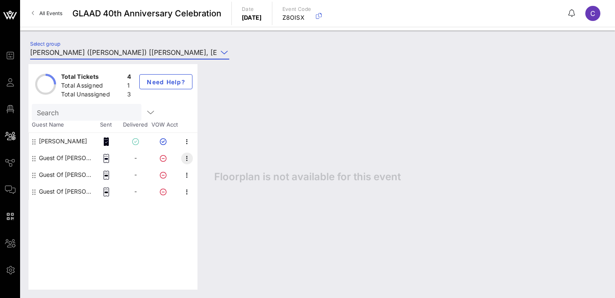
type input "[PERSON_NAME] ([PERSON_NAME]) [[PERSON_NAME], [EMAIL_ADDRESS][DOMAIN_NAME]]"
click at [192, 158] on span "button" at bounding box center [187, 158] width 12 height 10
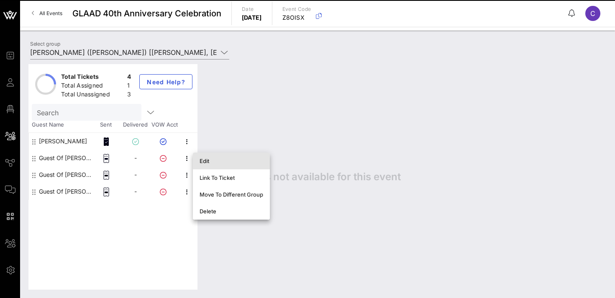
click at [211, 162] on div "Edit" at bounding box center [232, 160] width 64 height 7
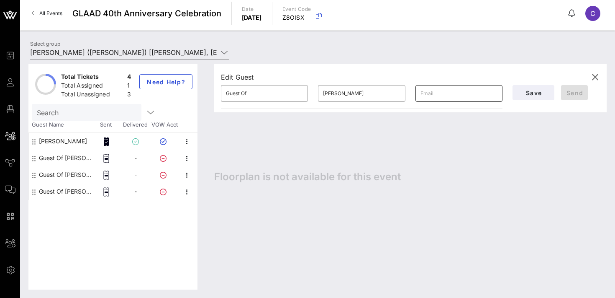
click at [443, 90] on input "text" at bounding box center [459, 93] width 77 height 13
click at [270, 92] on input "Guest Of" at bounding box center [264, 93] width 77 height 13
paste input "[PERSON_NAME]"
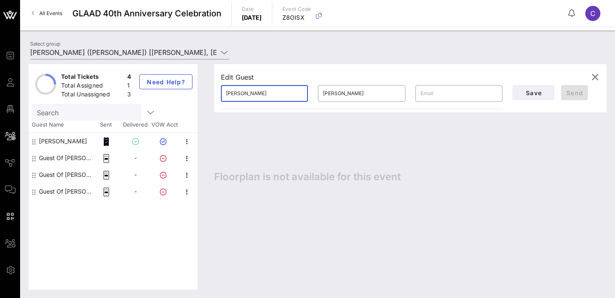
type input "[PERSON_NAME]"
paste input "[PERSON_NAME]"
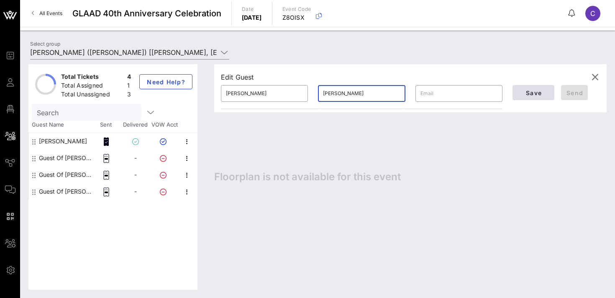
type input "[PERSON_NAME]"
click at [533, 90] on span "Save" at bounding box center [534, 92] width 28 height 7
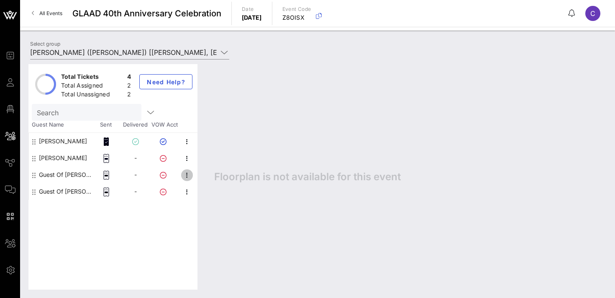
click at [188, 177] on icon "button" at bounding box center [187, 175] width 10 height 10
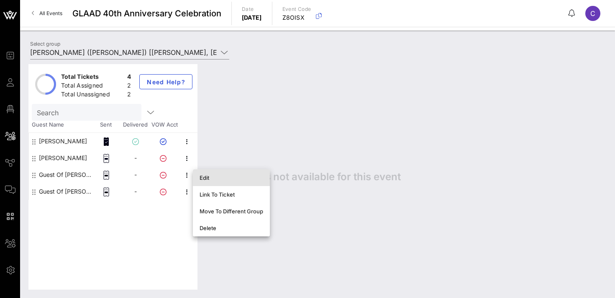
click at [211, 177] on div "Edit" at bounding box center [232, 177] width 64 height 7
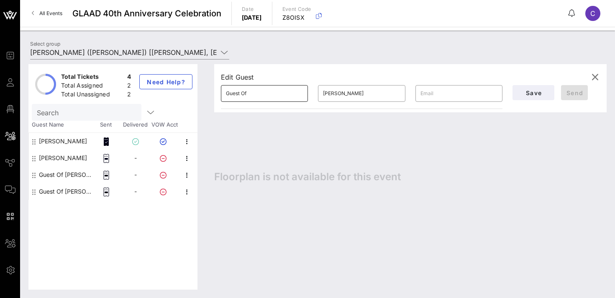
click at [265, 93] on input "Guest Of" at bounding box center [264, 93] width 77 height 13
paste input "[PERSON_NAME]"
type input "[PERSON_NAME]"
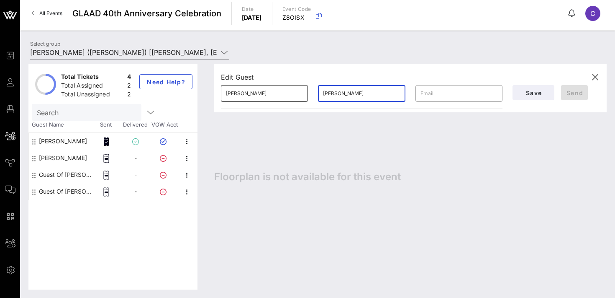
paste input "[PERSON_NAME]"
type input "[PERSON_NAME]"
click at [525, 91] on span "Save" at bounding box center [534, 92] width 28 height 7
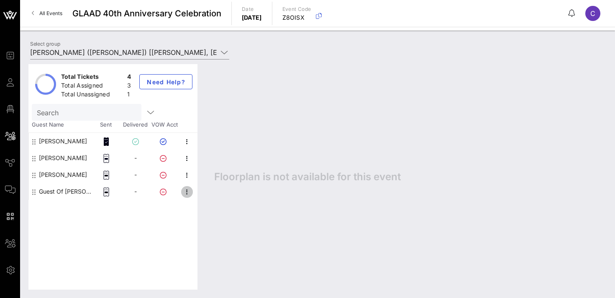
click at [186, 193] on icon "button" at bounding box center [187, 192] width 10 height 10
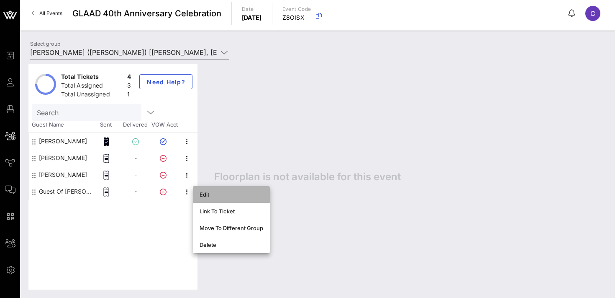
click at [206, 197] on div "Edit" at bounding box center [232, 194] width 64 height 7
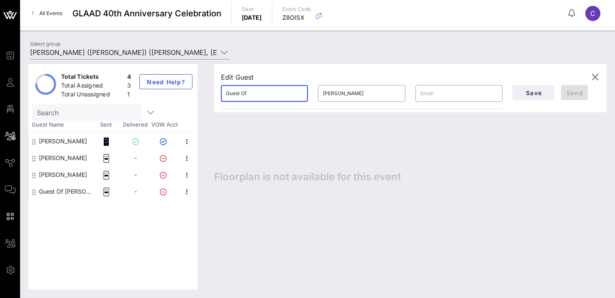
click at [270, 92] on input "Guest Of" at bounding box center [264, 93] width 77 height 13
paste input "[PERSON_NAME]"
type input "[PERSON_NAME]"
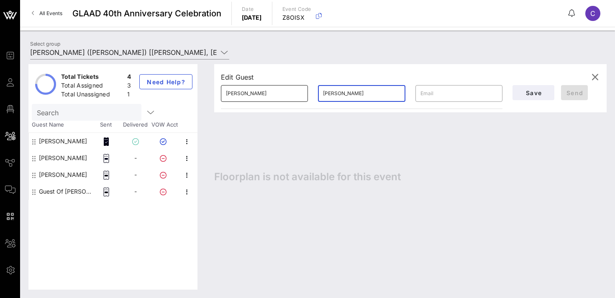
paste input "[PERSON_NAME]"
type input "Daglis"
click at [540, 93] on span "Save" at bounding box center [534, 92] width 28 height 7
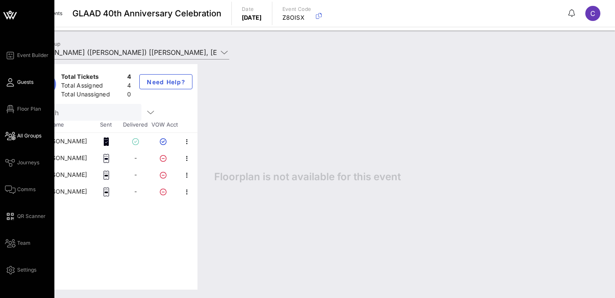
click at [15, 82] on link "Guests" at bounding box center [19, 82] width 28 height 10
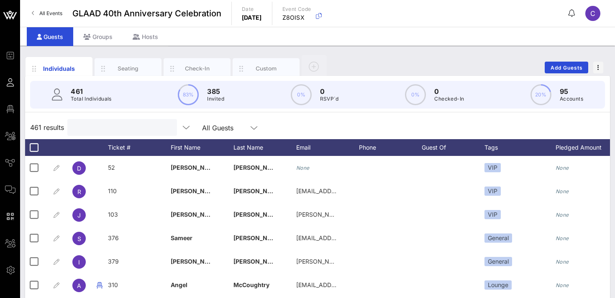
click at [93, 124] on input "text" at bounding box center [121, 127] width 98 height 11
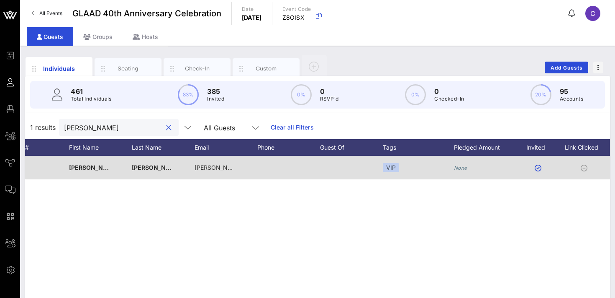
scroll to position [0, 197]
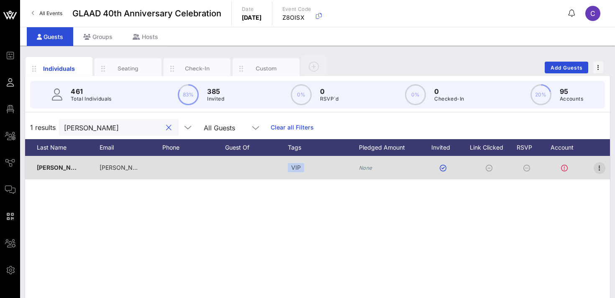
type input "[PERSON_NAME]"
click at [599, 167] on icon "button" at bounding box center [600, 168] width 10 height 10
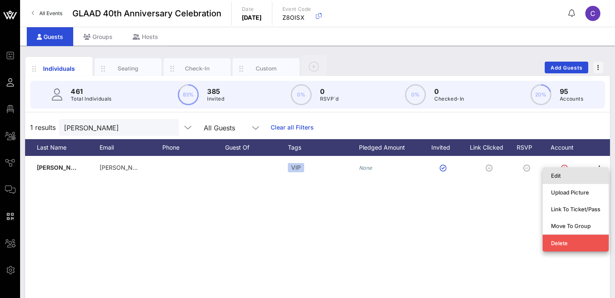
click at [570, 176] on div "Edit" at bounding box center [575, 175] width 49 height 7
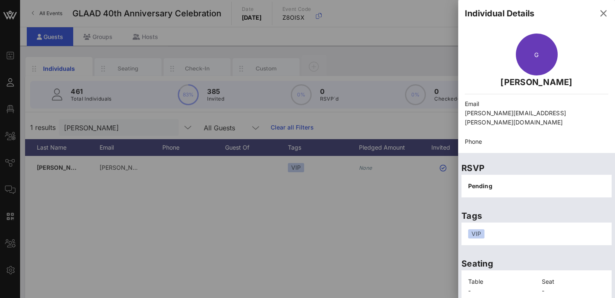
scroll to position [50, 0]
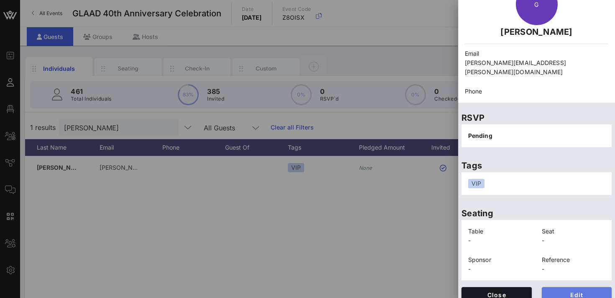
click at [566, 291] on span "Edit" at bounding box center [577, 294] width 57 height 7
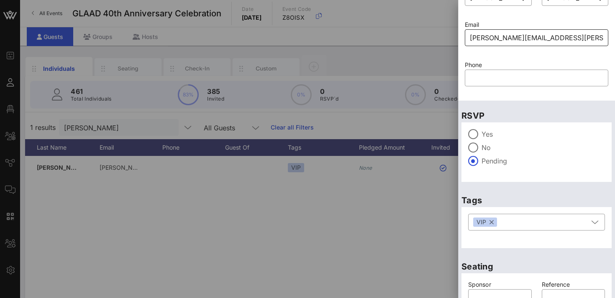
click at [513, 37] on input "[PERSON_NAME][EMAIL_ADDRESS][PERSON_NAME][DOMAIN_NAME]" at bounding box center [537, 37] width 134 height 13
paste input "[PERSON_NAME].C"
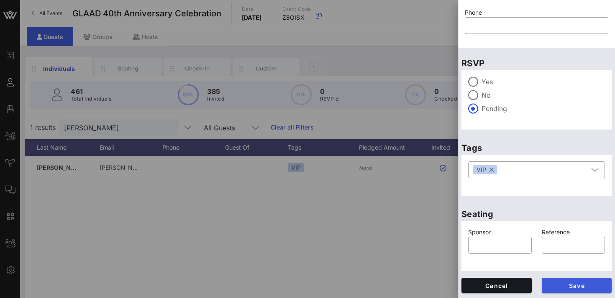
type input "[PERSON_NAME][EMAIL_ADDRESS][PERSON_NAME][DOMAIN_NAME]"
click at [573, 287] on span "Save" at bounding box center [577, 285] width 57 height 7
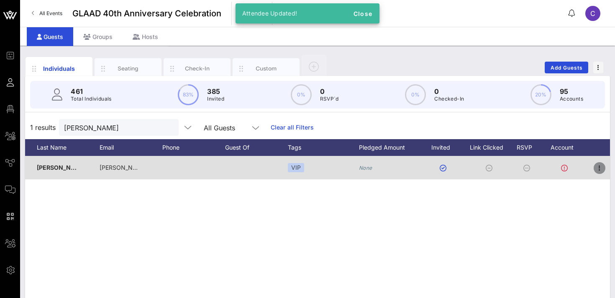
click at [604, 166] on icon "button" at bounding box center [600, 168] width 10 height 10
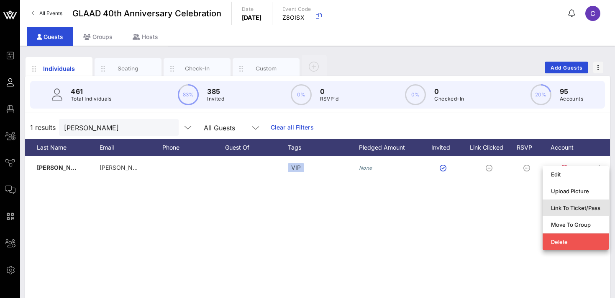
click at [581, 211] on div "Link To Ticket/Pass" at bounding box center [575, 207] width 49 height 7
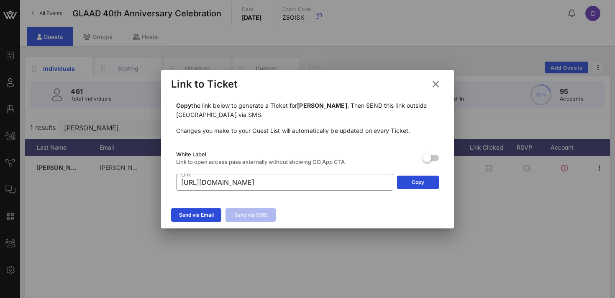
click at [438, 83] on icon at bounding box center [436, 83] width 12 height 11
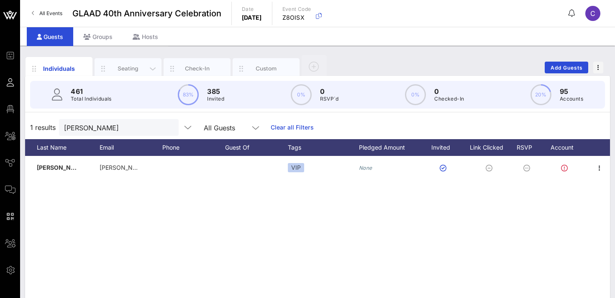
click at [125, 64] on div "Seating" at bounding box center [128, 68] width 37 height 8
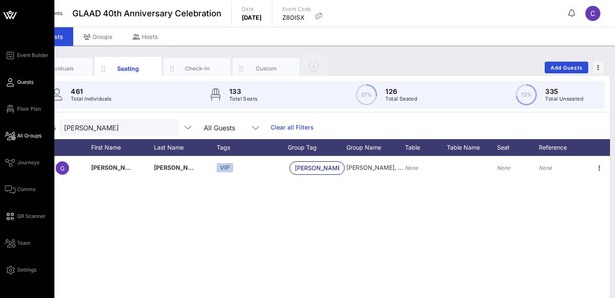
click at [28, 135] on span "All Groups" at bounding box center [29, 136] width 24 height 8
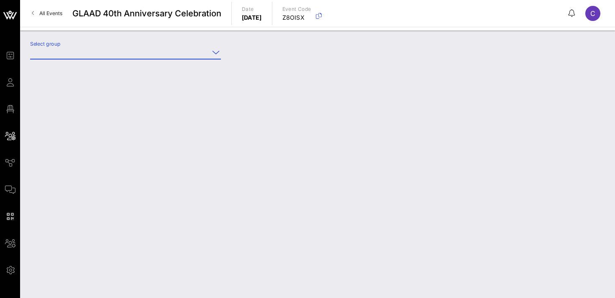
click at [98, 50] on input "Select group" at bounding box center [119, 52] width 179 height 13
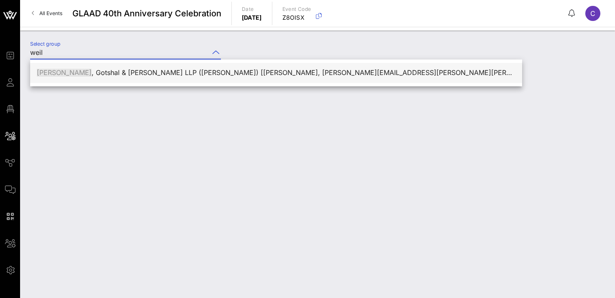
click at [114, 73] on div "[PERSON_NAME] , Gotshal & [PERSON_NAME] LLP ([PERSON_NAME]) [[PERSON_NAME], [PE…" at bounding box center [276, 73] width 479 height 8
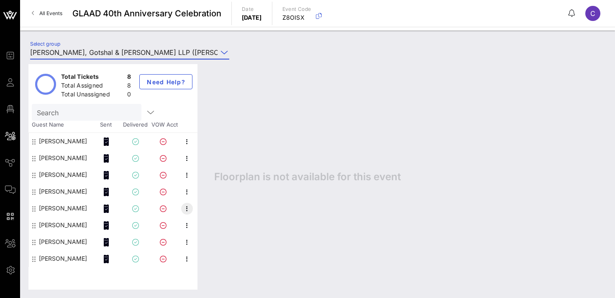
type input "[PERSON_NAME], Gotshal & [PERSON_NAME] LLP ([PERSON_NAME]) [[PERSON_NAME], [PER…"
click at [187, 206] on icon "button" at bounding box center [187, 208] width 10 height 10
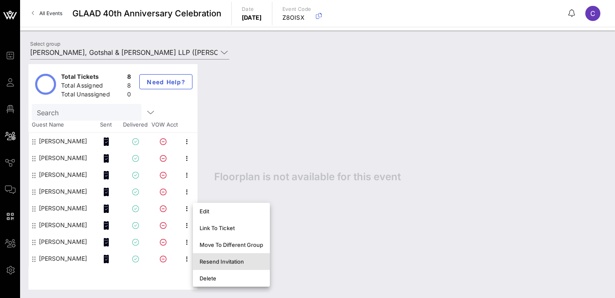
click at [217, 263] on div "Resend Invitation" at bounding box center [232, 261] width 64 height 7
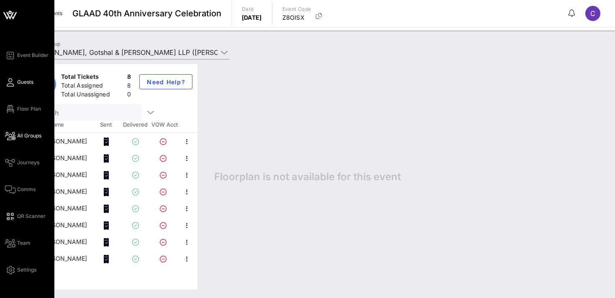
click at [15, 86] on link "Guests" at bounding box center [19, 82] width 28 height 10
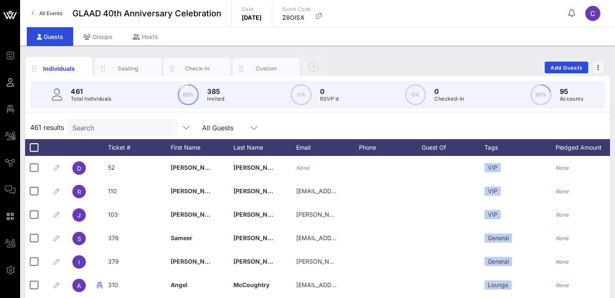
click at [117, 133] on div "Search" at bounding box center [121, 127] width 98 height 17
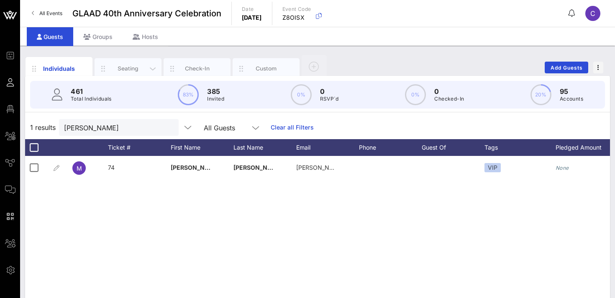
click at [121, 65] on div "Seating" at bounding box center [128, 68] width 37 height 8
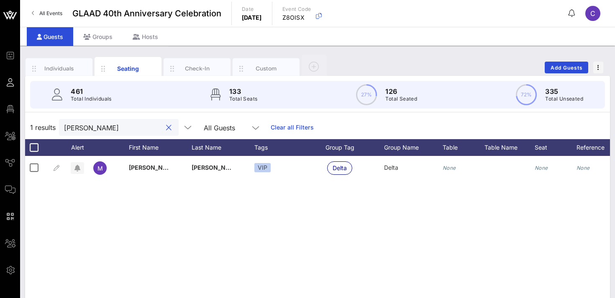
click at [106, 128] on input "[PERSON_NAME]" at bounding box center [113, 127] width 98 height 11
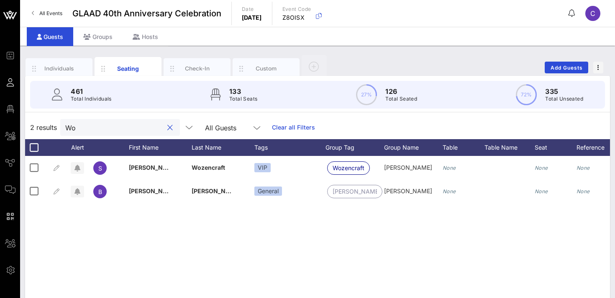
type input "W"
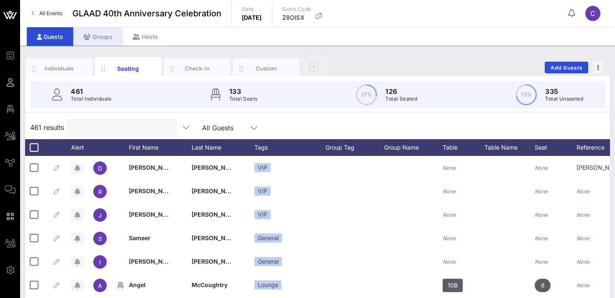
click at [101, 33] on div "Groups" at bounding box center [97, 36] width 49 height 19
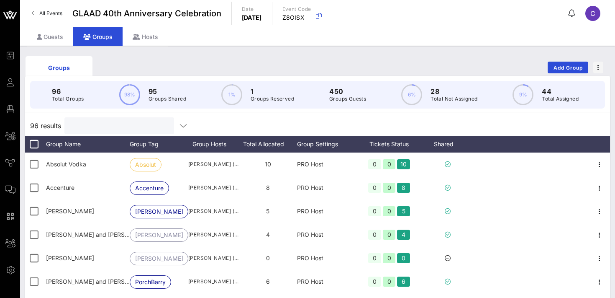
click at [101, 130] on input "text" at bounding box center [118, 125] width 98 height 11
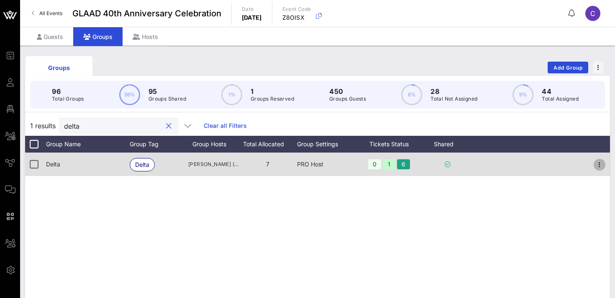
click at [601, 162] on icon "button" at bounding box center [600, 165] width 10 height 10
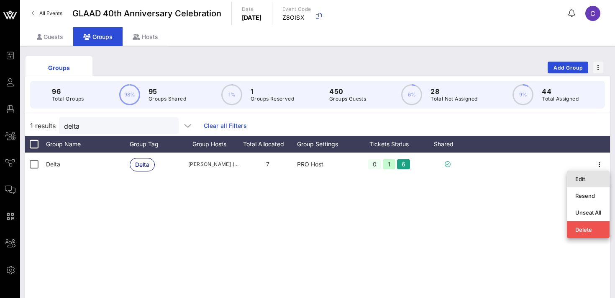
click at [585, 178] on div "Edit" at bounding box center [589, 178] width 26 height 7
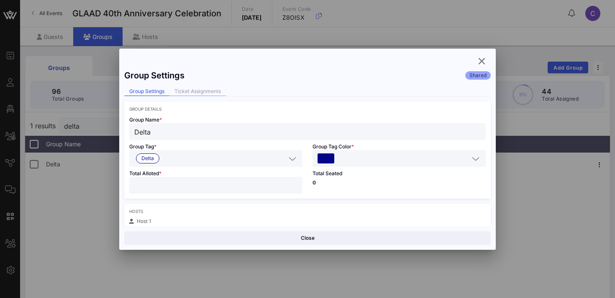
click at [194, 93] on div "Ticket Assignments" at bounding box center [198, 91] width 57 height 9
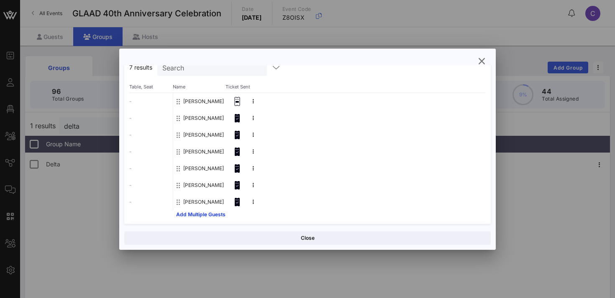
scroll to position [88, 0]
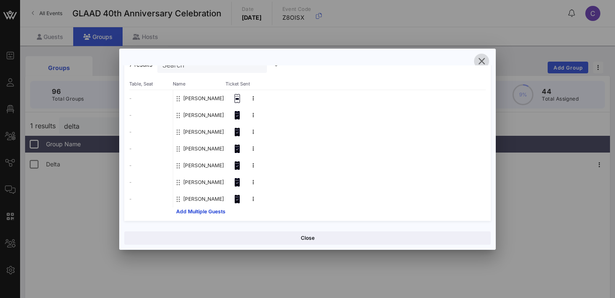
click at [481, 59] on icon "button" at bounding box center [482, 61] width 10 height 10
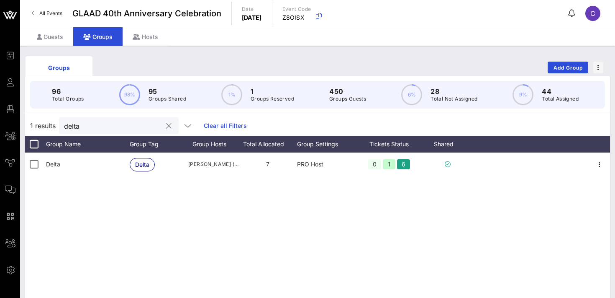
click at [96, 129] on input "delta" at bounding box center [113, 125] width 98 height 11
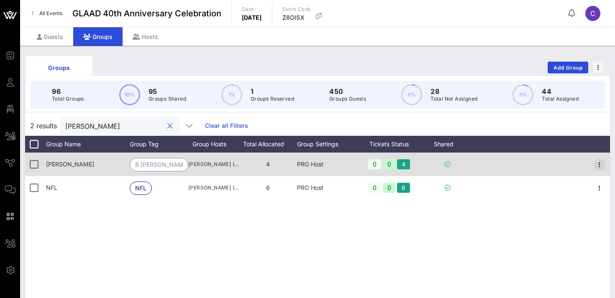
type input "[PERSON_NAME]"
click at [602, 165] on icon "button" at bounding box center [600, 165] width 10 height 10
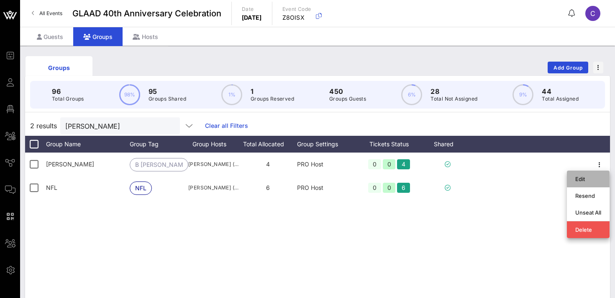
click at [587, 177] on div "Edit" at bounding box center [589, 178] width 26 height 7
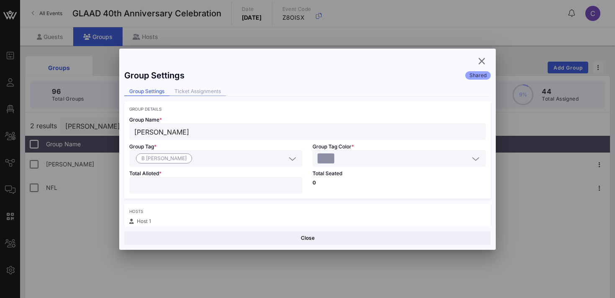
click at [213, 93] on div "Ticket Assignments" at bounding box center [198, 91] width 57 height 9
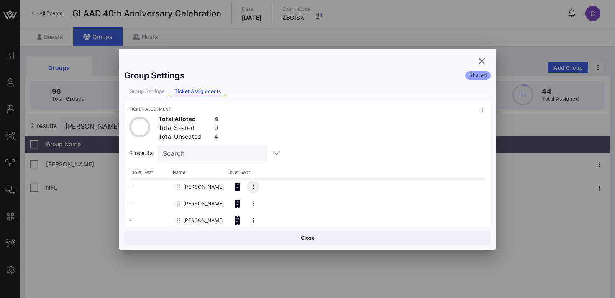
click at [254, 186] on button at bounding box center [253, 186] width 13 height 13
click at [150, 91] on div "Group Settings" at bounding box center [146, 91] width 45 height 9
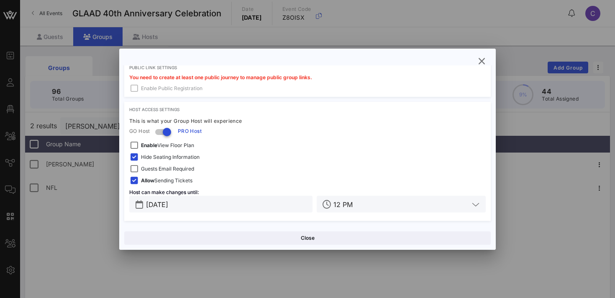
scroll to position [0, 0]
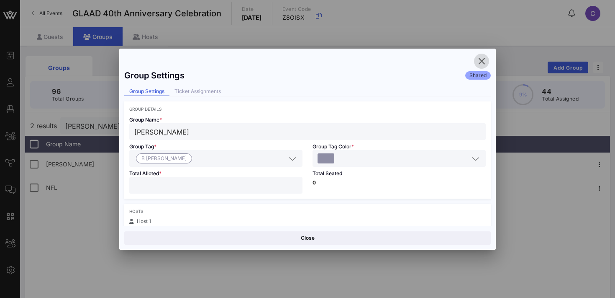
click at [483, 59] on icon "button" at bounding box center [482, 61] width 10 height 10
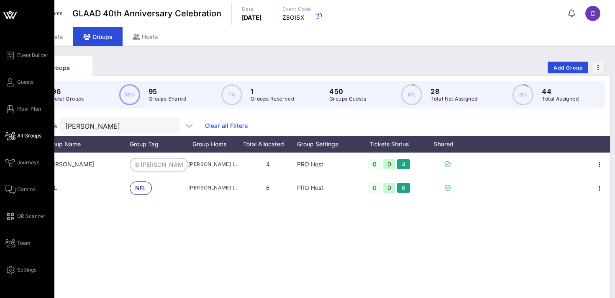
click at [22, 136] on span "All Groups" at bounding box center [29, 136] width 24 height 8
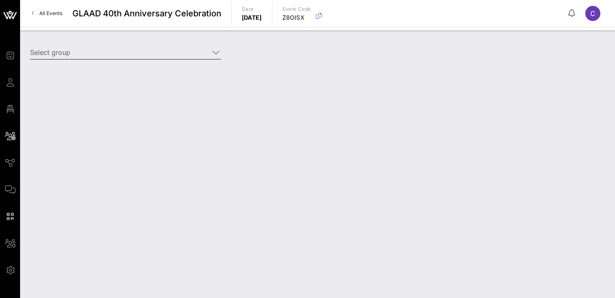
click at [102, 49] on input "Select group" at bounding box center [119, 52] width 179 height 13
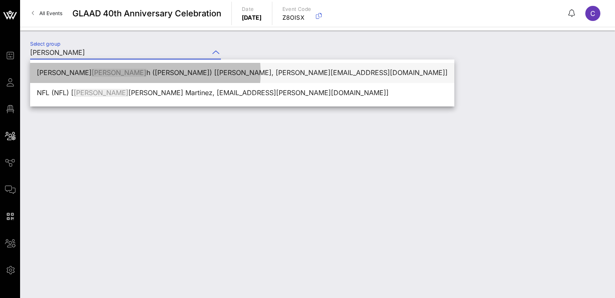
click at [128, 73] on div "[PERSON_NAME] [PERSON_NAME] ([PERSON_NAME]) [[PERSON_NAME], [PERSON_NAME][EMAIL…" at bounding box center [242, 73] width 411 height 8
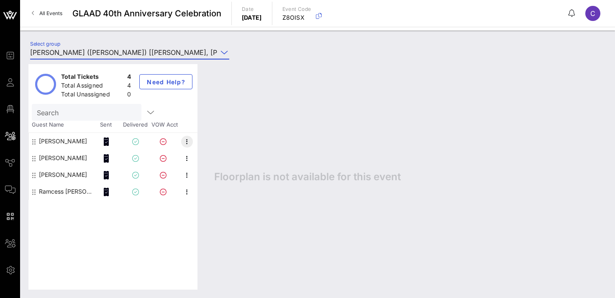
type input "[PERSON_NAME] ([PERSON_NAME]) [[PERSON_NAME], [PERSON_NAME][EMAIL_ADDRESS][DOMA…"
click at [188, 139] on icon "button" at bounding box center [187, 141] width 10 height 10
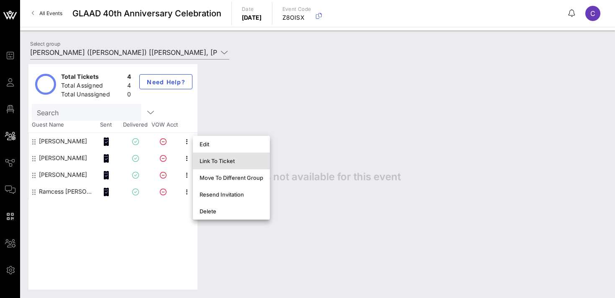
click at [223, 162] on div "Link To Ticket" at bounding box center [232, 160] width 64 height 7
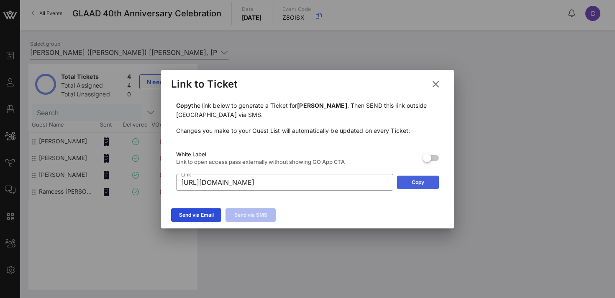
click at [421, 180] on div "Copy" at bounding box center [418, 182] width 13 height 8
click at [435, 85] on icon at bounding box center [436, 83] width 12 height 11
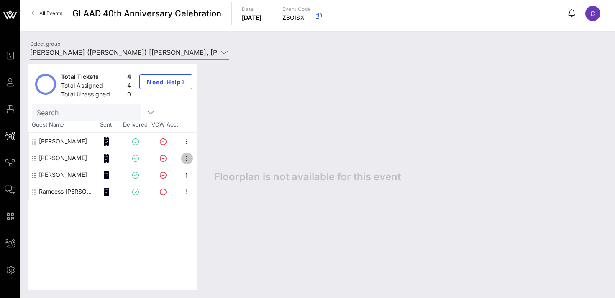
click at [186, 158] on icon "button" at bounding box center [187, 158] width 10 height 10
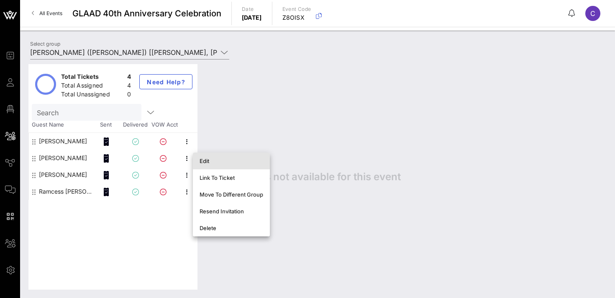
click at [203, 160] on div "Edit" at bounding box center [232, 160] width 64 height 7
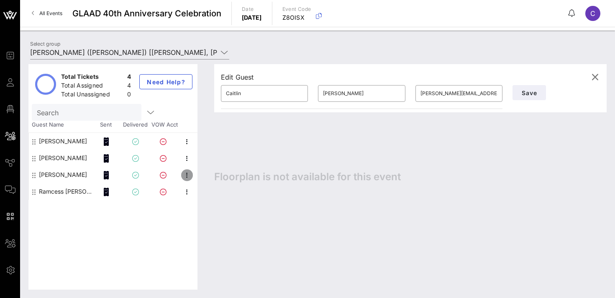
click at [185, 176] on icon "button" at bounding box center [187, 175] width 10 height 10
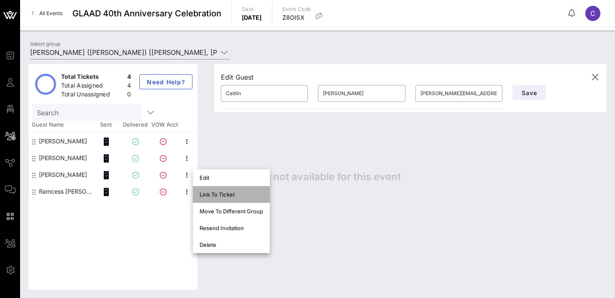
click at [214, 194] on div "Link To Ticket" at bounding box center [232, 194] width 64 height 7
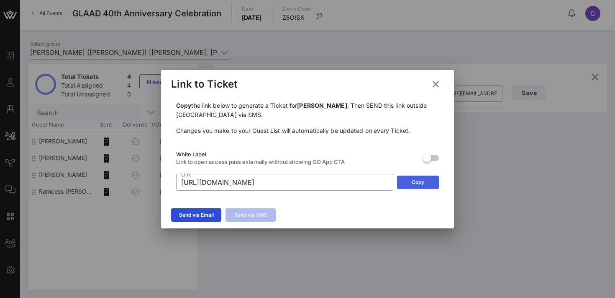
click at [411, 182] on button "Copy" at bounding box center [418, 181] width 42 height 13
click at [435, 85] on icon at bounding box center [435, 83] width 15 height 15
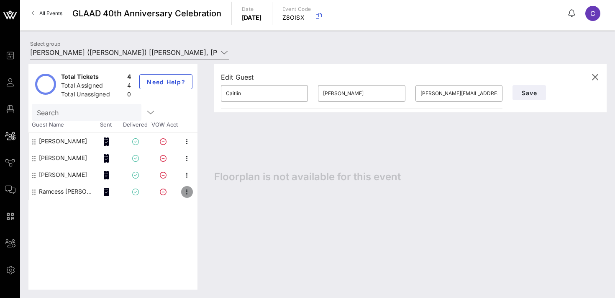
click at [189, 190] on icon "button" at bounding box center [187, 192] width 10 height 10
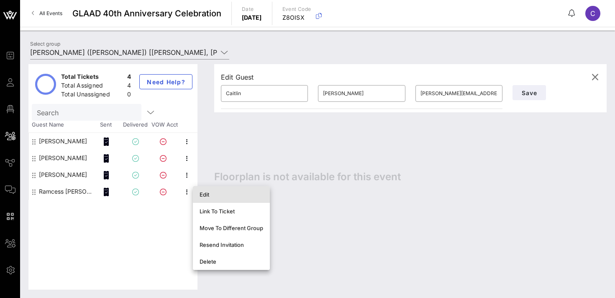
click at [205, 196] on div "Edit" at bounding box center [232, 194] width 64 height 7
type input "Ramcess"
type input "[PERSON_NAME]"
type input "[EMAIL_ADDRESS][DOMAIN_NAME]"
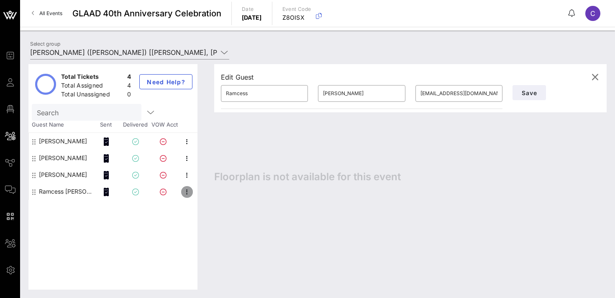
click at [188, 190] on icon "button" at bounding box center [187, 192] width 10 height 10
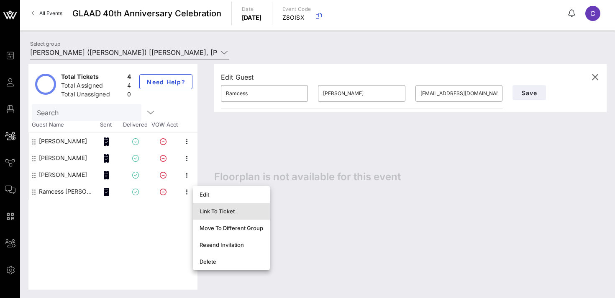
click at [212, 211] on div "Link To Ticket" at bounding box center [232, 211] width 64 height 7
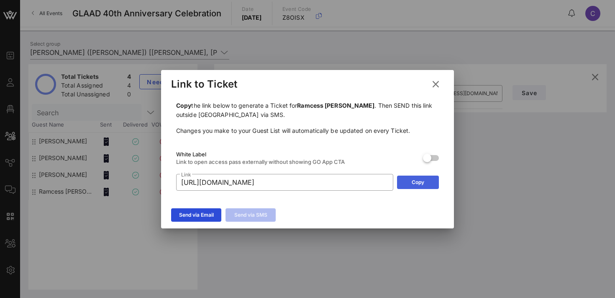
click at [410, 184] on button "Copy" at bounding box center [418, 181] width 42 height 13
click at [435, 83] on icon at bounding box center [436, 83] width 12 height 11
